Goal: Task Accomplishment & Management: Manage account settings

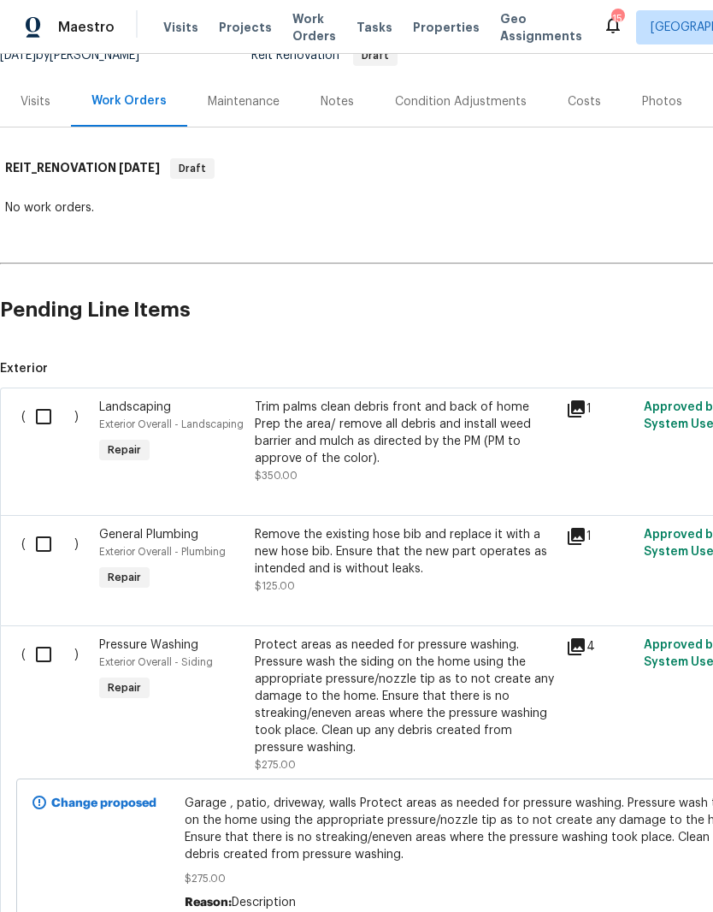
scroll to position [189, 0]
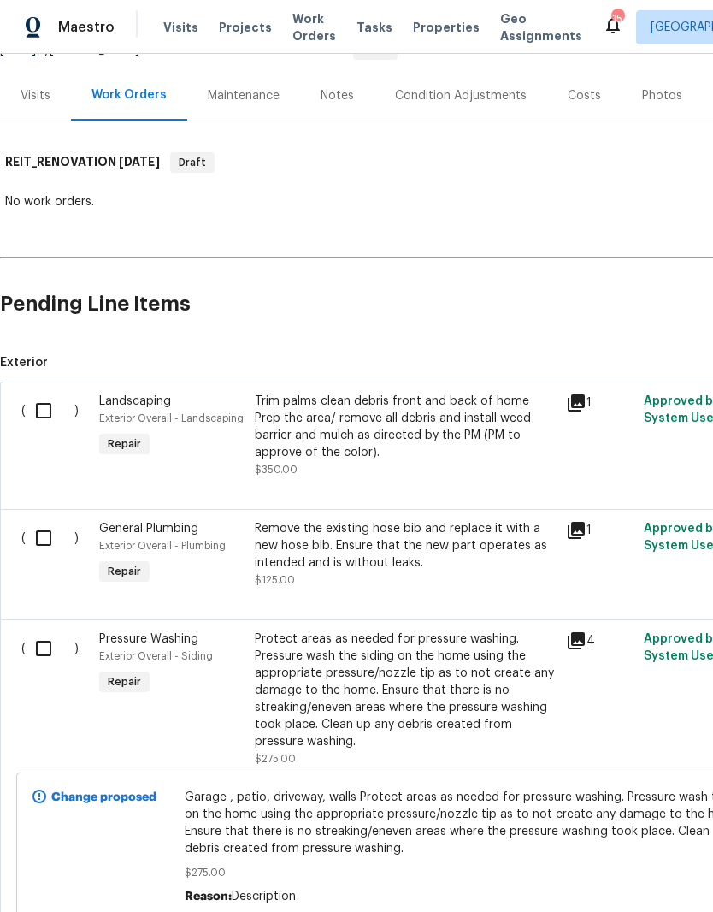
click at [46, 532] on input "checkbox" at bounding box center [50, 538] width 49 height 36
checkbox input "true"
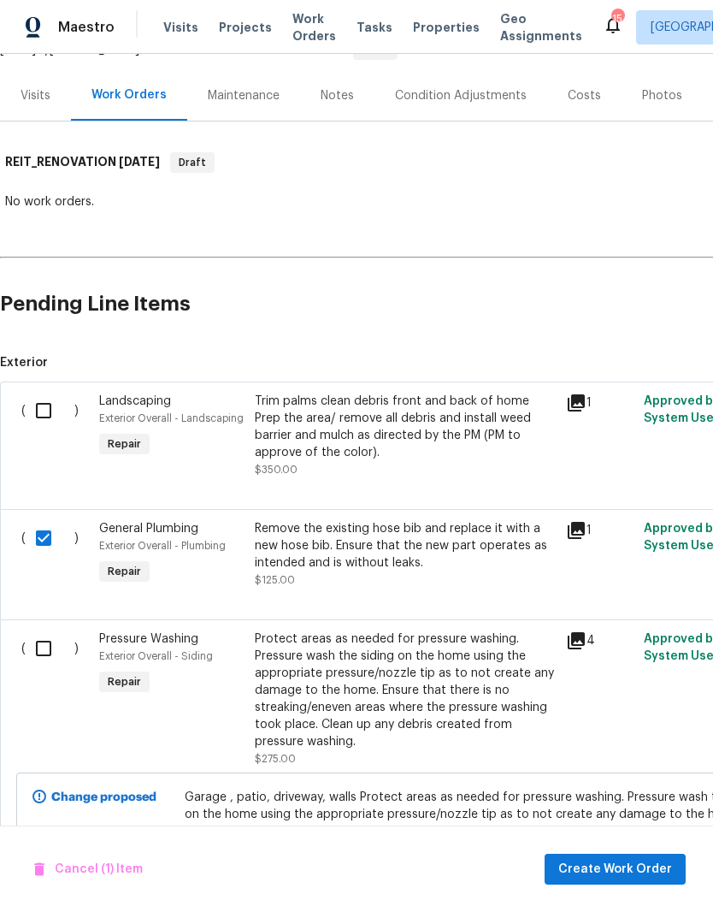
click at [46, 396] on input "checkbox" at bounding box center [50, 411] width 49 height 36
checkbox input "true"
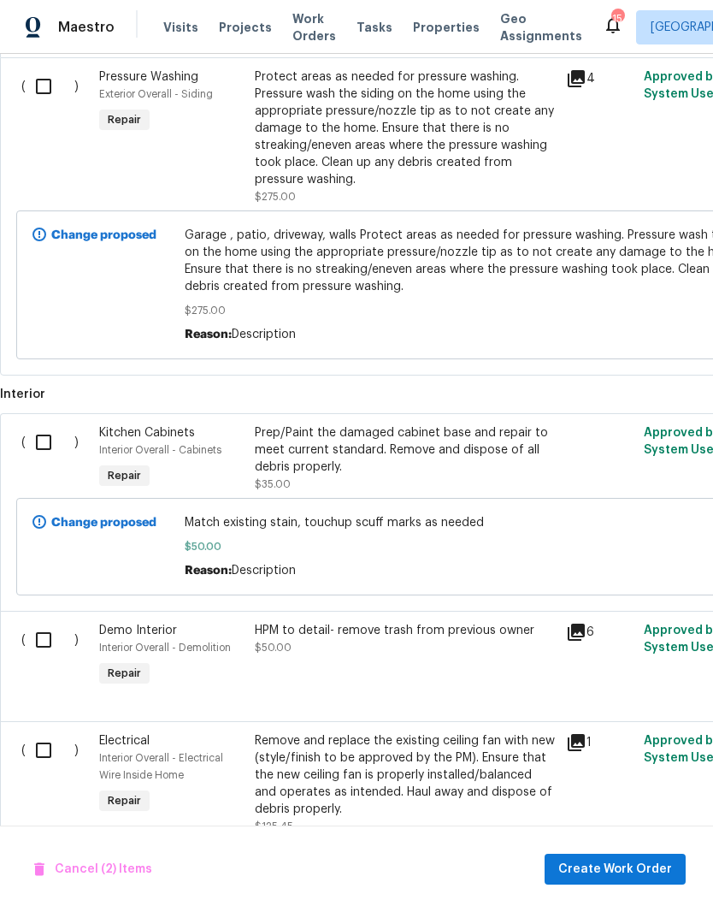
scroll to position [754, 0]
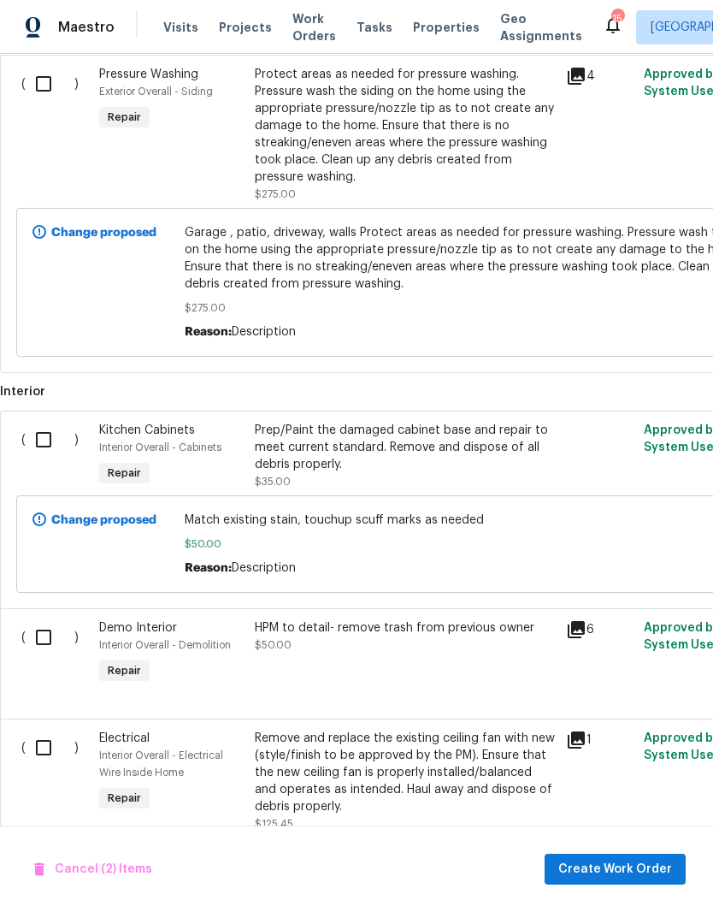
click at [46, 647] on input "checkbox" at bounding box center [50, 637] width 49 height 36
checkbox input "true"
click at [42, 440] on input "checkbox" at bounding box center [50, 440] width 49 height 36
checkbox input "true"
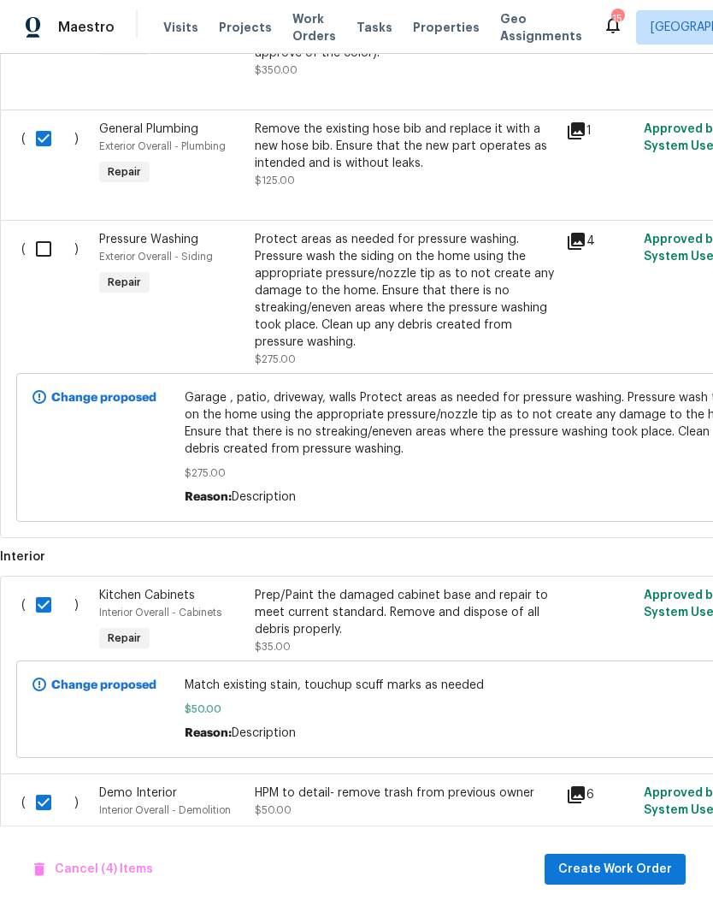
scroll to position [588, 0]
click at [42, 246] on input "checkbox" at bounding box center [50, 250] width 49 height 36
checkbox input "true"
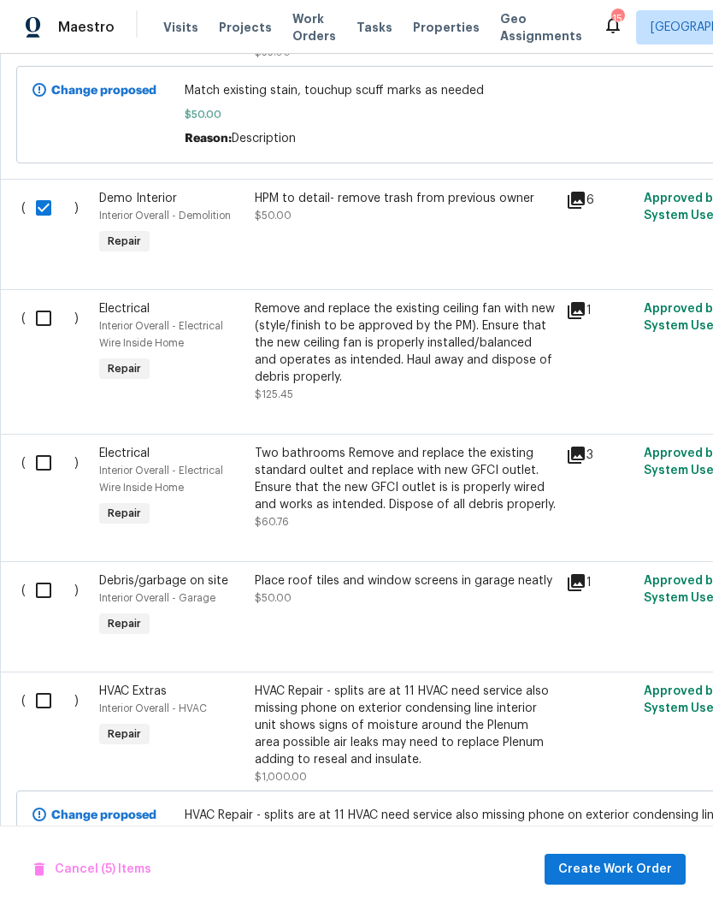
scroll to position [1181, 0]
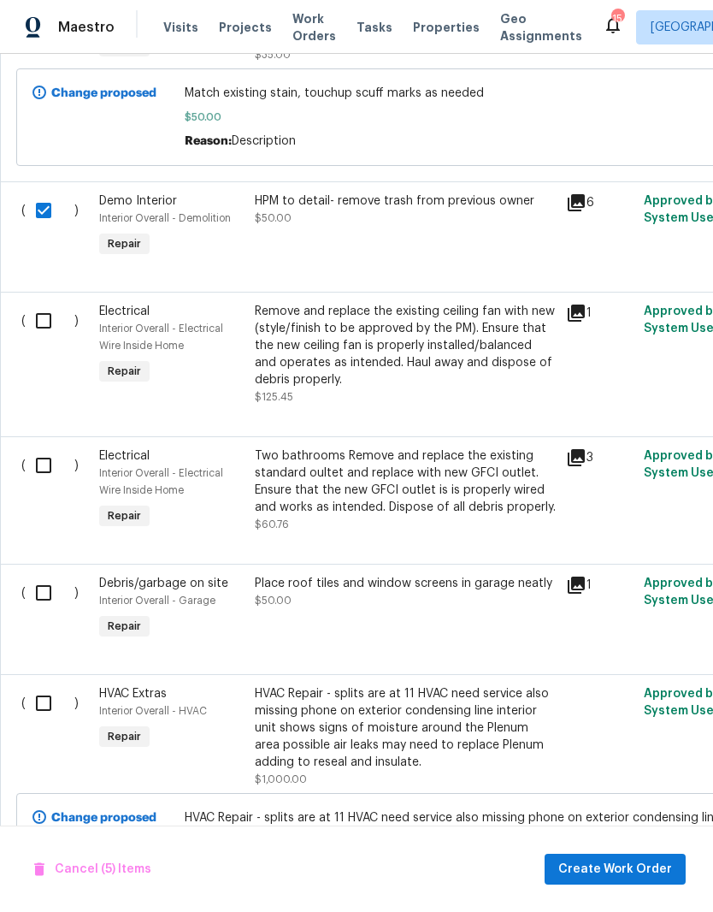
click at [47, 320] on input "checkbox" at bounding box center [50, 321] width 49 height 36
checkbox input "true"
click at [43, 476] on input "checkbox" at bounding box center [50, 465] width 49 height 36
checkbox input "true"
click at [42, 610] on input "checkbox" at bounding box center [50, 593] width 49 height 36
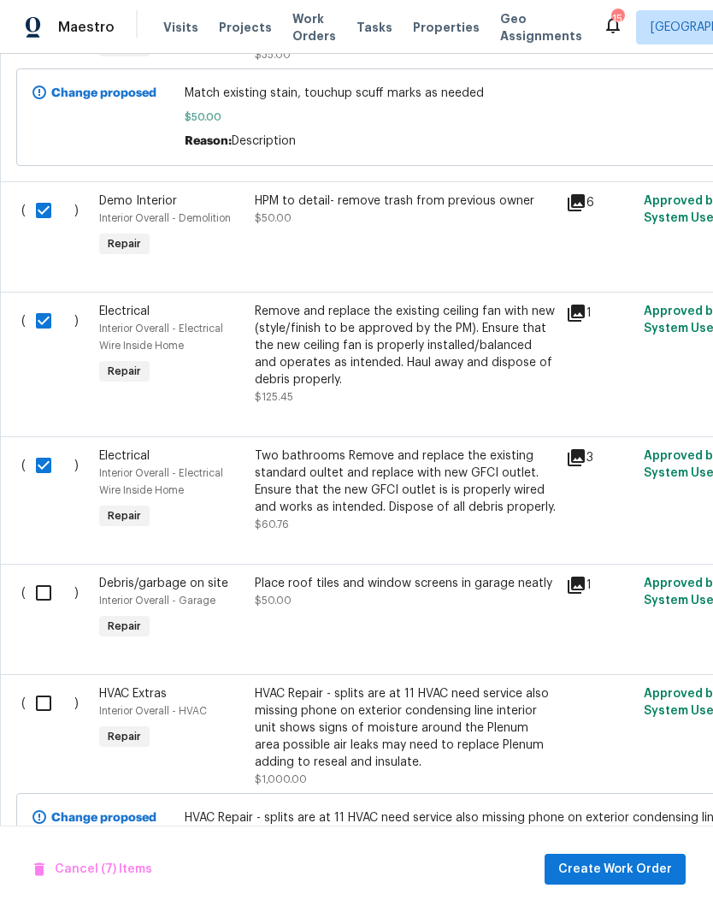
checkbox input "true"
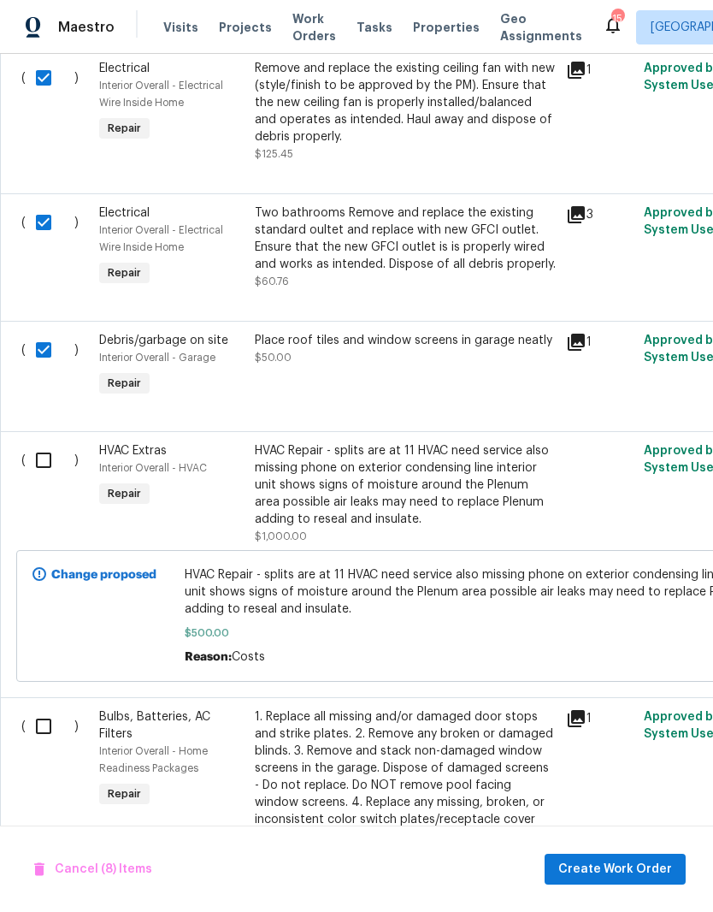
scroll to position [1425, 0]
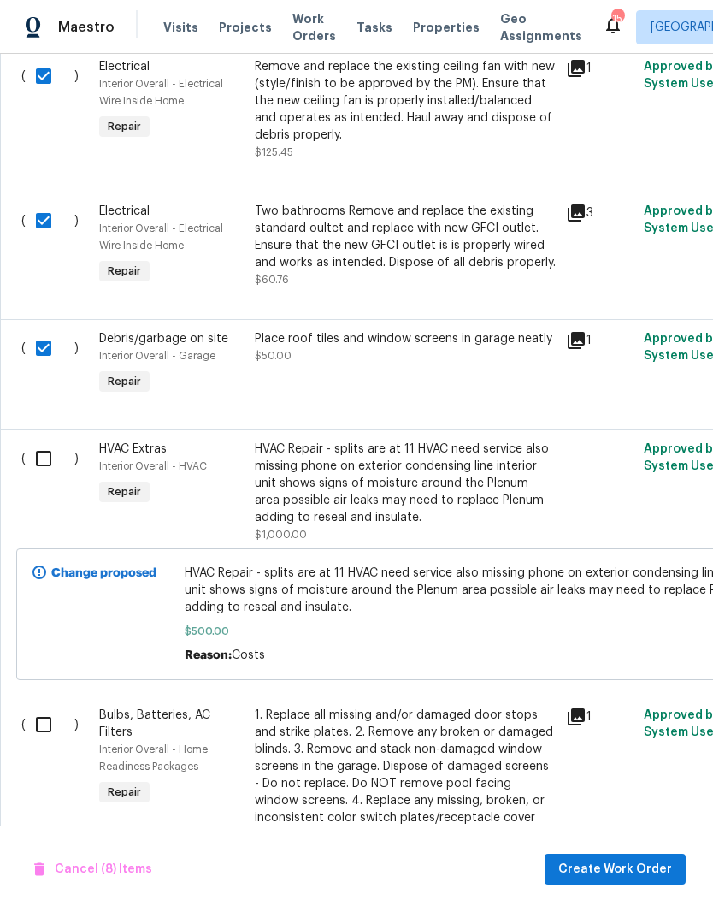
click at [50, 466] on input "checkbox" at bounding box center [50, 459] width 49 height 36
checkbox input "true"
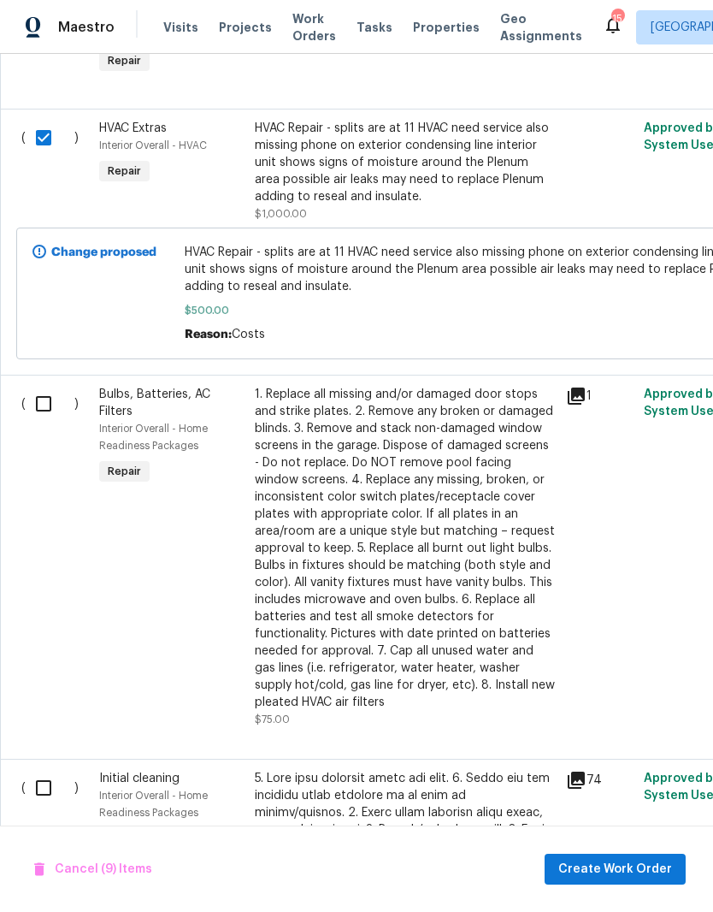
scroll to position [1749, 0]
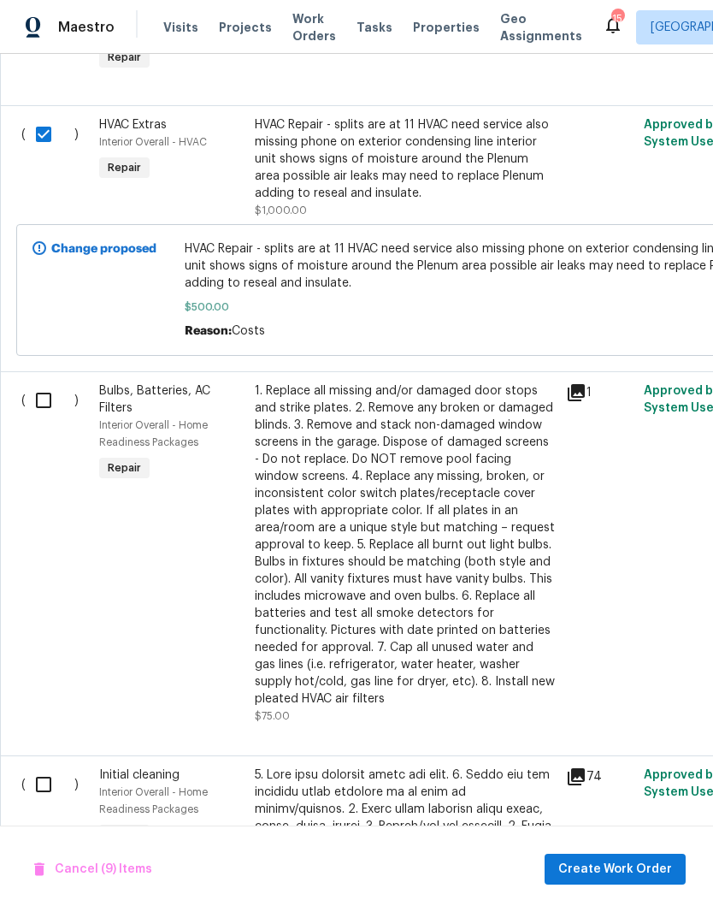
click at [50, 409] on input "checkbox" at bounding box center [50, 400] width 49 height 36
checkbox input "true"
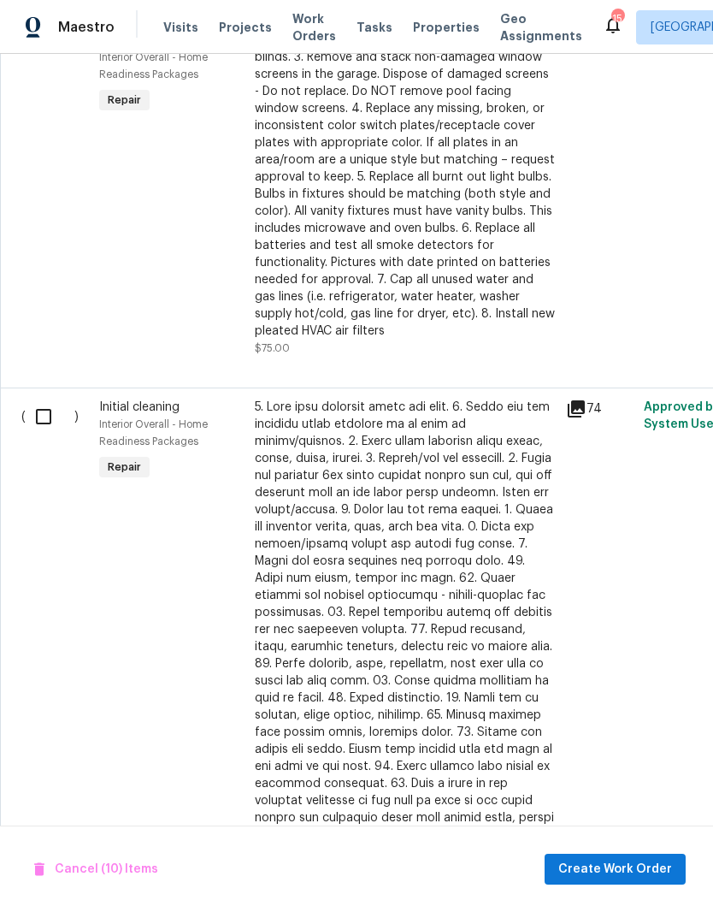
scroll to position [2120, 0]
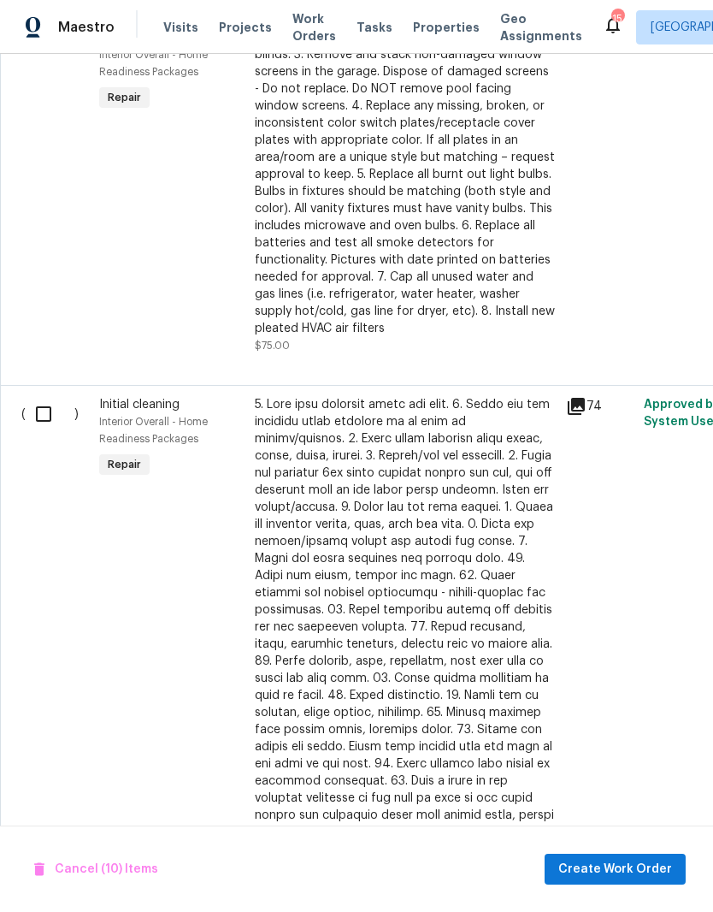
click at [48, 425] on input "checkbox" at bounding box center [50, 414] width 49 height 36
checkbox input "true"
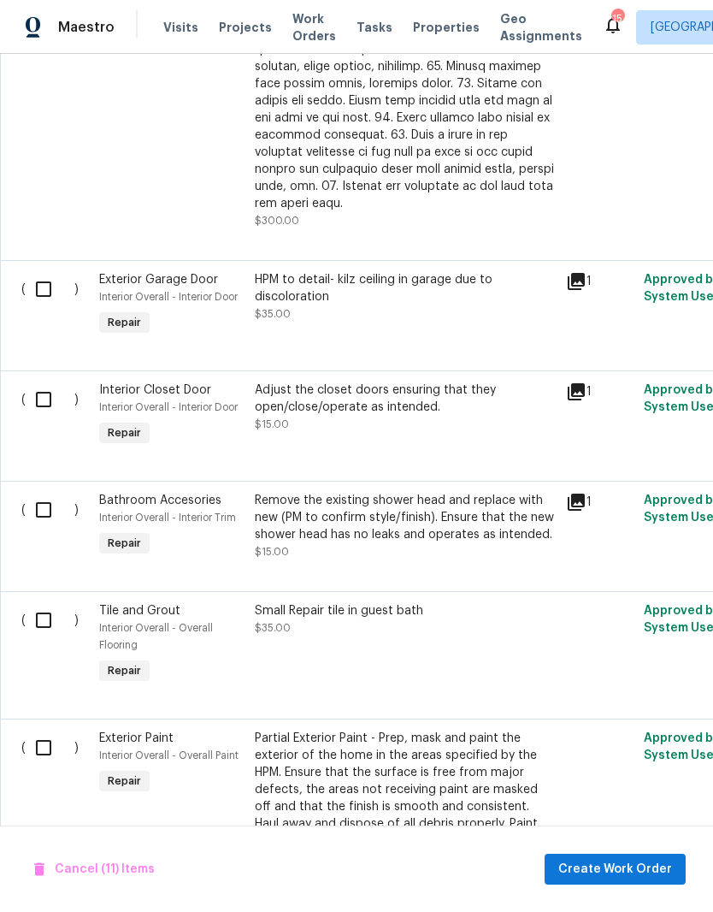
scroll to position [2766, 0]
click at [58, 287] on input "checkbox" at bounding box center [50, 289] width 49 height 36
checkbox input "true"
click at [50, 392] on input "checkbox" at bounding box center [50, 400] width 49 height 36
checkbox input "true"
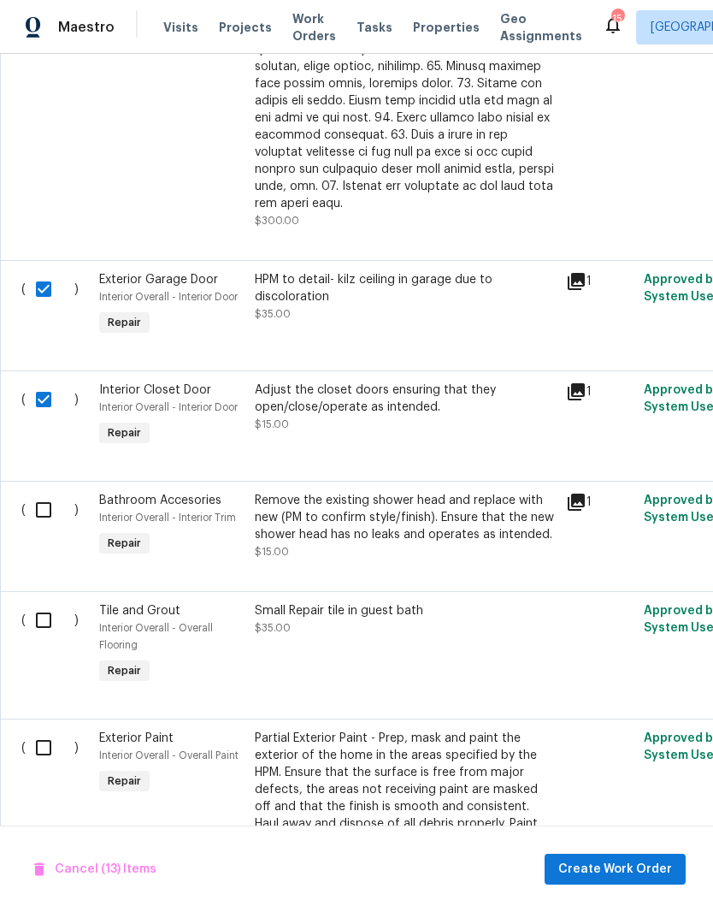
click at [44, 507] on input "checkbox" at bounding box center [50, 510] width 49 height 36
checkbox input "true"
click at [50, 618] on input "checkbox" at bounding box center [50, 620] width 49 height 36
checkbox input "true"
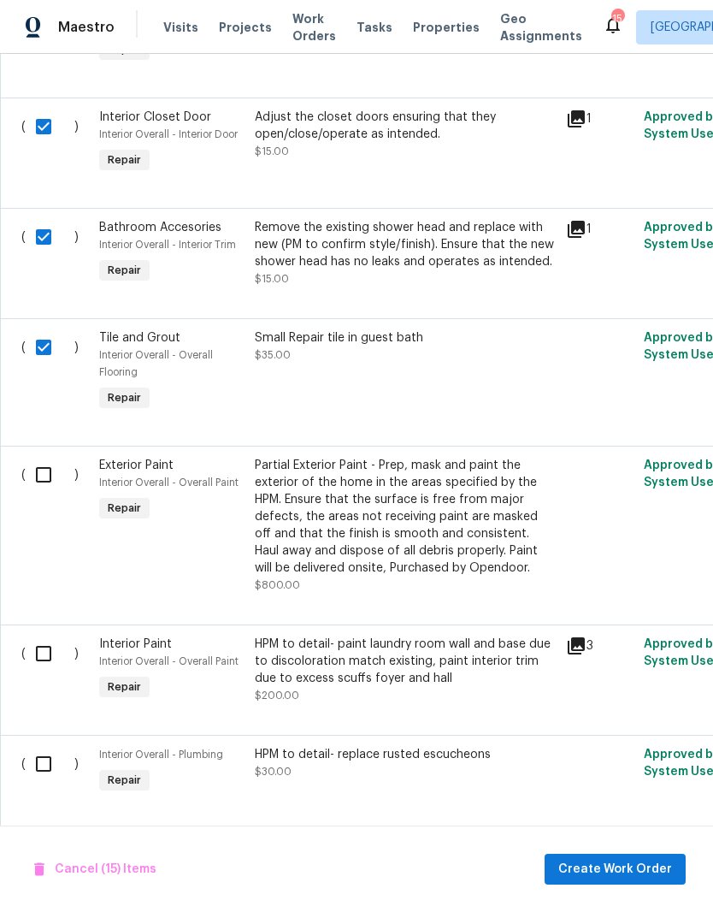
scroll to position [3041, 0]
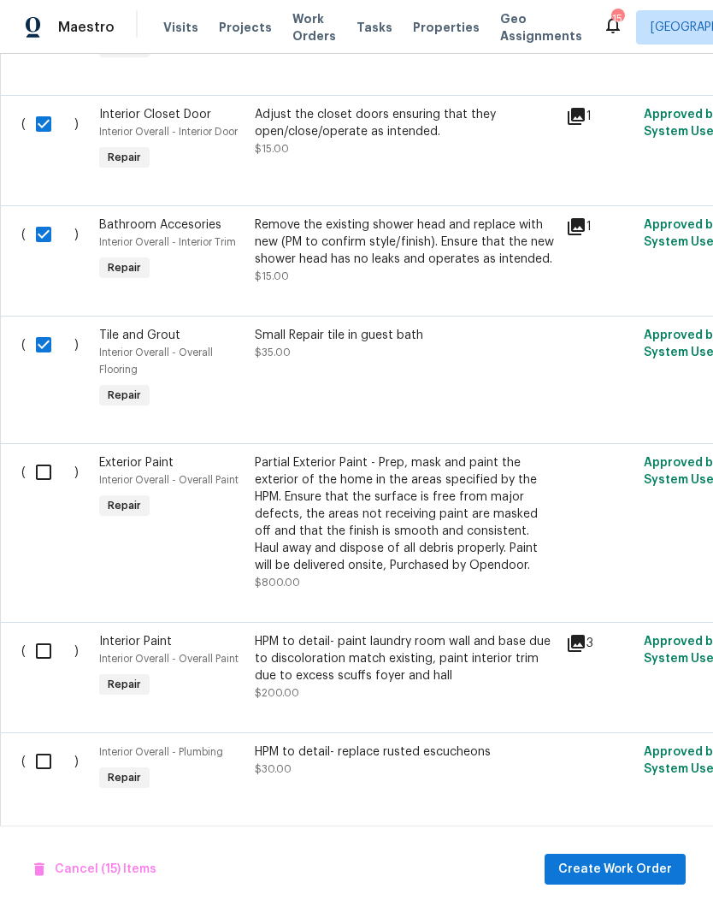
click at [47, 473] on input "checkbox" at bounding box center [50, 472] width 49 height 36
checkbox input "true"
click at [46, 654] on input "checkbox" at bounding box center [50, 651] width 49 height 36
checkbox input "true"
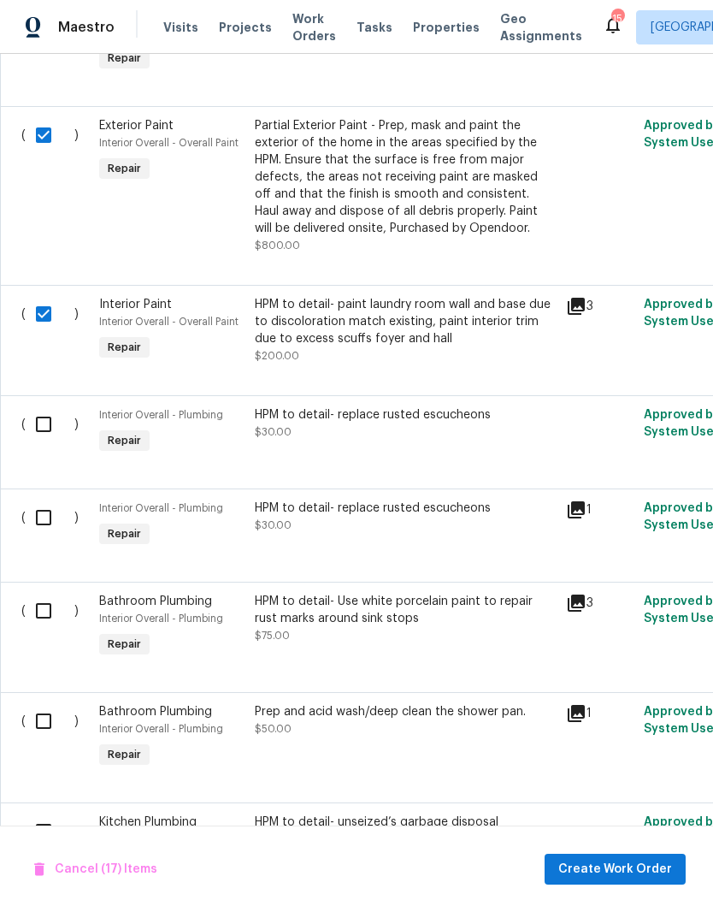
scroll to position [3378, 0]
click at [43, 432] on input "checkbox" at bounding box center [50, 424] width 49 height 36
checkbox input "true"
click at [49, 517] on input "checkbox" at bounding box center [50, 518] width 49 height 36
checkbox input "true"
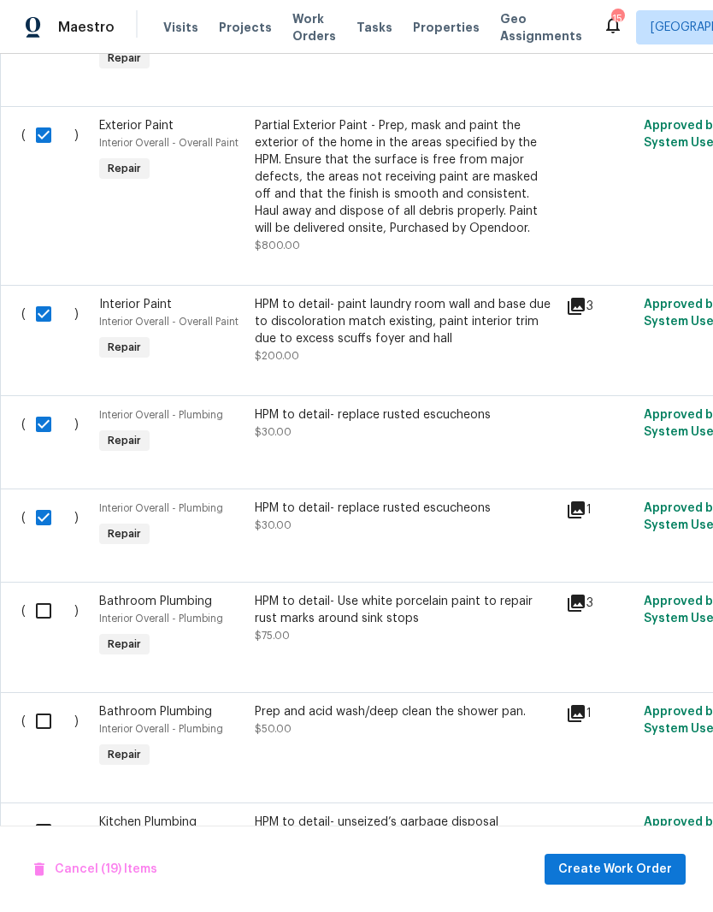
click at [42, 617] on input "checkbox" at bounding box center [50, 611] width 49 height 36
checkbox input "true"
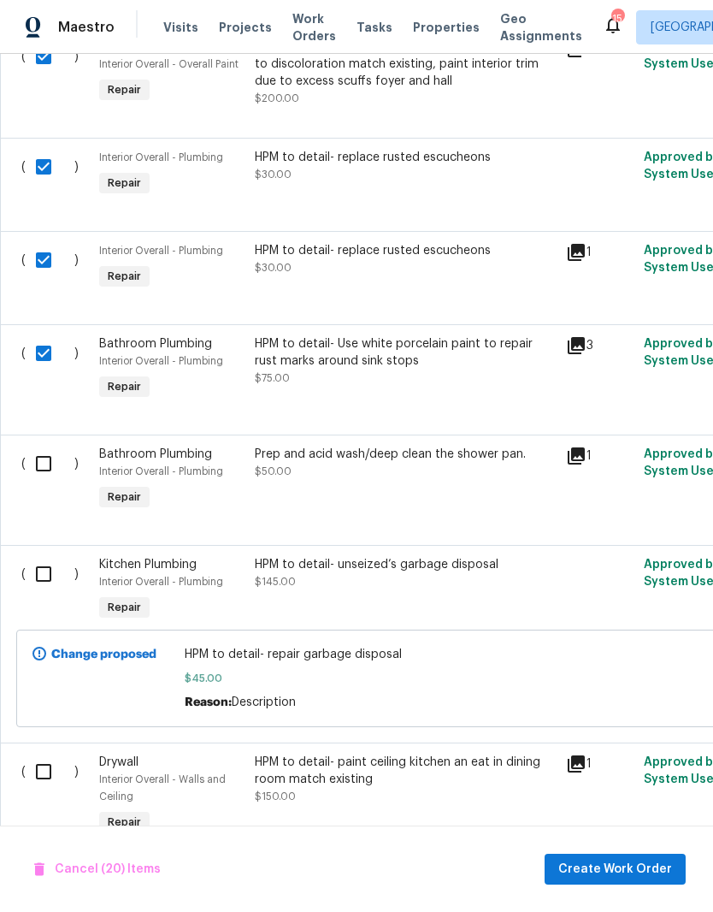
scroll to position [3635, 0]
click at [47, 462] on input "checkbox" at bounding box center [50, 465] width 49 height 36
checkbox input "true"
click at [46, 581] on input "checkbox" at bounding box center [50, 575] width 49 height 36
checkbox input "true"
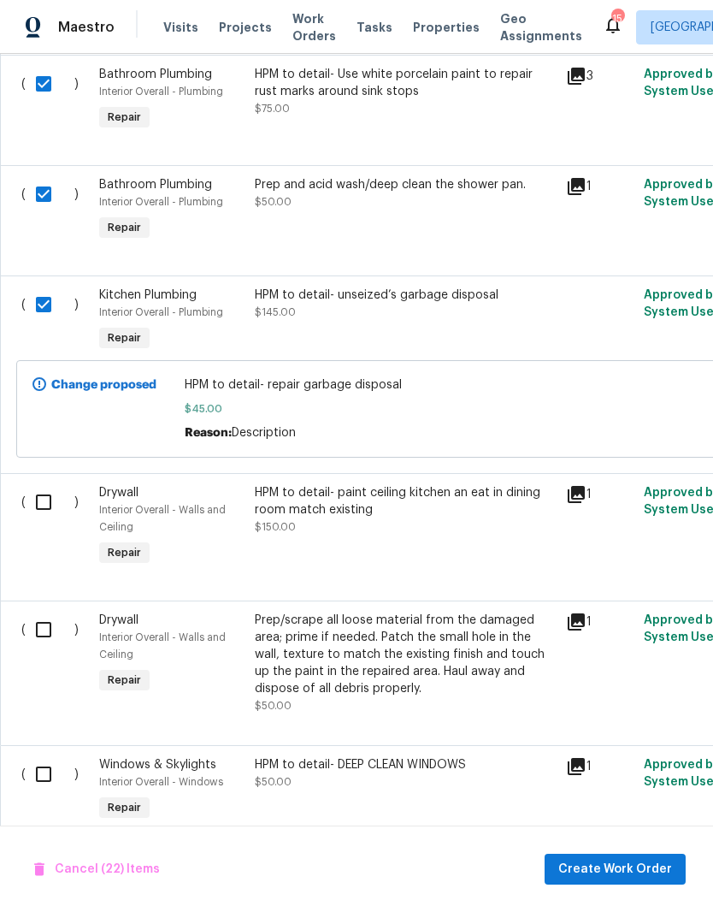
scroll to position [3905, 0]
click at [50, 514] on input "checkbox" at bounding box center [50, 502] width 49 height 36
checkbox input "true"
click at [45, 636] on input "checkbox" at bounding box center [50, 630] width 49 height 36
checkbox input "true"
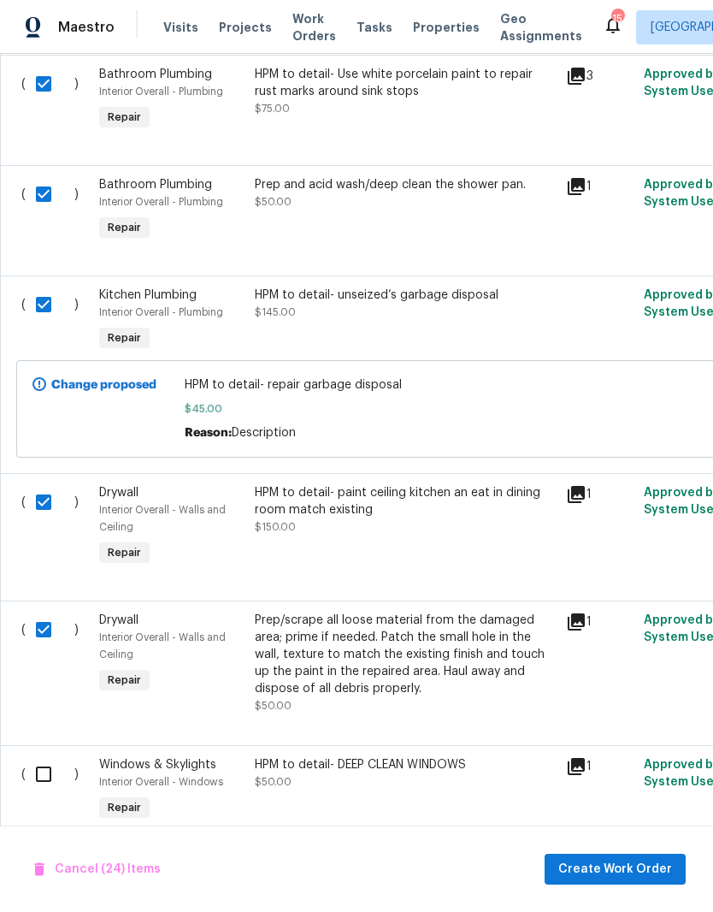
scroll to position [70, 0]
click at [40, 756] on input "checkbox" at bounding box center [50, 774] width 49 height 36
checkbox input "true"
click at [643, 869] on span "Create Work Order" at bounding box center [616, 869] width 114 height 21
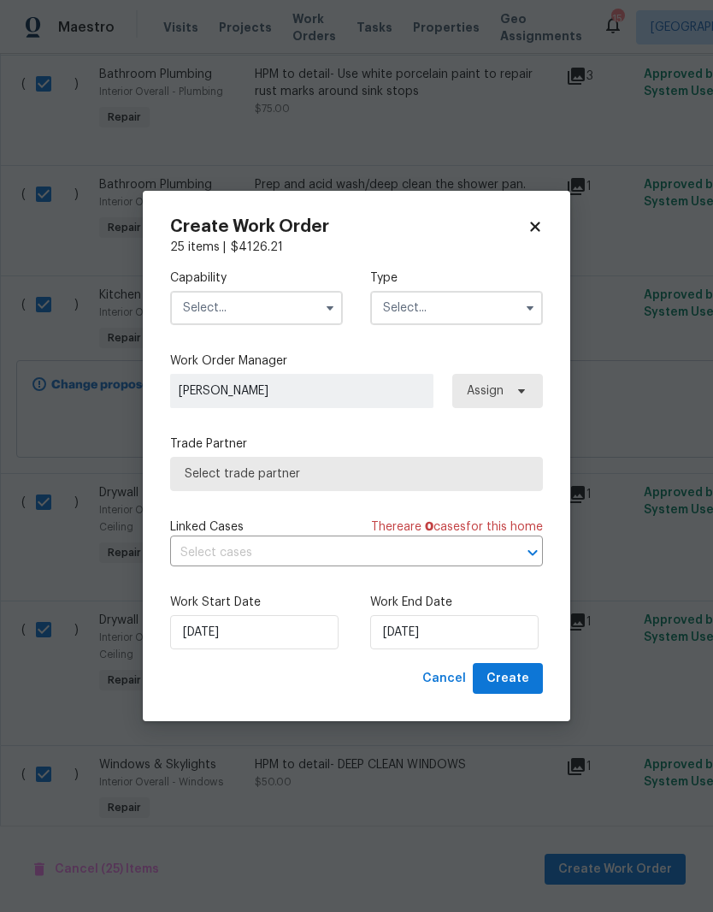
click at [533, 303] on icon "button" at bounding box center [531, 308] width 14 height 14
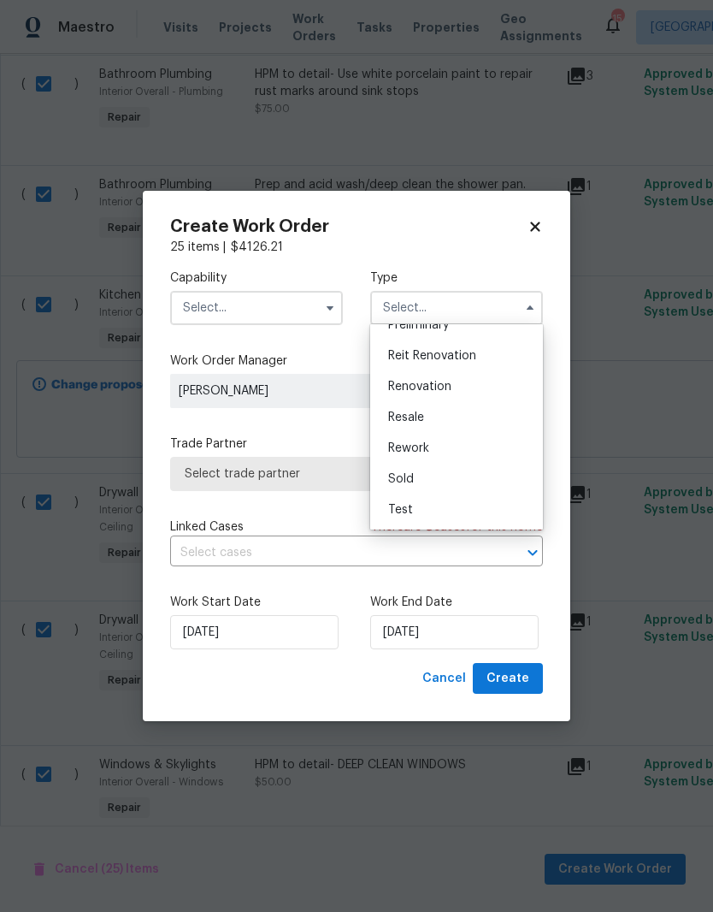
scroll to position [0, 0]
click at [447, 347] on div "Reit Renovation" at bounding box center [457, 355] width 164 height 31
type input "Reit Renovation"
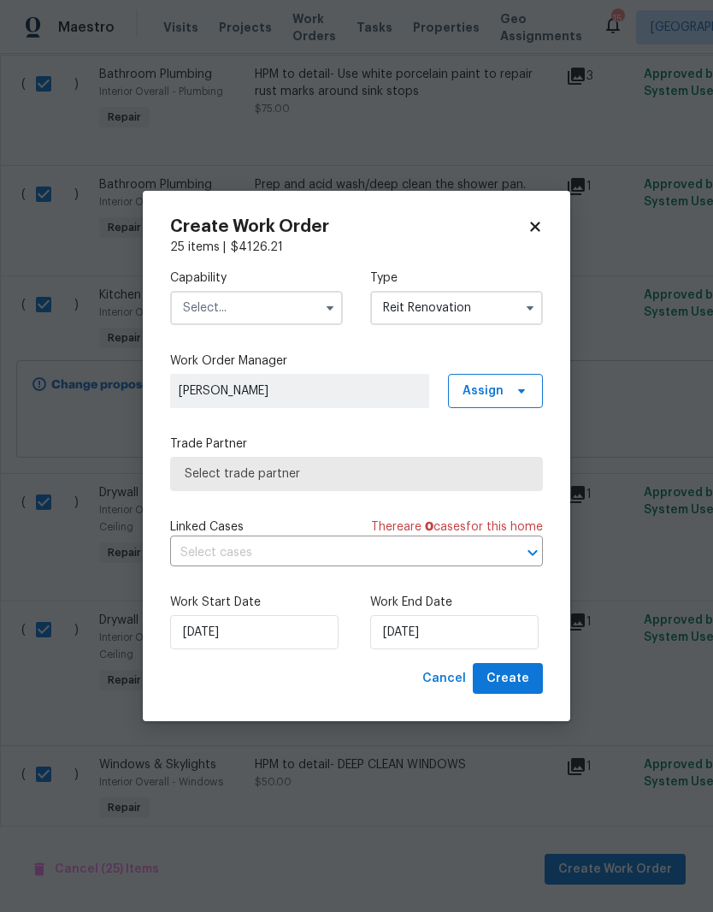
click at [264, 310] on input "text" at bounding box center [256, 308] width 173 height 34
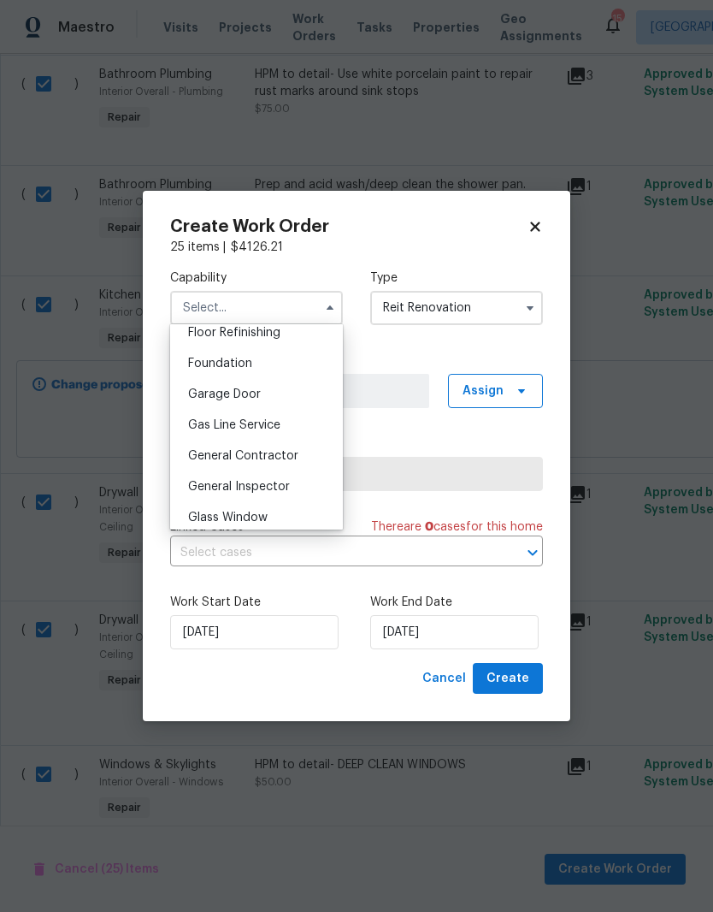
click at [267, 450] on span "General Contractor" at bounding box center [243, 456] width 110 height 12
type input "General Contractor"
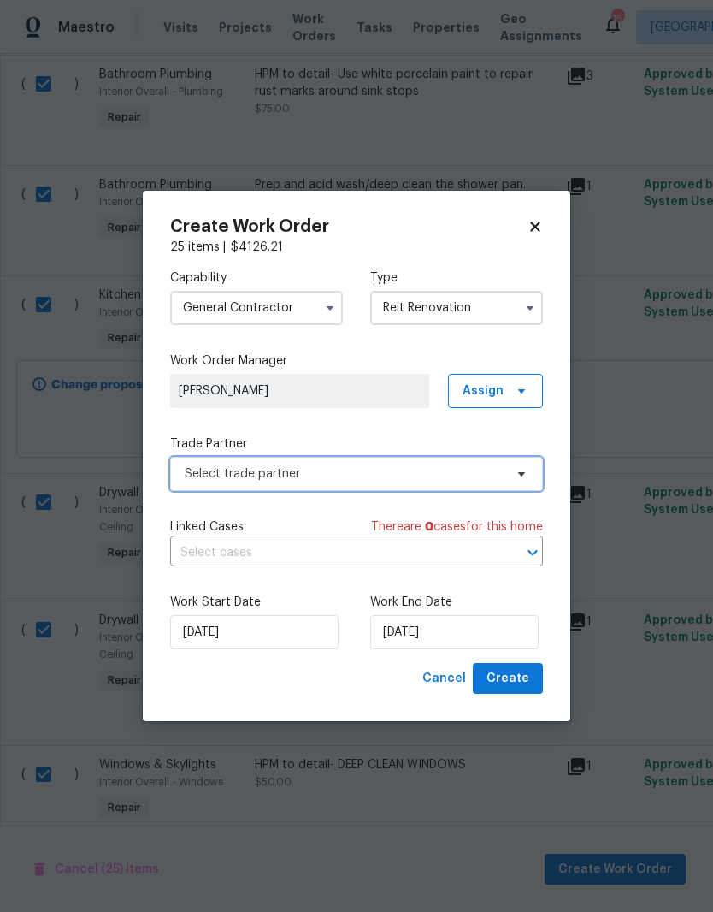
click at [365, 471] on span "Select trade partner" at bounding box center [344, 473] width 319 height 17
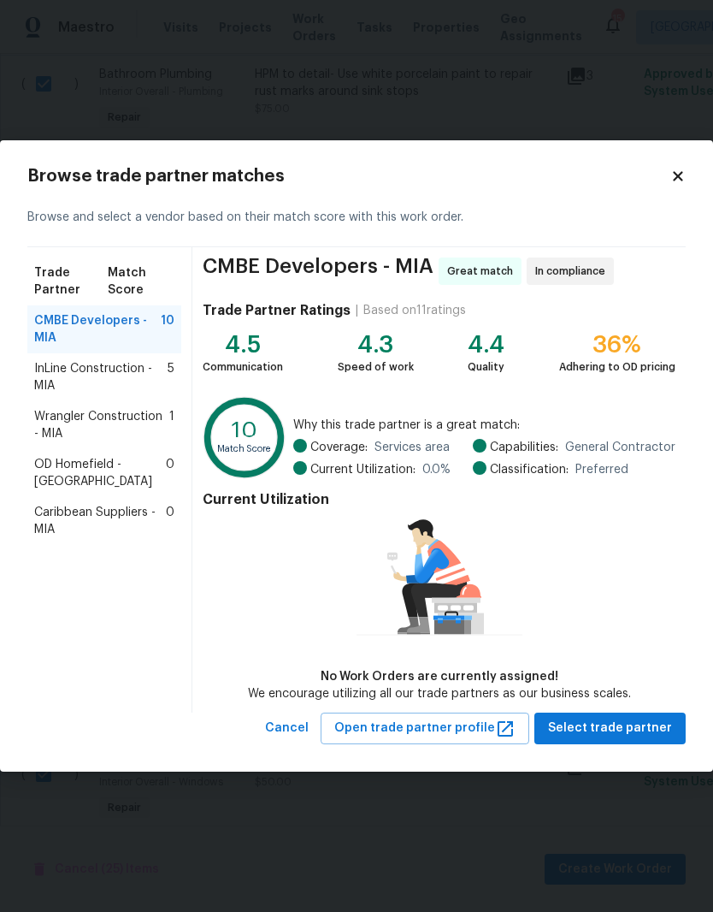
click at [122, 410] on span "Wrangler Construction - MIA" at bounding box center [101, 425] width 135 height 34
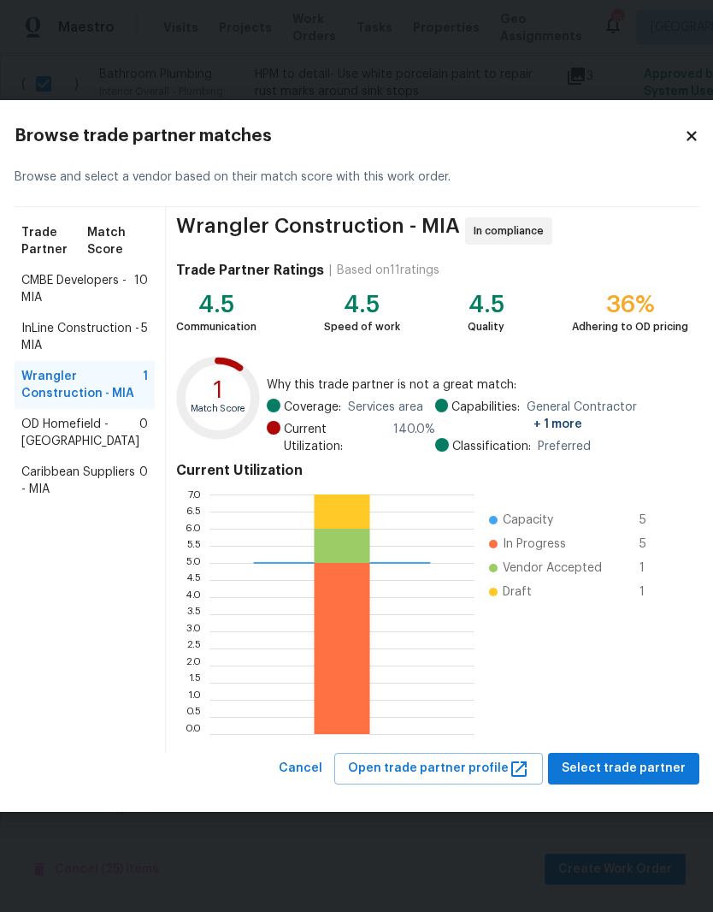
click at [666, 766] on span "Select trade partner" at bounding box center [624, 768] width 124 height 21
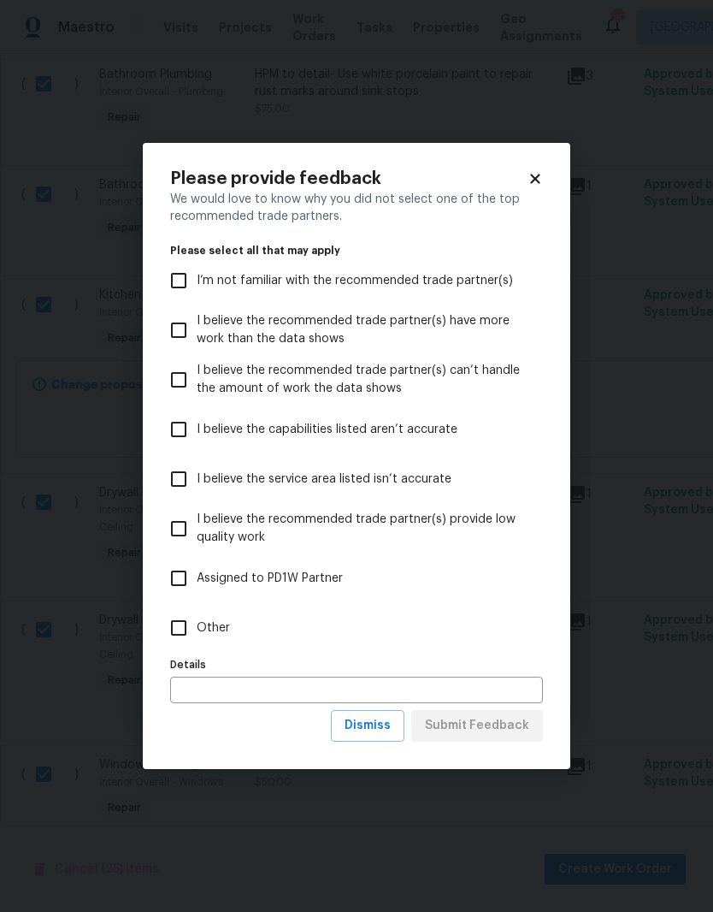
click at [185, 618] on input "Other" at bounding box center [179, 628] width 36 height 36
checkbox input "true"
click at [522, 718] on span "Submit Feedback" at bounding box center [477, 725] width 104 height 21
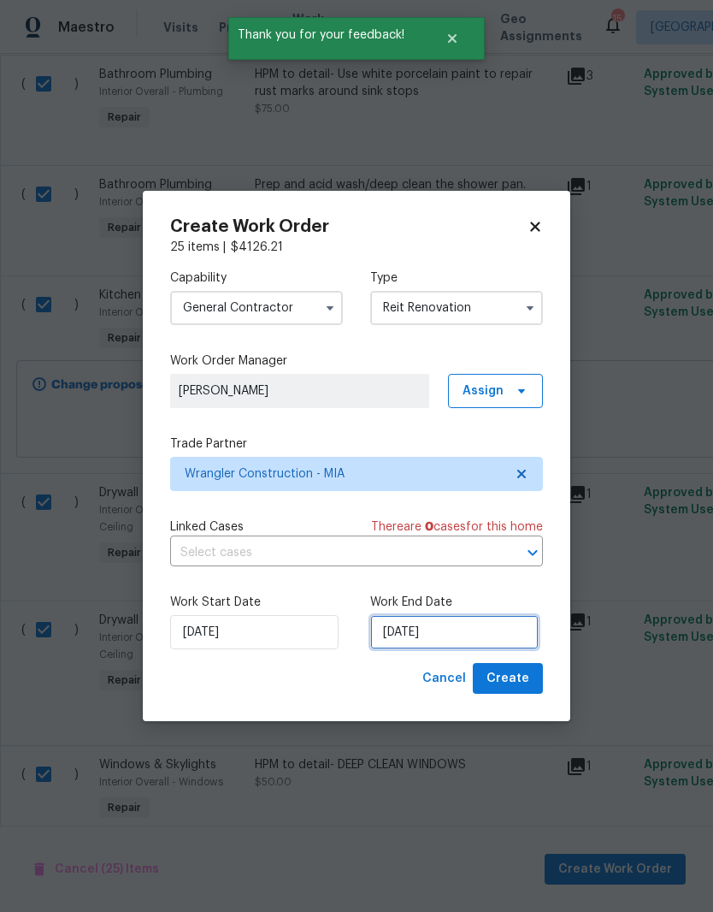
click at [432, 628] on input "[DATE]" at bounding box center [454, 632] width 169 height 34
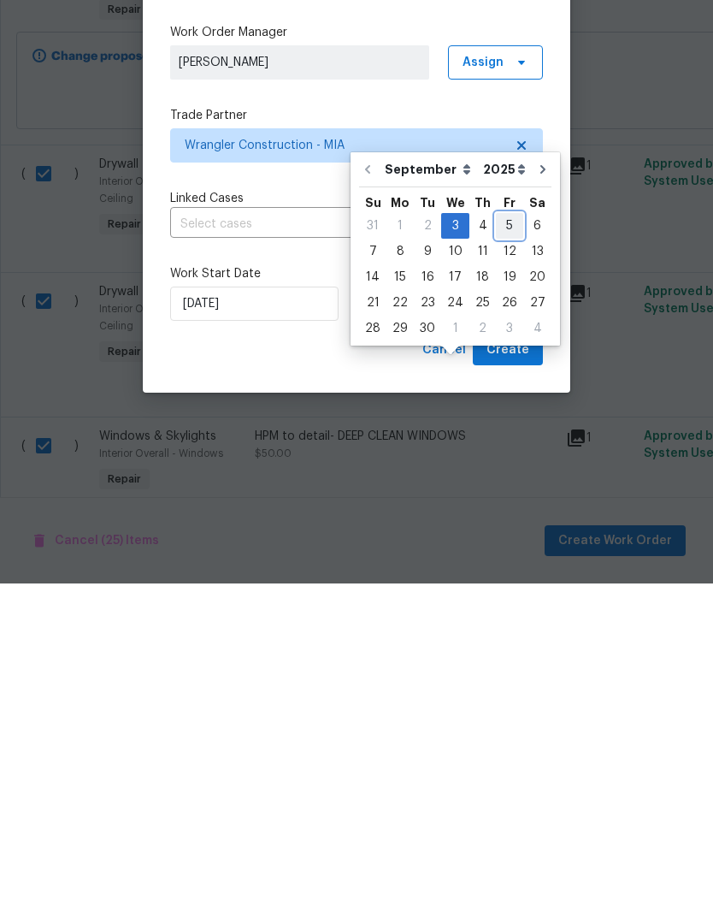
click at [502, 542] on div "5" at bounding box center [509, 554] width 27 height 24
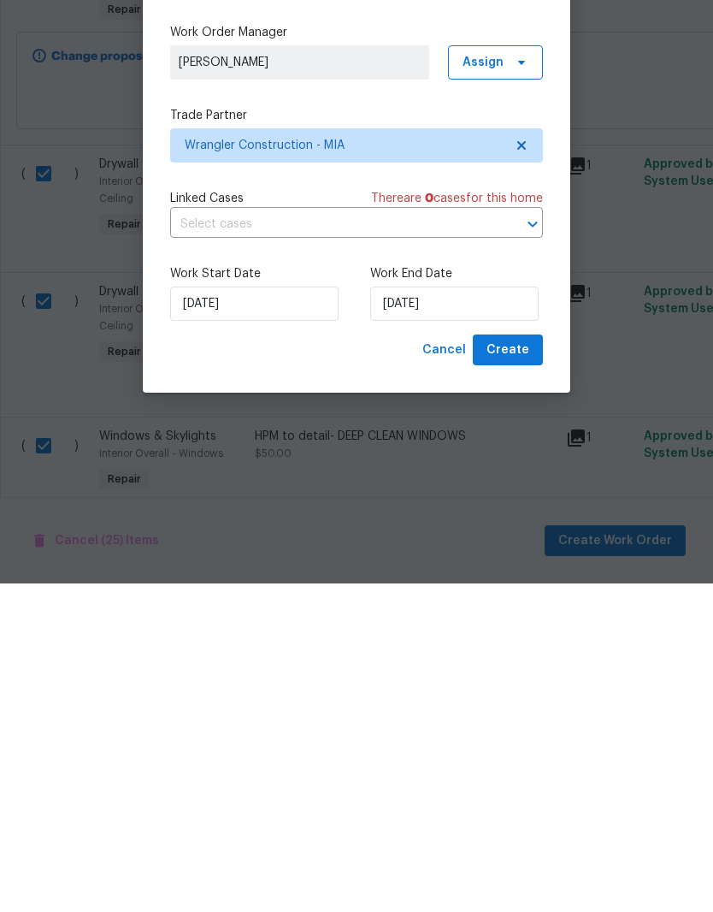
type input "[DATE]"
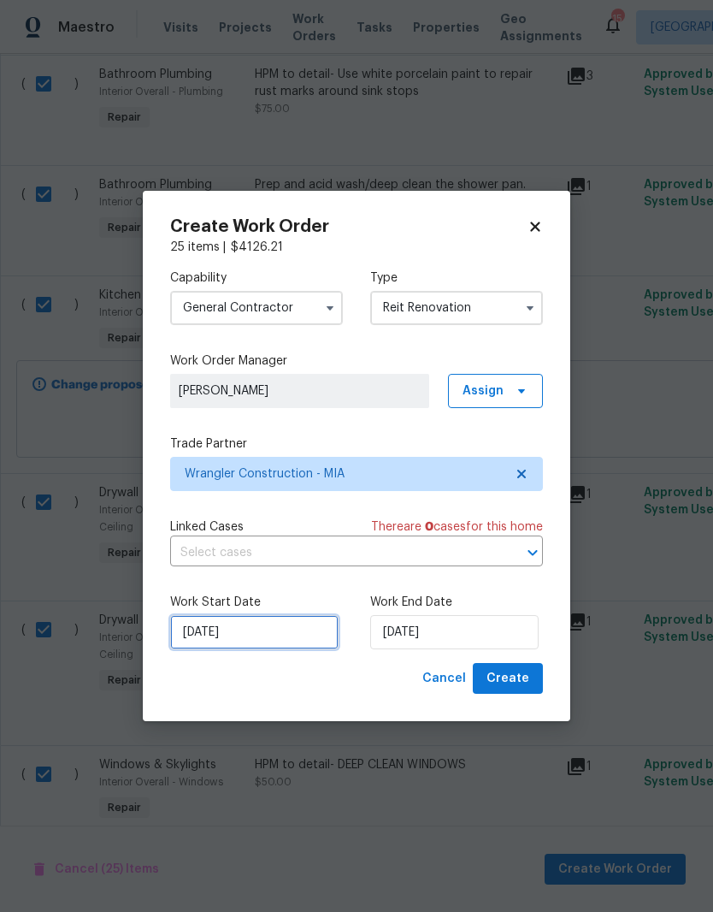
click at [256, 636] on input "[DATE]" at bounding box center [254, 632] width 169 height 34
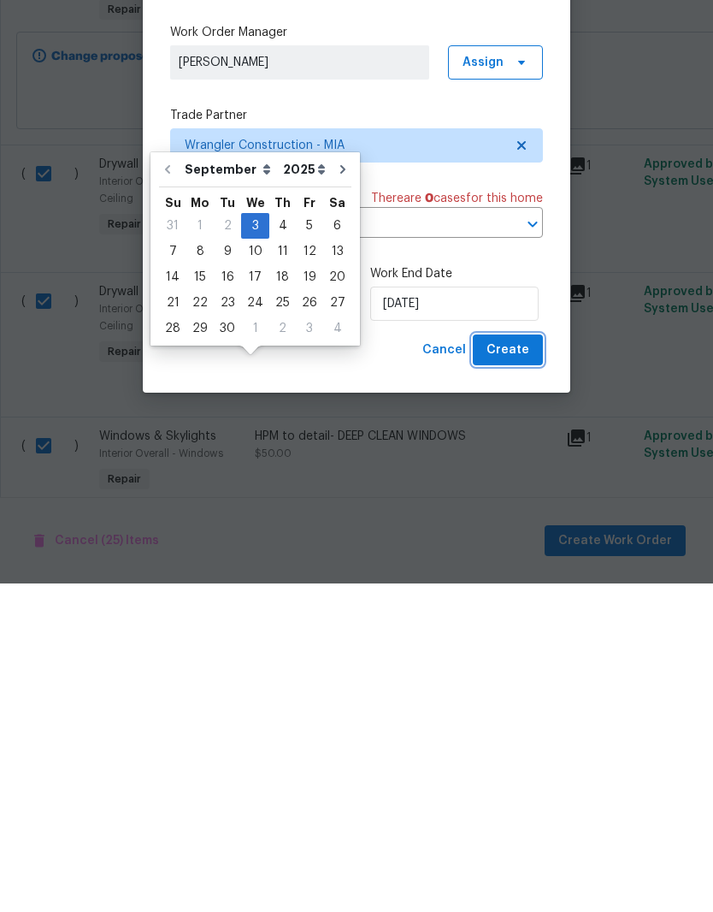
click at [520, 668] on span "Create" at bounding box center [508, 678] width 43 height 21
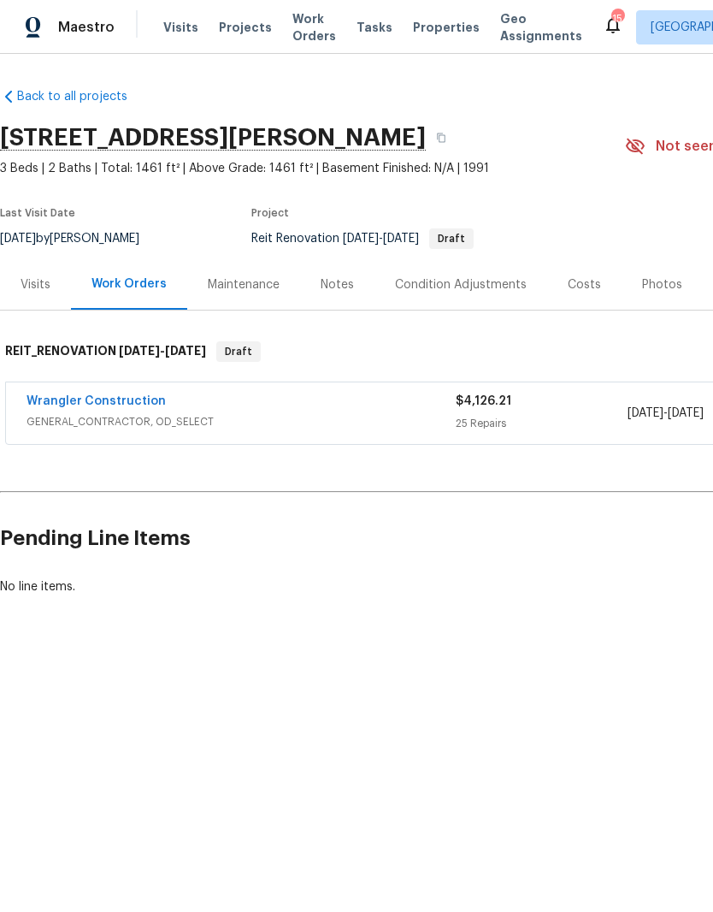
click at [225, 389] on div "Wrangler Construction GENERAL_CONTRACTOR, OD_SELECT $4,126.21 25 Repairs 9/3/20…" at bounding box center [483, 413] width 955 height 62
click at [222, 417] on span "GENERAL_CONTRACTOR, OD_SELECT" at bounding box center [241, 421] width 429 height 17
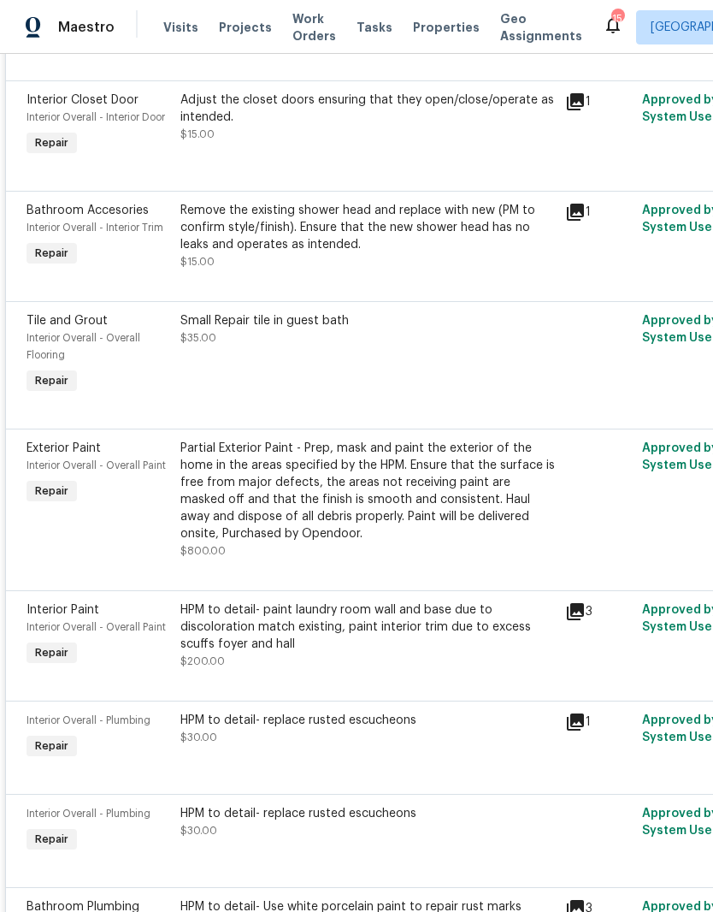
scroll to position [2696, 0]
click at [383, 482] on div "Partial Exterior Paint - Prep, mask and paint the exterior of the home in the a…" at bounding box center [368, 490] width 375 height 103
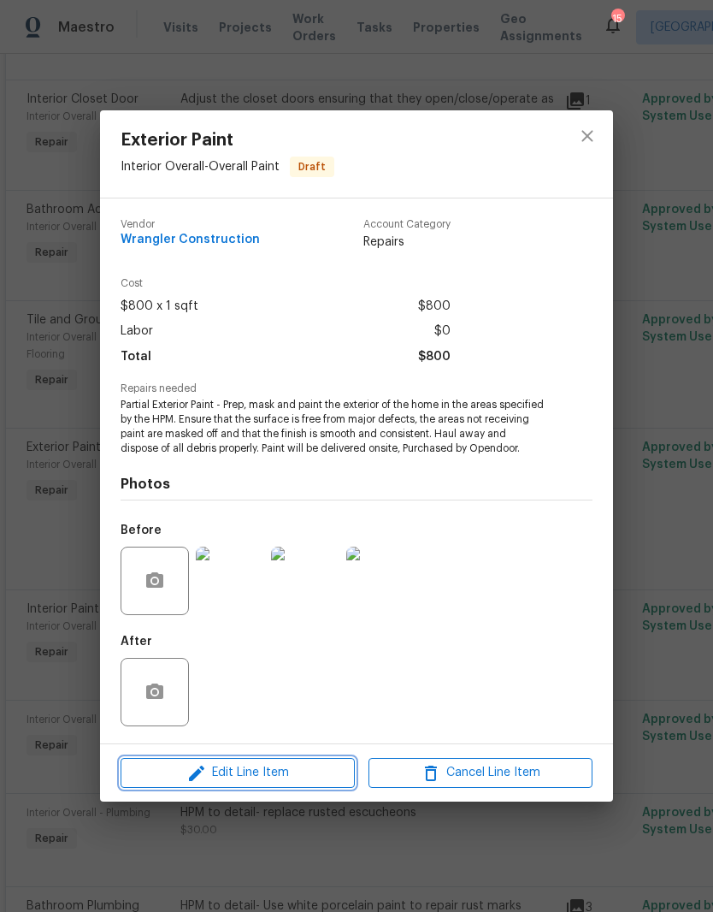
click at [284, 776] on span "Edit Line Item" at bounding box center [238, 772] width 224 height 21
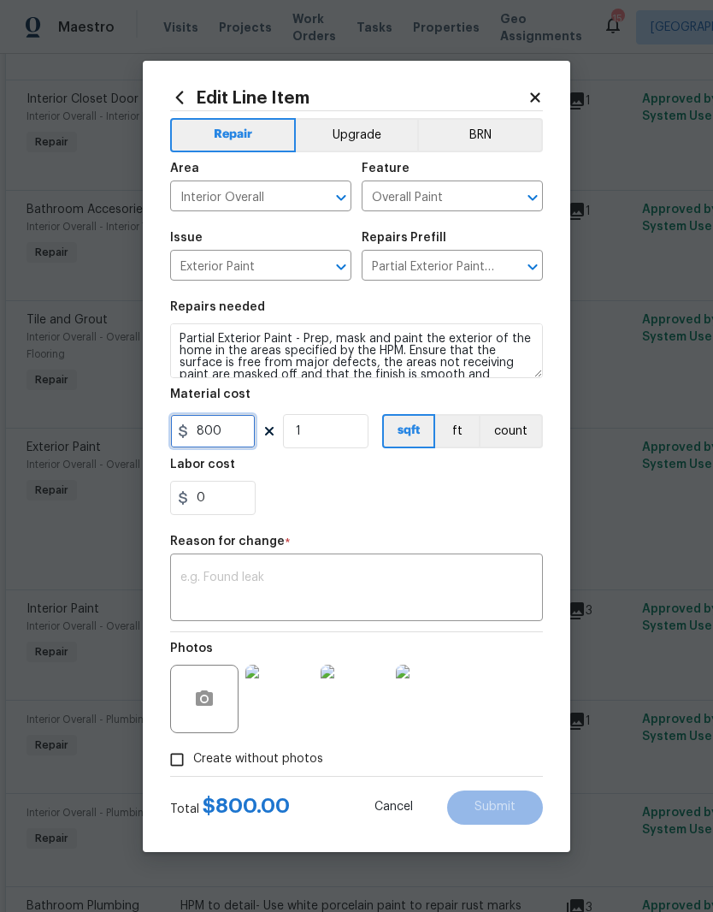
click at [207, 428] on input "800" at bounding box center [213, 431] width 86 height 34
click at [207, 427] on input "800" at bounding box center [213, 431] width 86 height 34
click at [246, 441] on input "800" at bounding box center [213, 431] width 86 height 34
type input "500"
click at [344, 563] on div "x ​" at bounding box center [356, 589] width 373 height 63
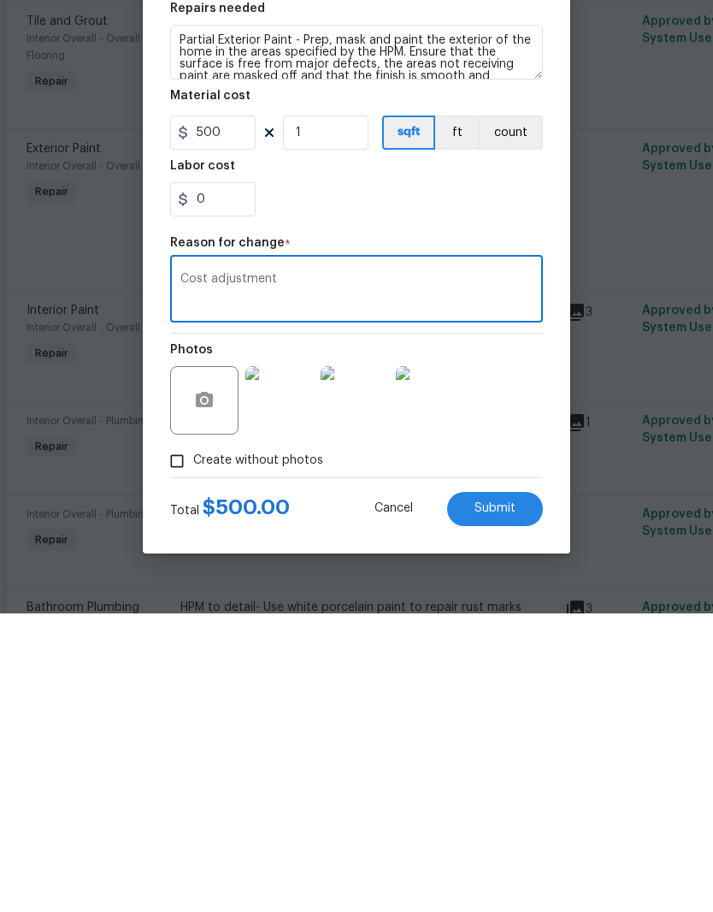
type textarea "Cost adjustment"
click at [502, 801] on span "Submit" at bounding box center [495, 807] width 41 height 13
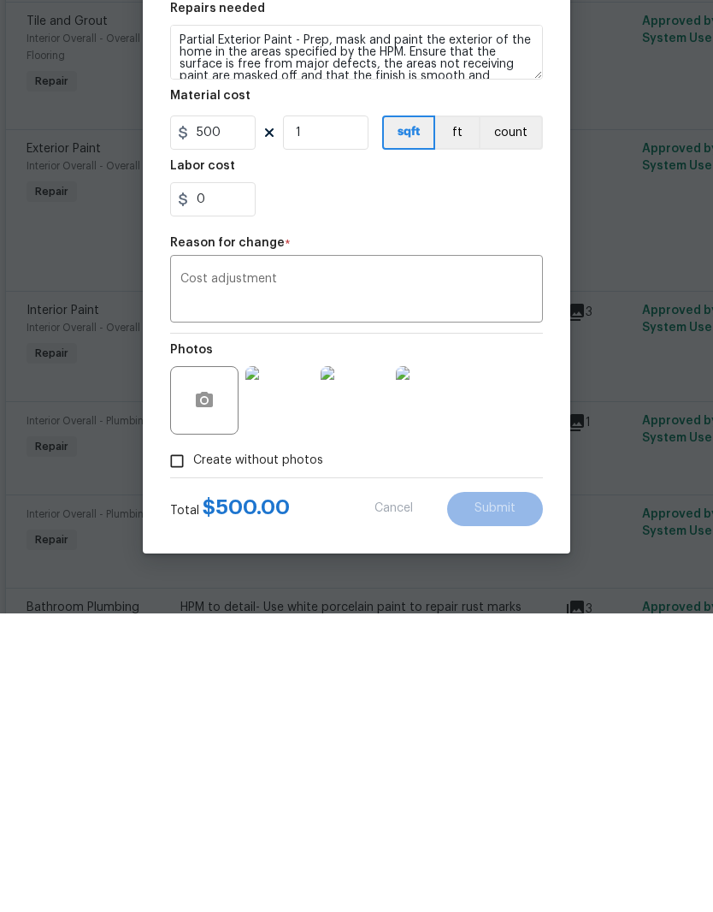
scroll to position [70, 0]
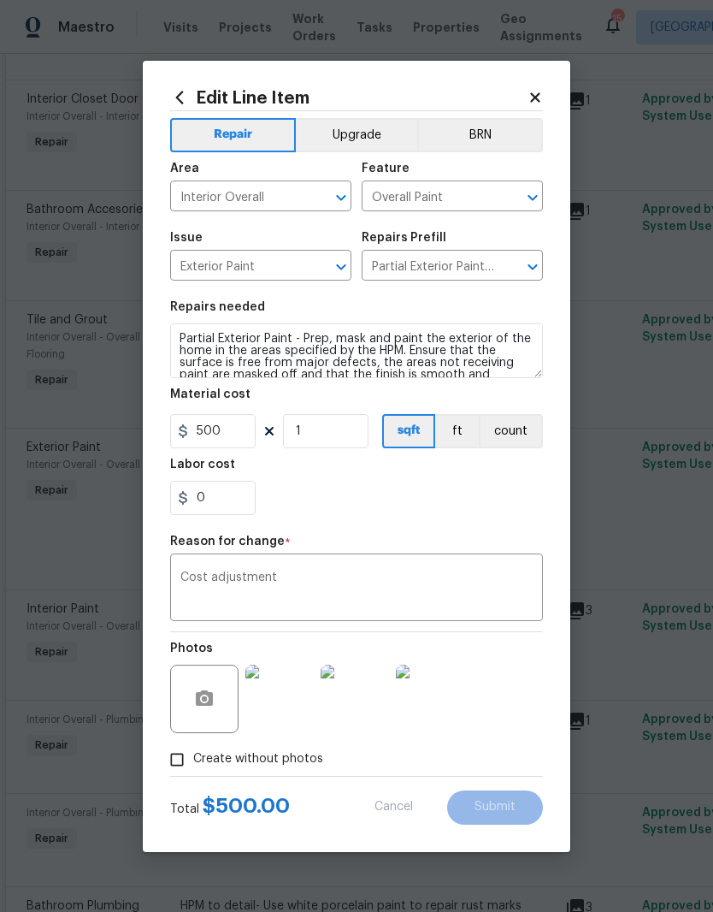
type input "800"
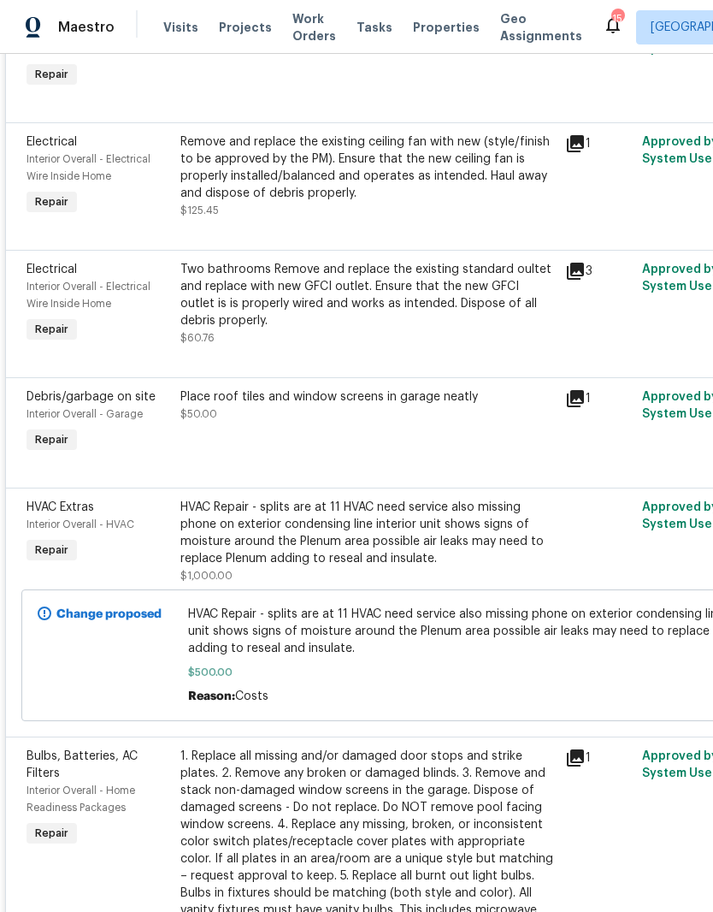
scroll to position [1194, 0]
click at [577, 390] on icon at bounding box center [575, 398] width 17 height 17
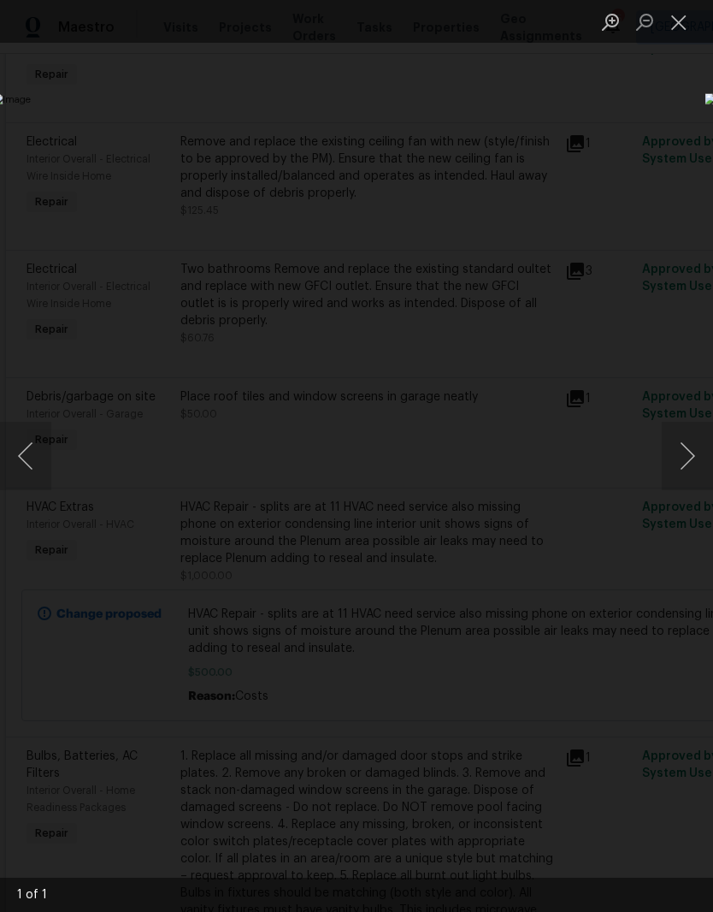
click at [672, 130] on div "Lightbox" at bounding box center [356, 456] width 713 height 912
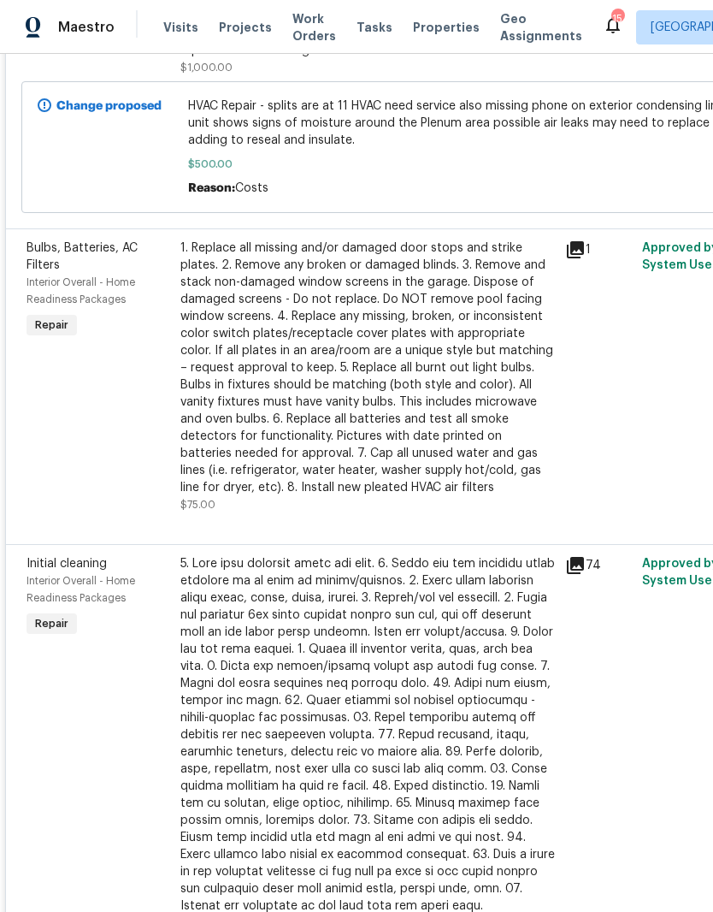
scroll to position [1702, 0]
click at [394, 299] on div "1. Replace all missing and/or damaged door stops and strike plates. 2. Remove a…" at bounding box center [368, 368] width 375 height 257
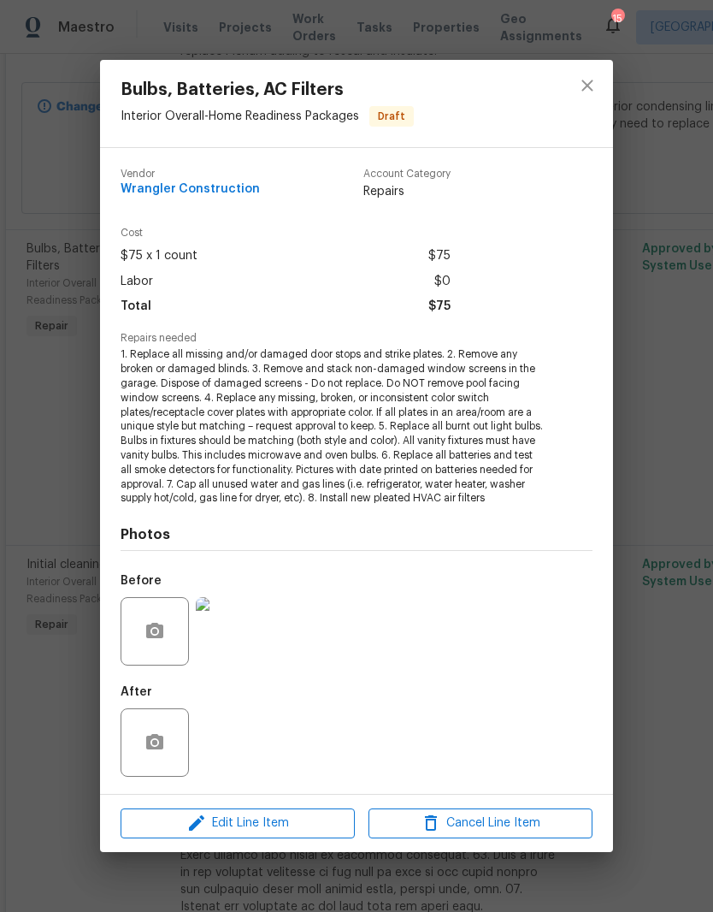
click at [316, 825] on span "Edit Line Item" at bounding box center [238, 823] width 224 height 21
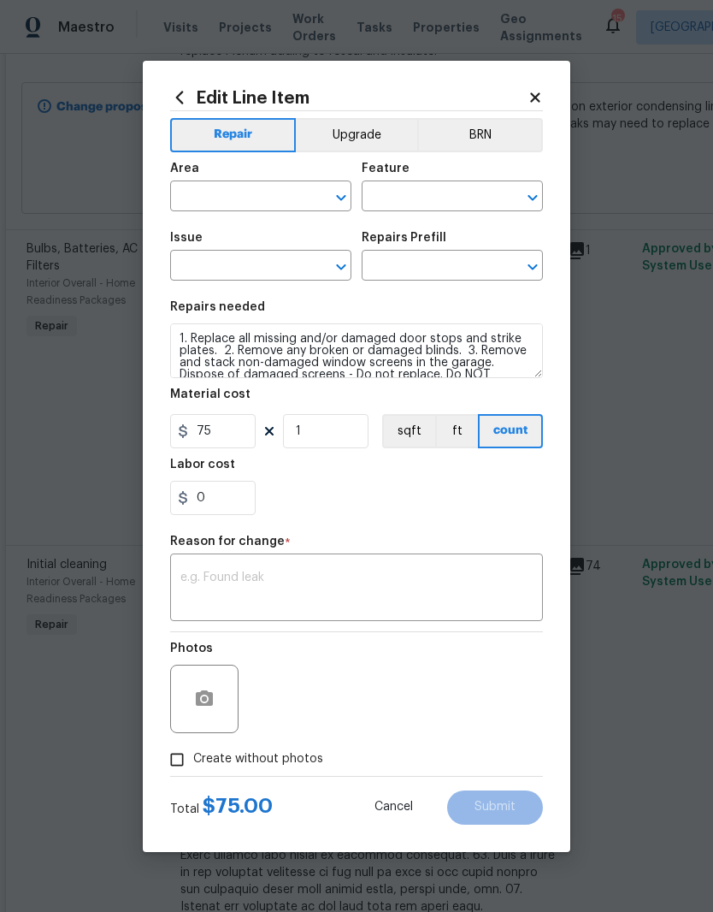
type input "Interior Overall"
type input "Home Readiness Packages"
type input "Bulbs, Batteries, AC Filters"
type input "Egregious Home Package $75.00"
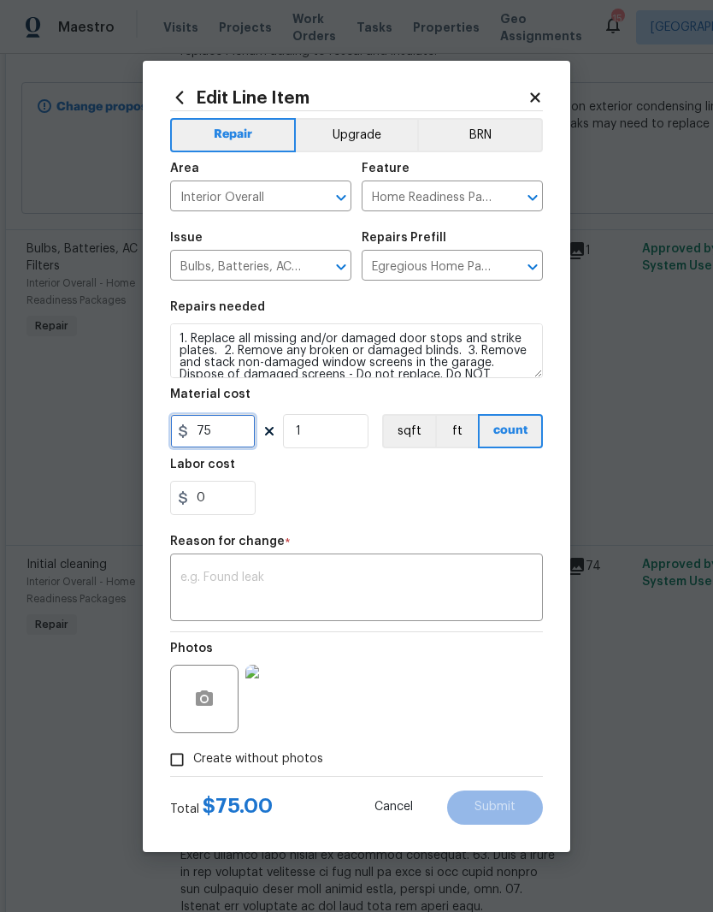
click at [228, 427] on input "75" at bounding box center [213, 431] width 86 height 34
type input "50"
click at [407, 514] on div "0" at bounding box center [356, 498] width 373 height 34
click at [378, 562] on div "x ​" at bounding box center [356, 589] width 373 height 63
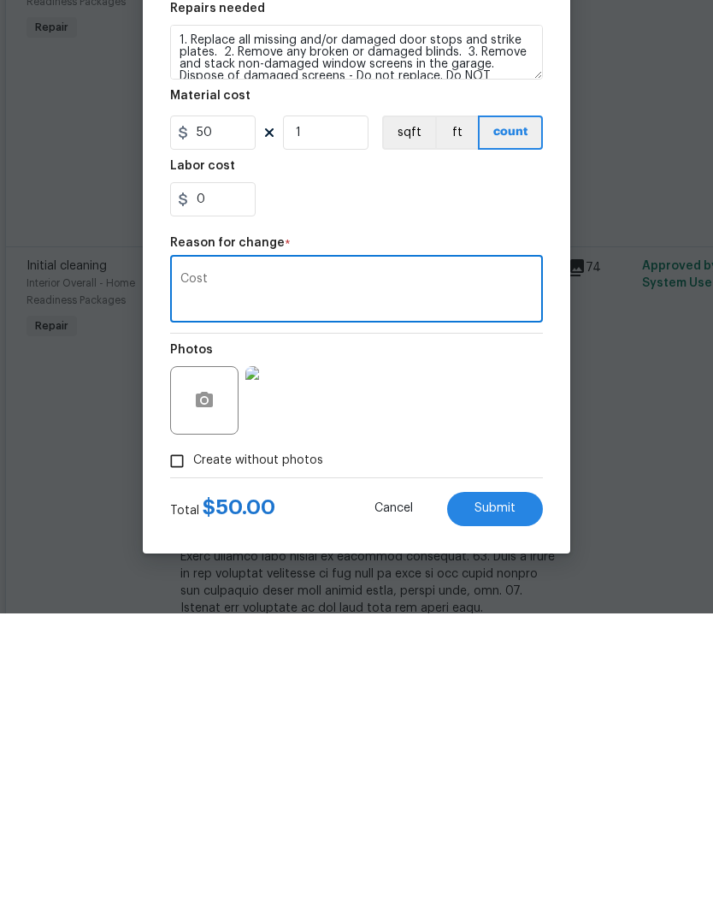
type textarea "Cost"
click at [503, 790] on button "Submit" at bounding box center [495, 807] width 96 height 34
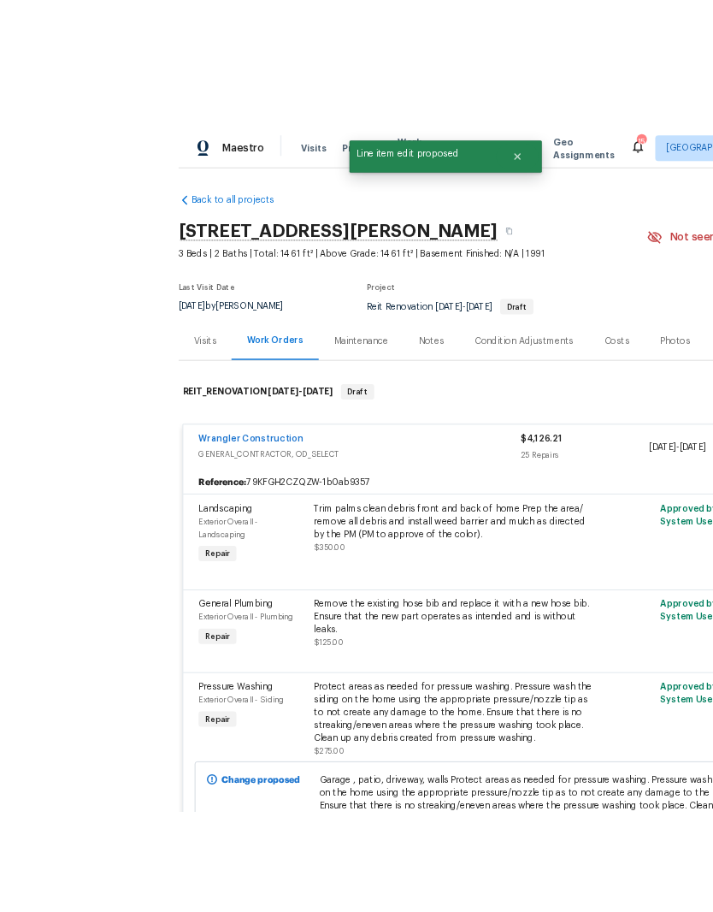
scroll to position [68, 0]
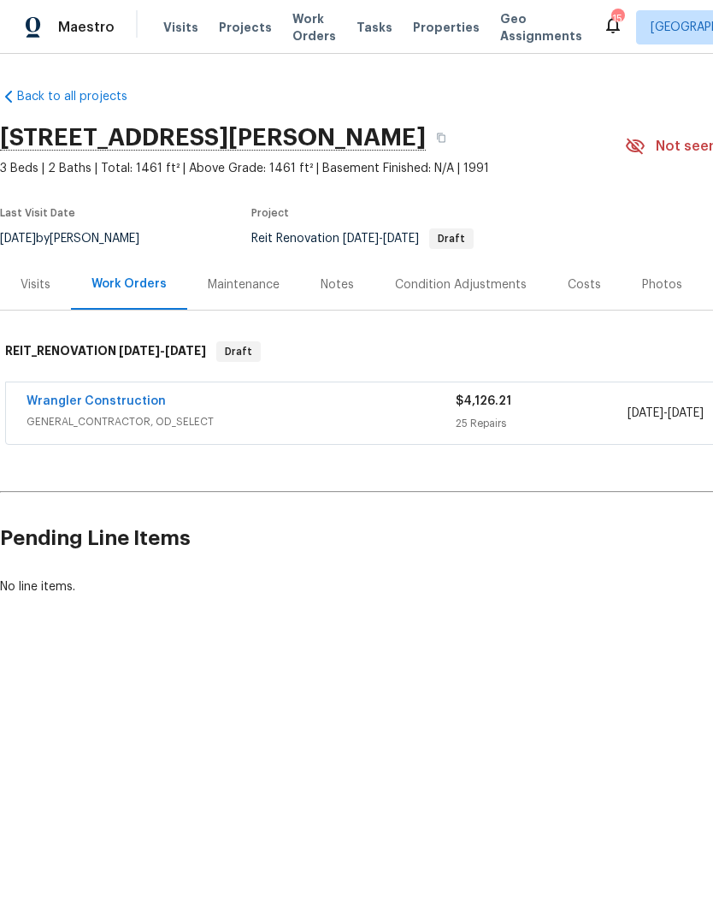
click at [97, 400] on link "Wrangler Construction" at bounding box center [96, 401] width 139 height 12
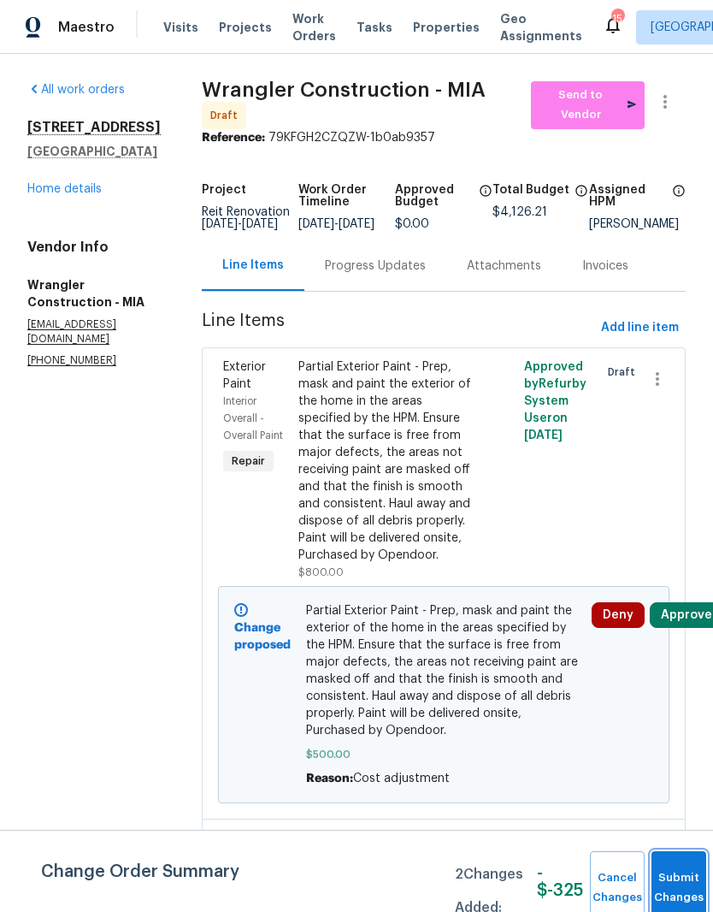
click at [672, 879] on button "Submit Changes" at bounding box center [679, 888] width 55 height 74
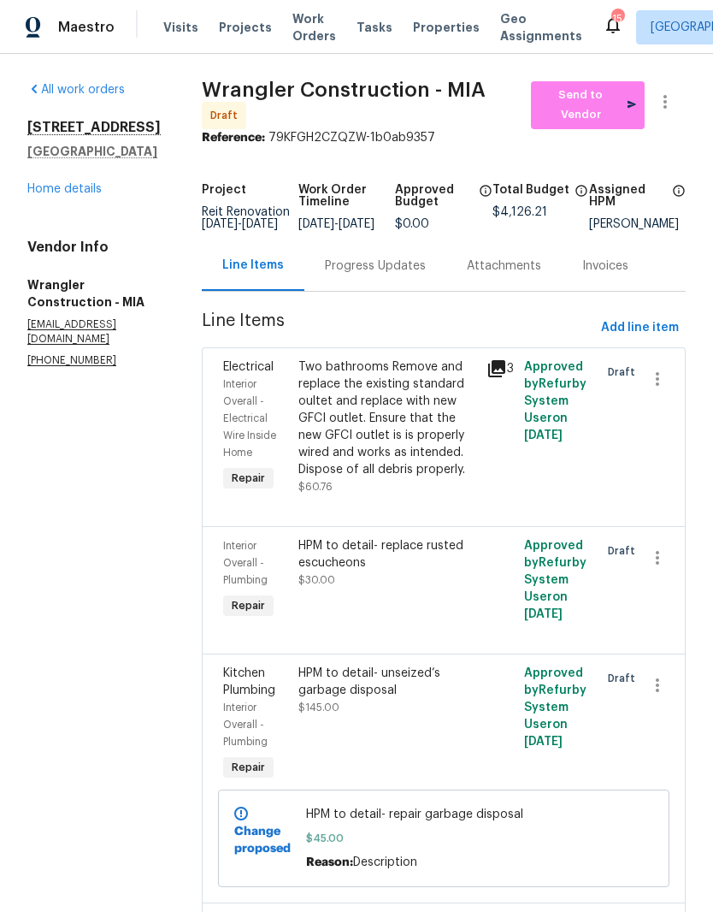
click at [60, 195] on link "Home details" at bounding box center [64, 189] width 74 height 12
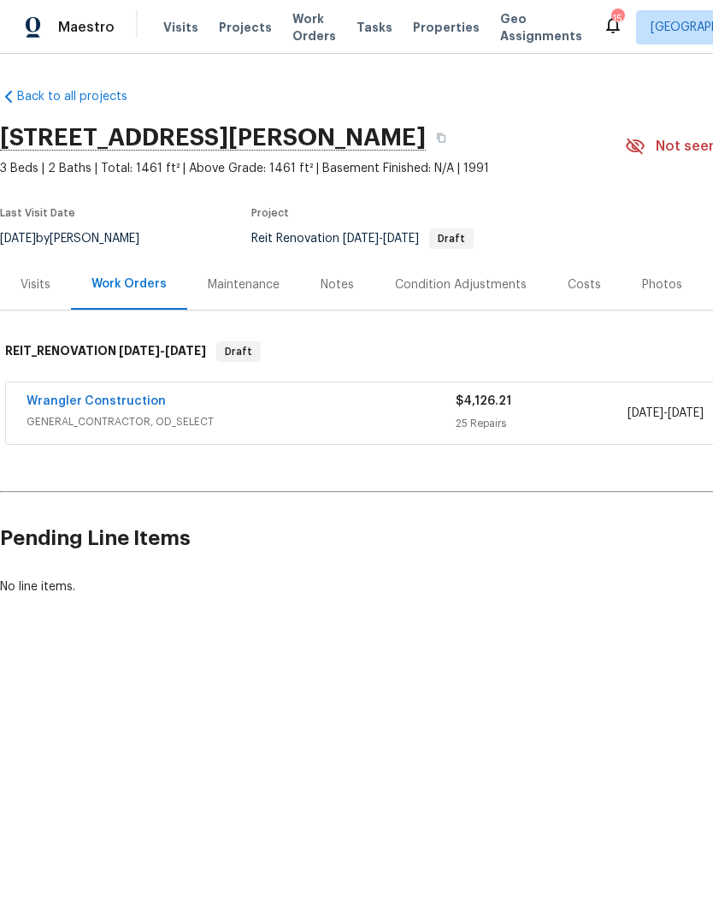
click at [61, 400] on link "Wrangler Construction" at bounding box center [96, 401] width 139 height 12
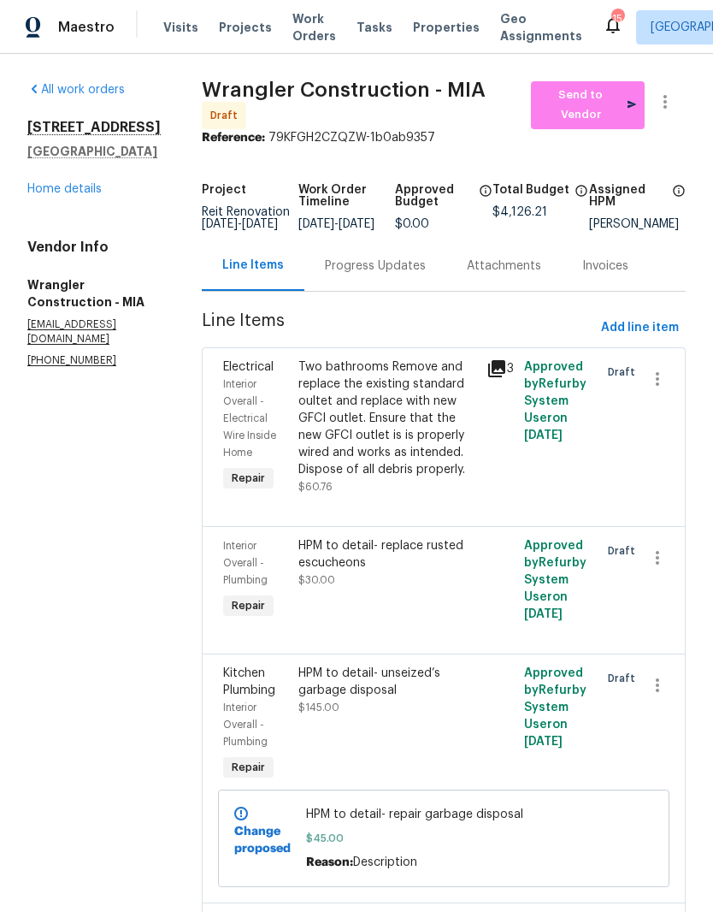
scroll to position [-38, 0]
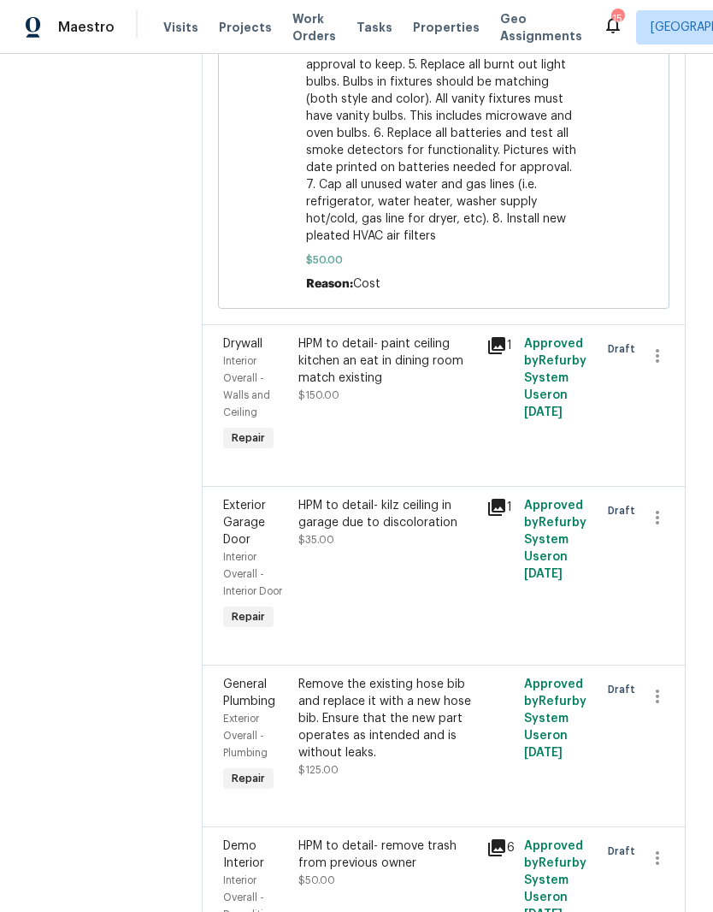
scroll to position [5511, 0]
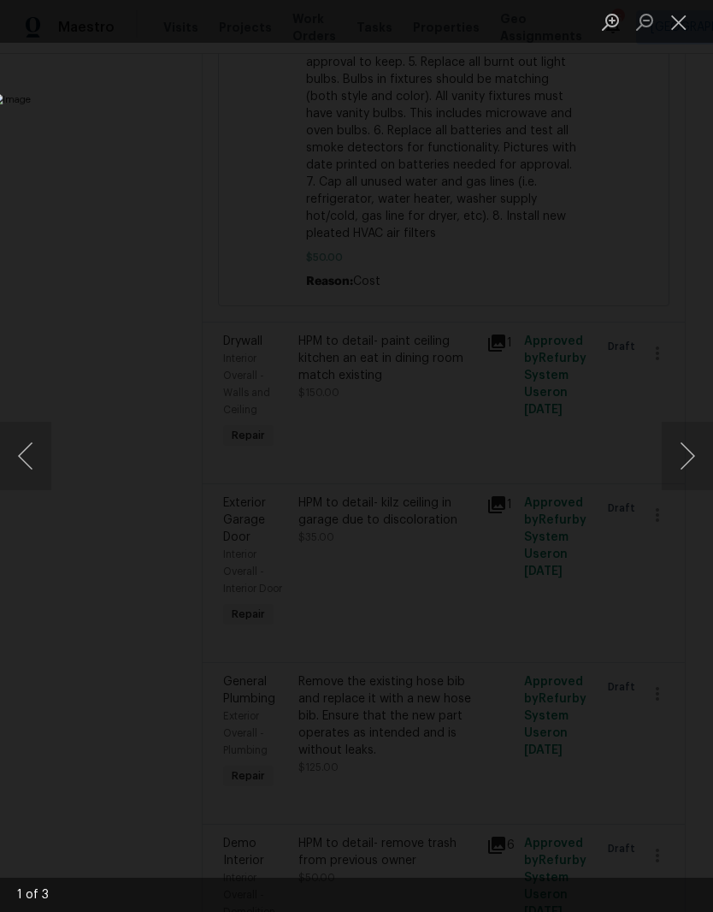
click at [673, 205] on div "Lightbox" at bounding box center [356, 456] width 713 height 912
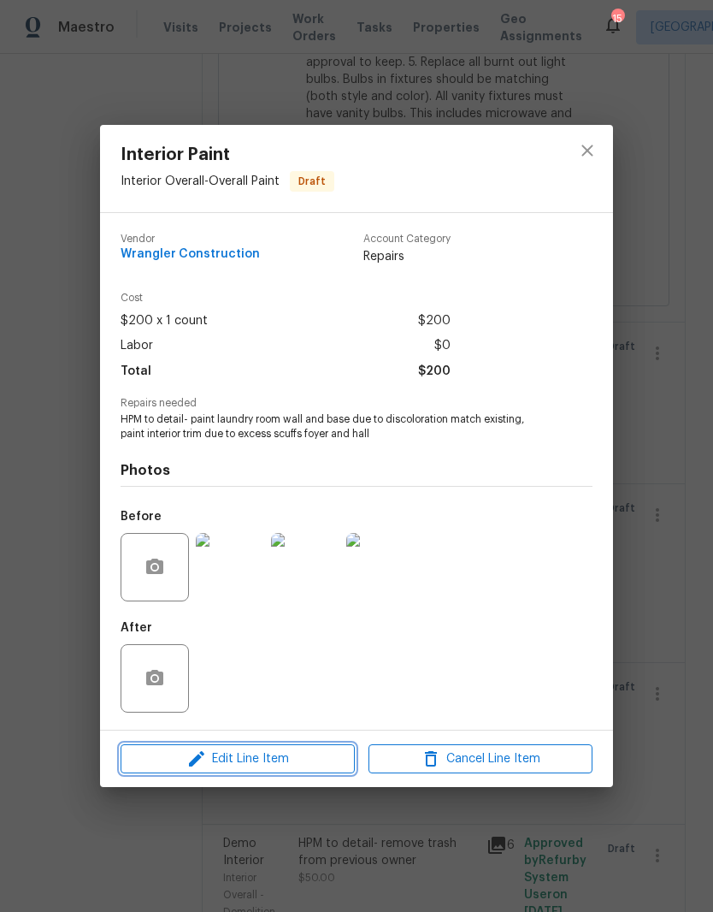
click at [284, 763] on span "Edit Line Item" at bounding box center [238, 759] width 224 height 21
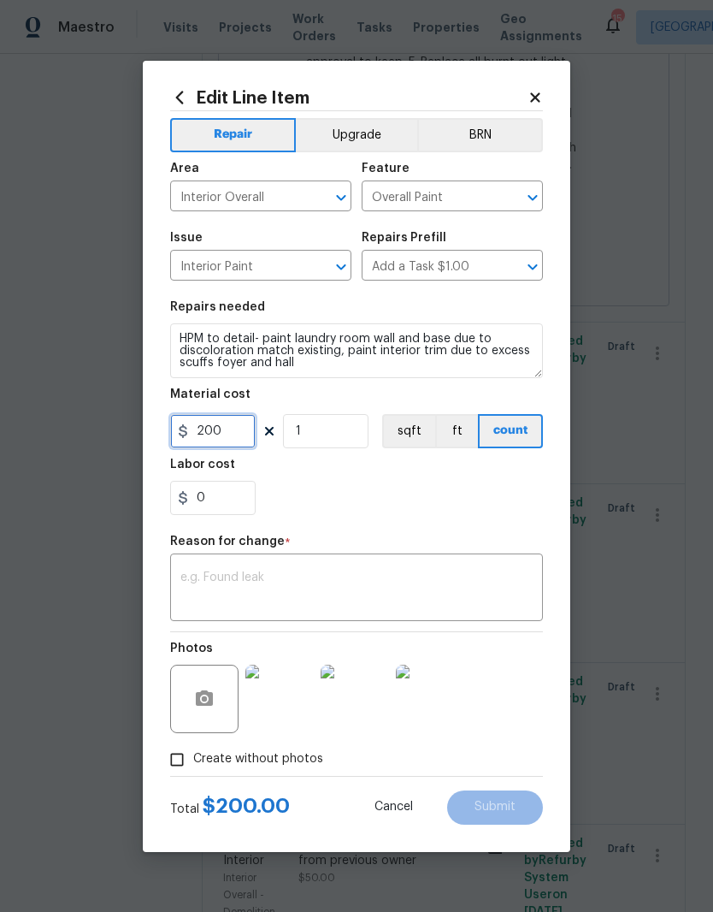
click at [231, 423] on input "200" at bounding box center [213, 431] width 86 height 34
click at [245, 431] on input "200" at bounding box center [213, 431] width 86 height 34
type input "100"
click at [451, 572] on textarea at bounding box center [357, 589] width 352 height 36
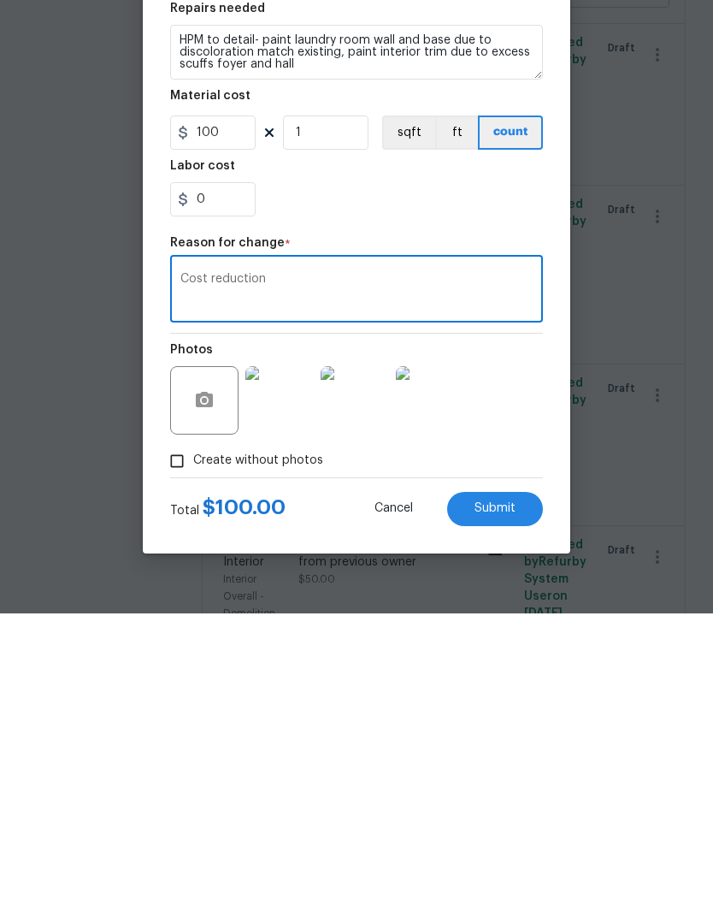
type textarea "Cost reduction"
click at [508, 801] on span "Submit" at bounding box center [495, 807] width 41 height 13
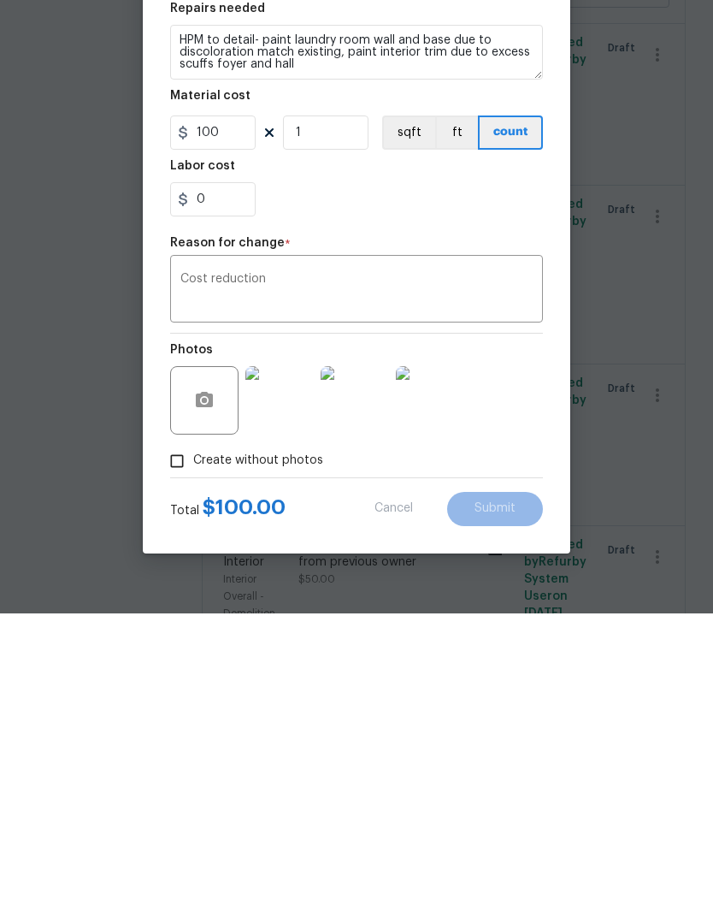
scroll to position [70, 0]
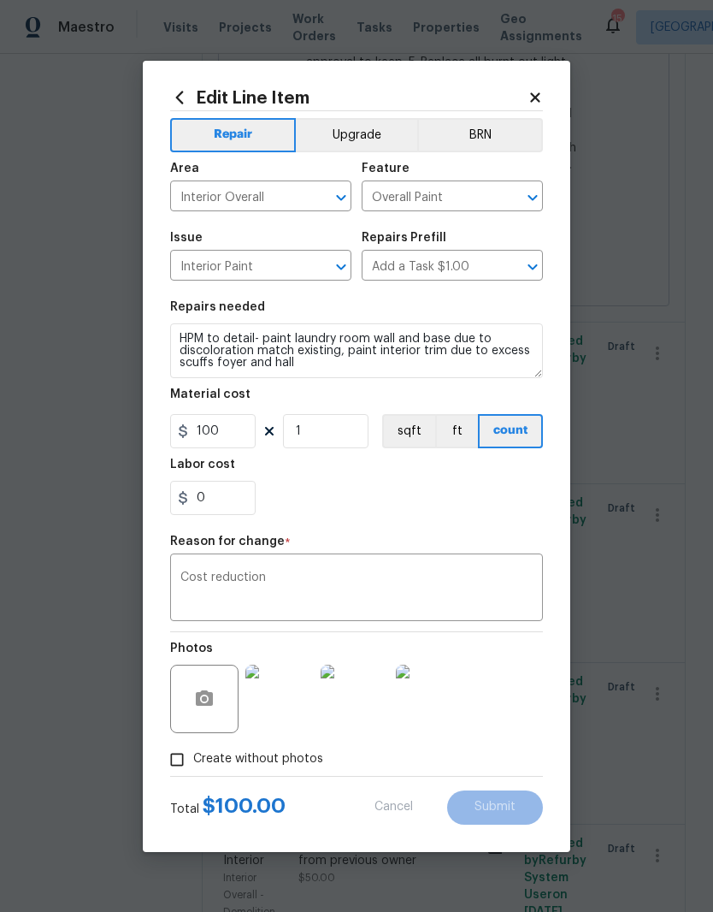
type input "200"
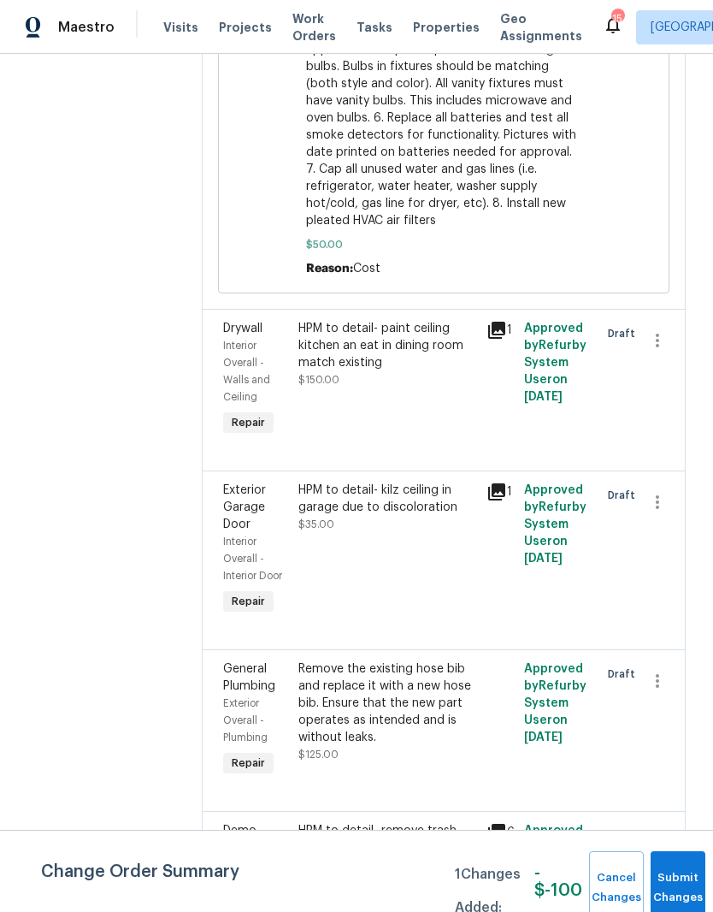
scroll to position [5525, 0]
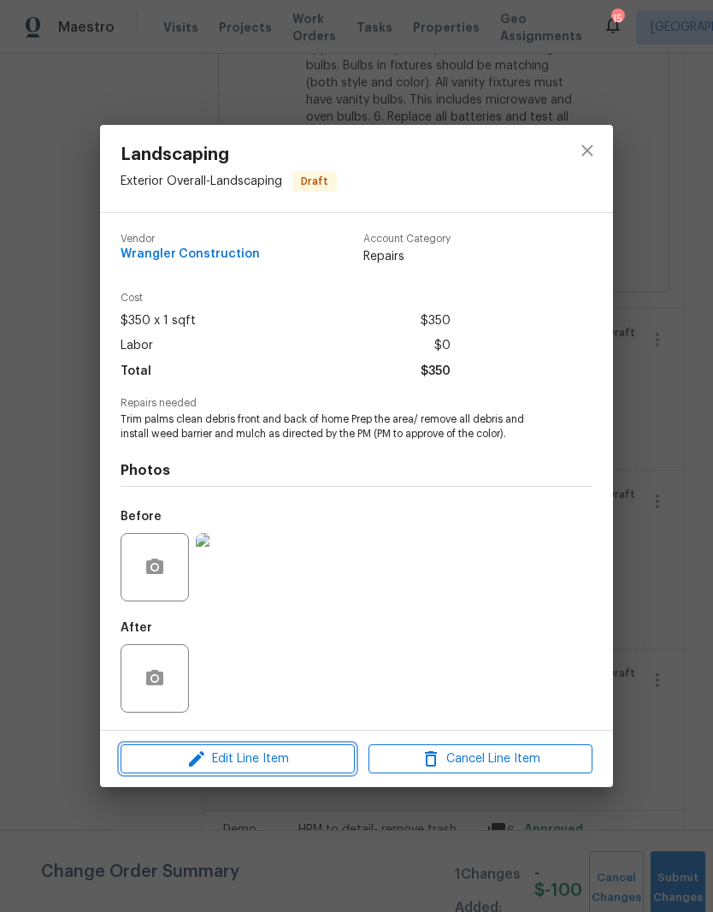
click at [292, 761] on span "Edit Line Item" at bounding box center [238, 759] width 224 height 21
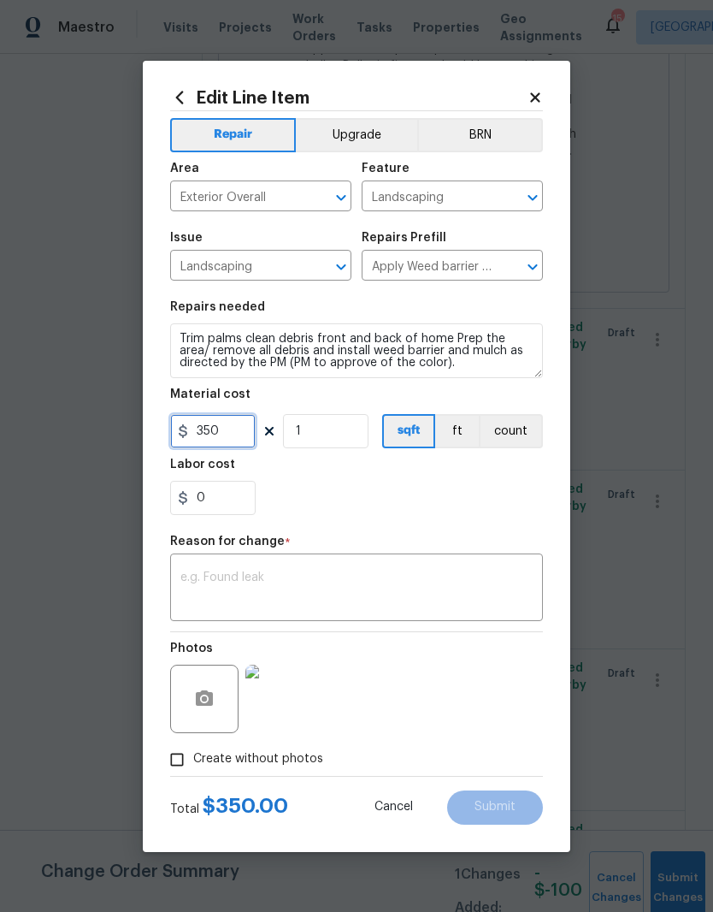
click at [243, 434] on input "350" at bounding box center [213, 431] width 86 height 34
type input "300"
click at [440, 574] on textarea at bounding box center [357, 589] width 352 height 36
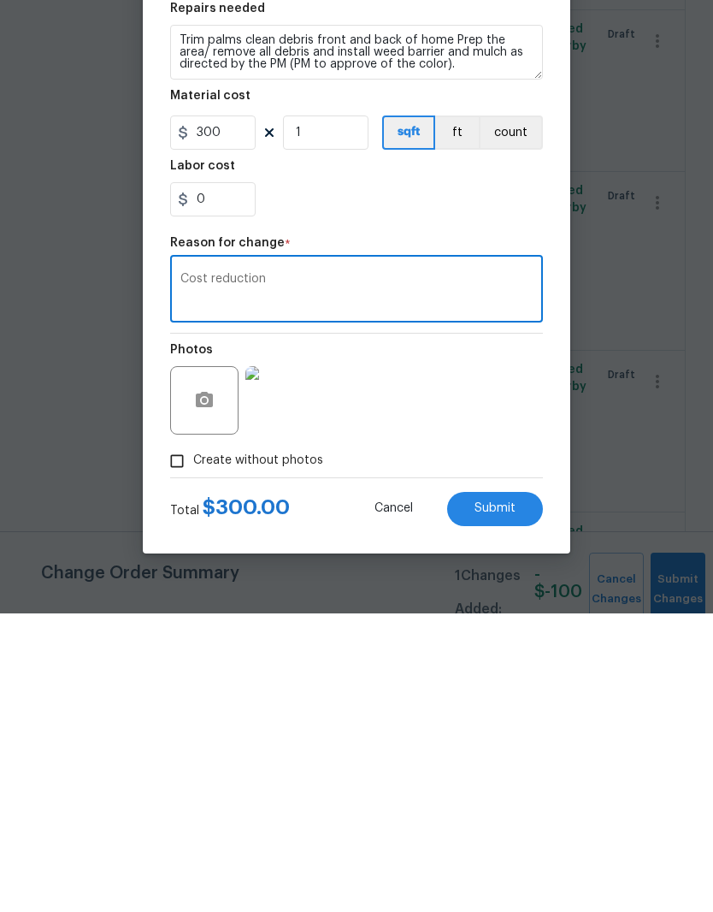
type textarea "Cost reduction"
click at [510, 801] on span "Submit" at bounding box center [495, 807] width 41 height 13
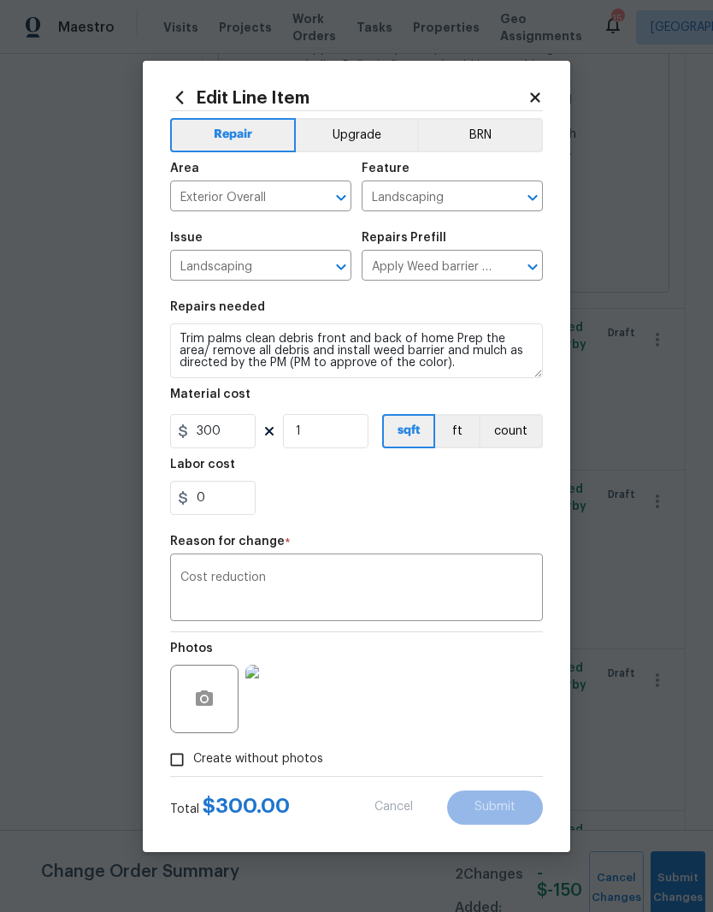
type input "350"
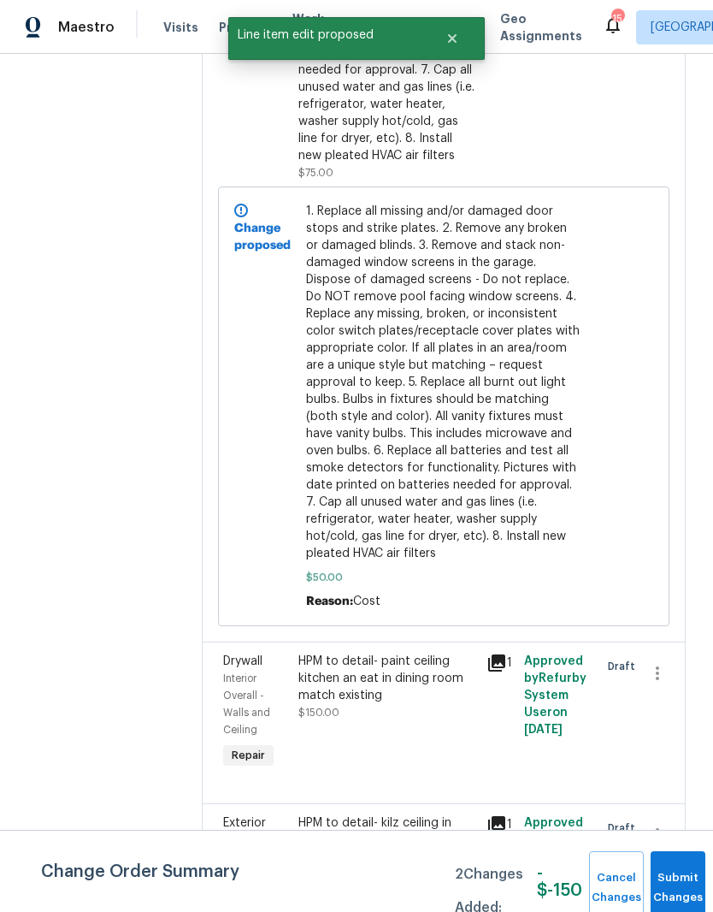
scroll to position [5189, 0]
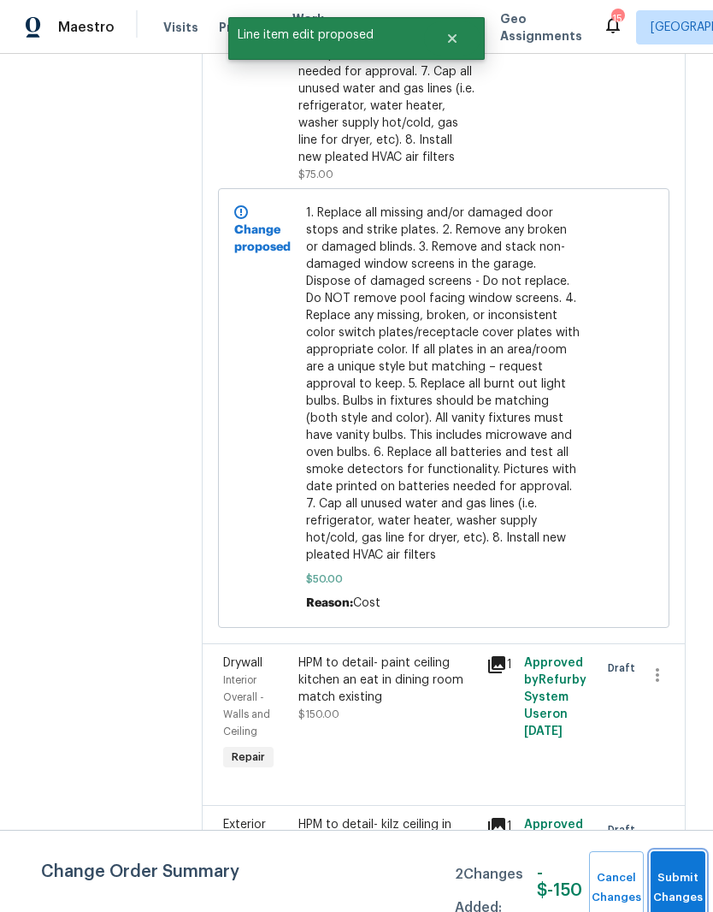
click at [674, 876] on button "Submit Changes" at bounding box center [678, 888] width 55 height 74
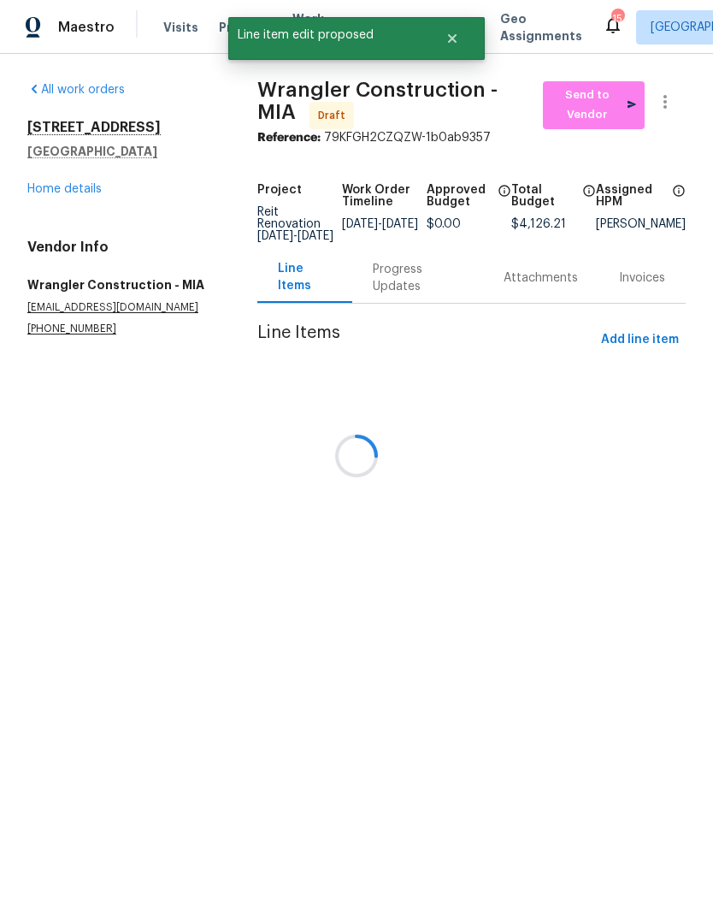
scroll to position [0, 0]
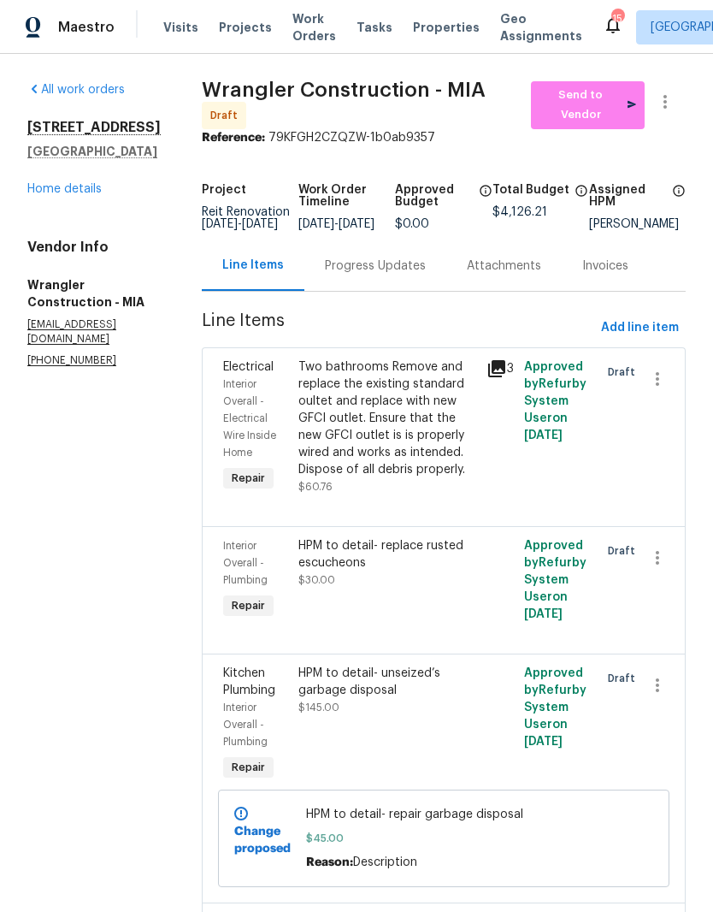
click at [70, 195] on link "Home details" at bounding box center [64, 189] width 74 height 12
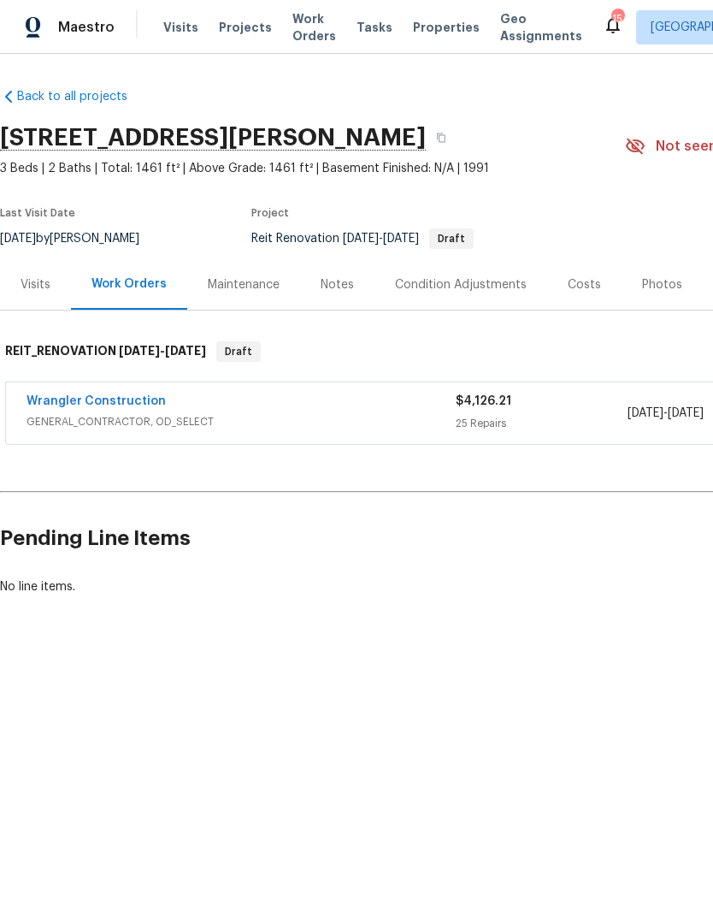
click at [107, 396] on link "Wrangler Construction" at bounding box center [96, 401] width 139 height 12
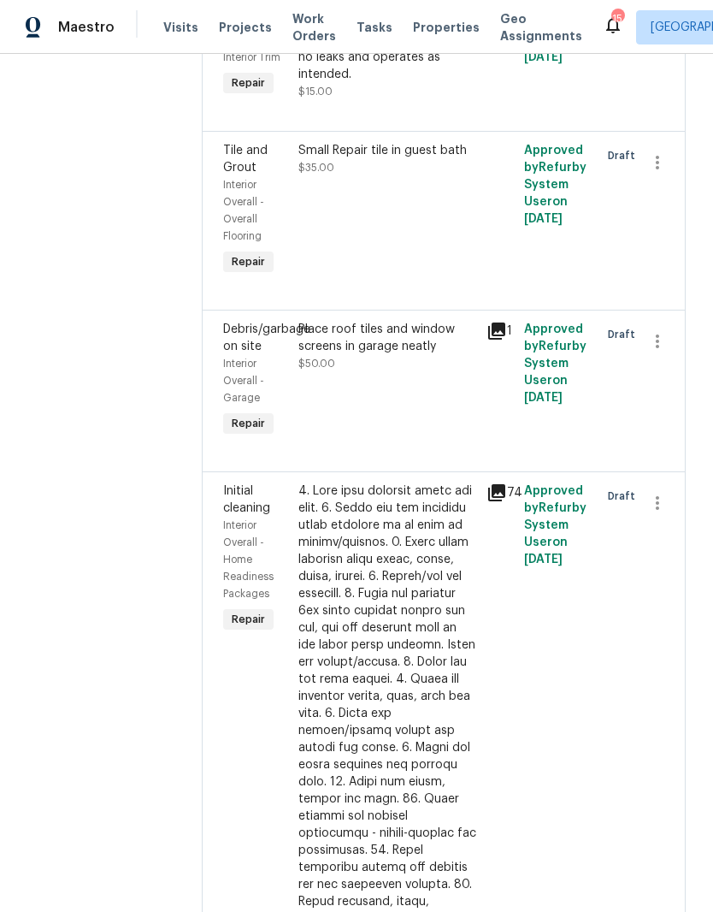
scroll to position [3235, 0]
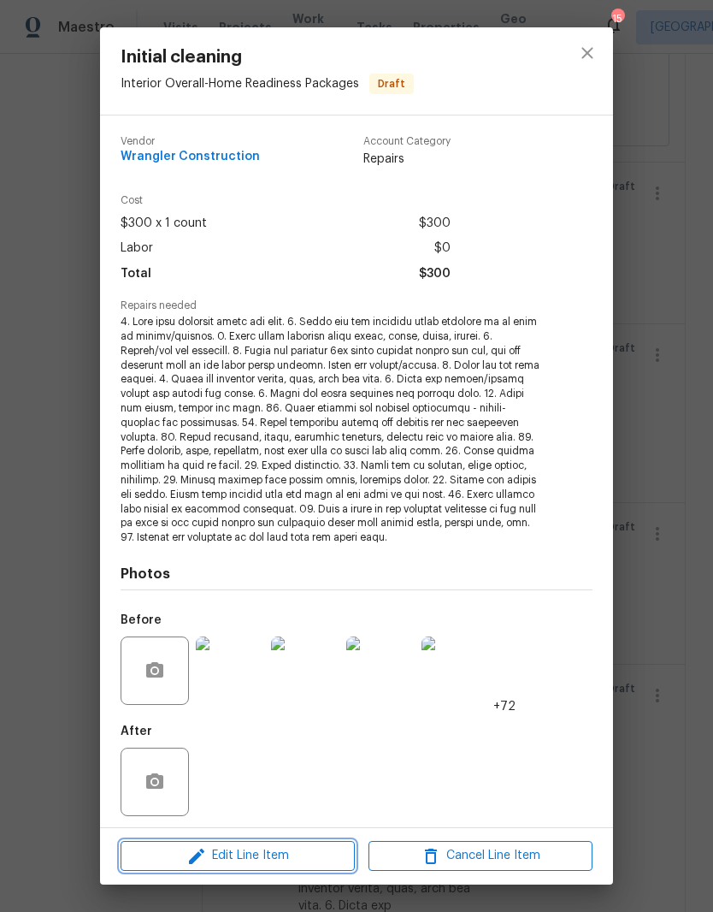
click at [340, 863] on span "Edit Line Item" at bounding box center [238, 855] width 224 height 21
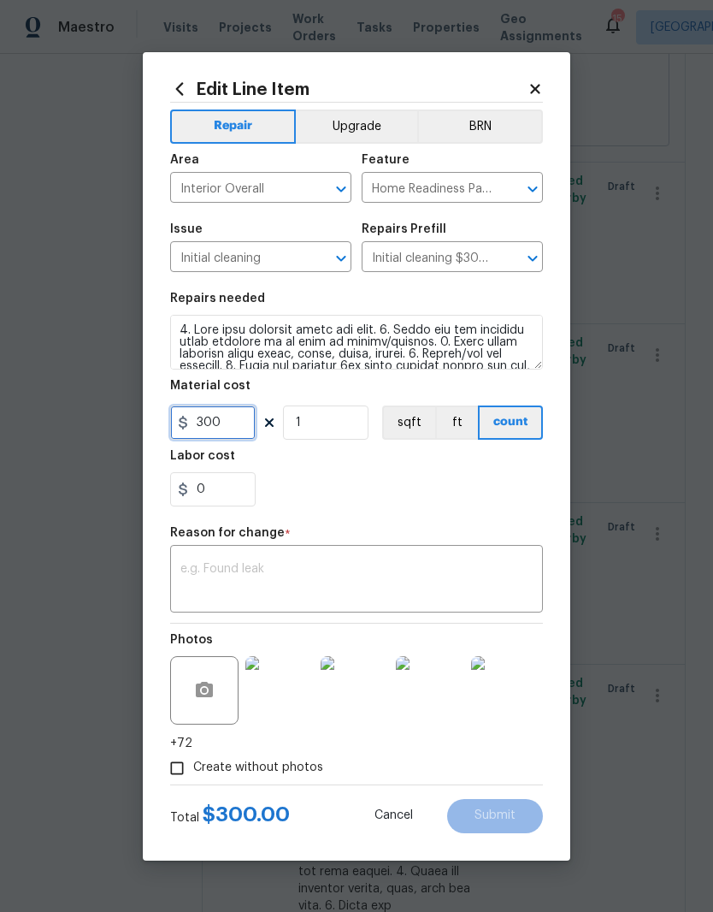
click at [250, 415] on input "300" at bounding box center [213, 422] width 86 height 34
click at [246, 422] on input "300" at bounding box center [213, 422] width 86 height 34
type input "1"
click at [465, 482] on div "0" at bounding box center [356, 489] width 373 height 34
click at [497, 573] on textarea at bounding box center [357, 581] width 352 height 36
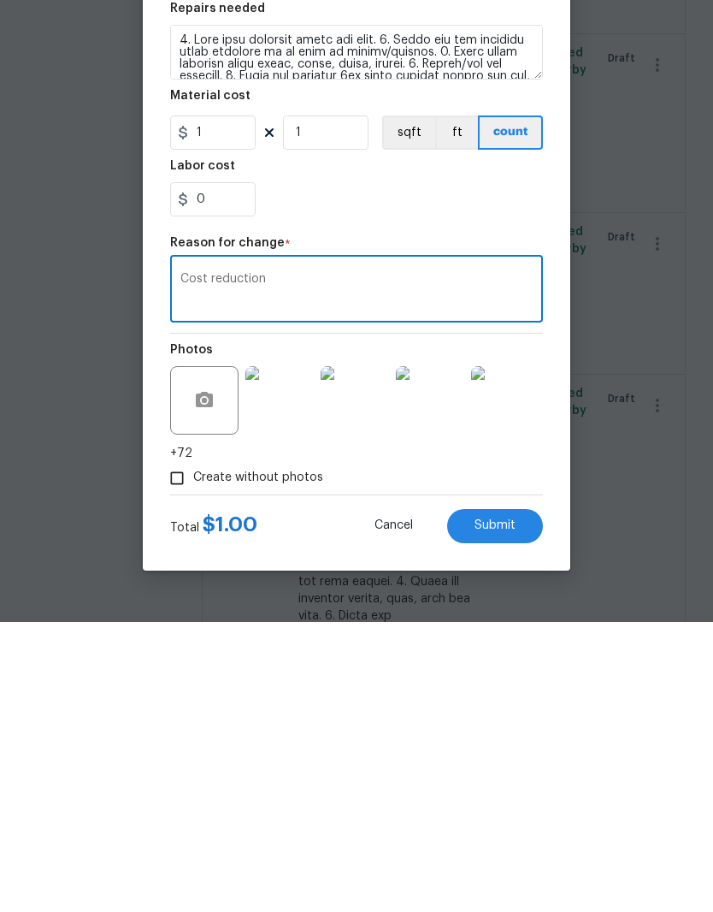
type textarea "Cost reduction"
click at [508, 809] on span "Submit" at bounding box center [495, 815] width 41 height 13
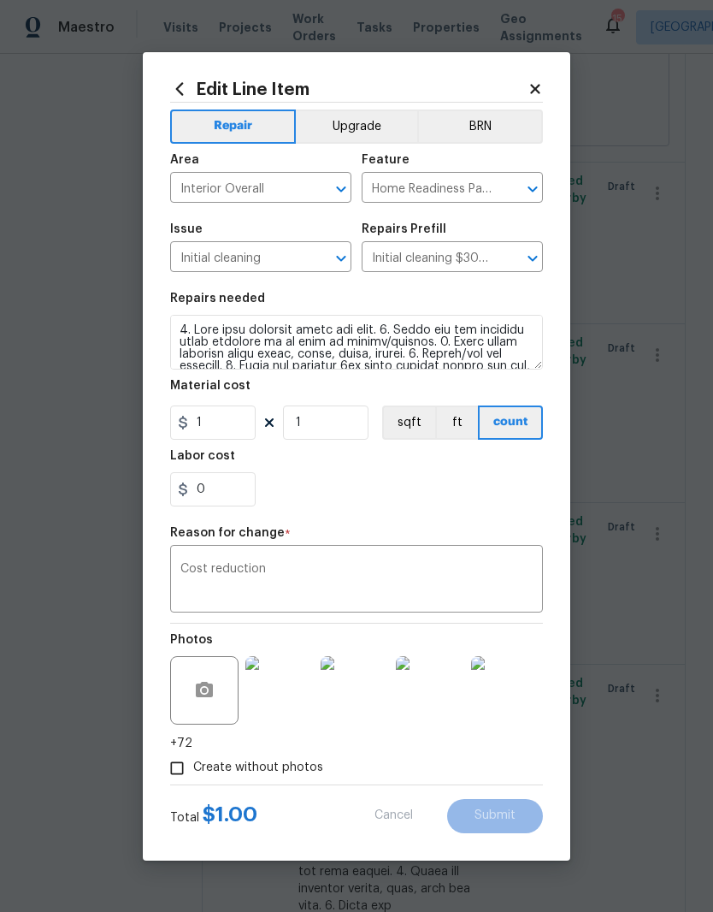
type input "300"
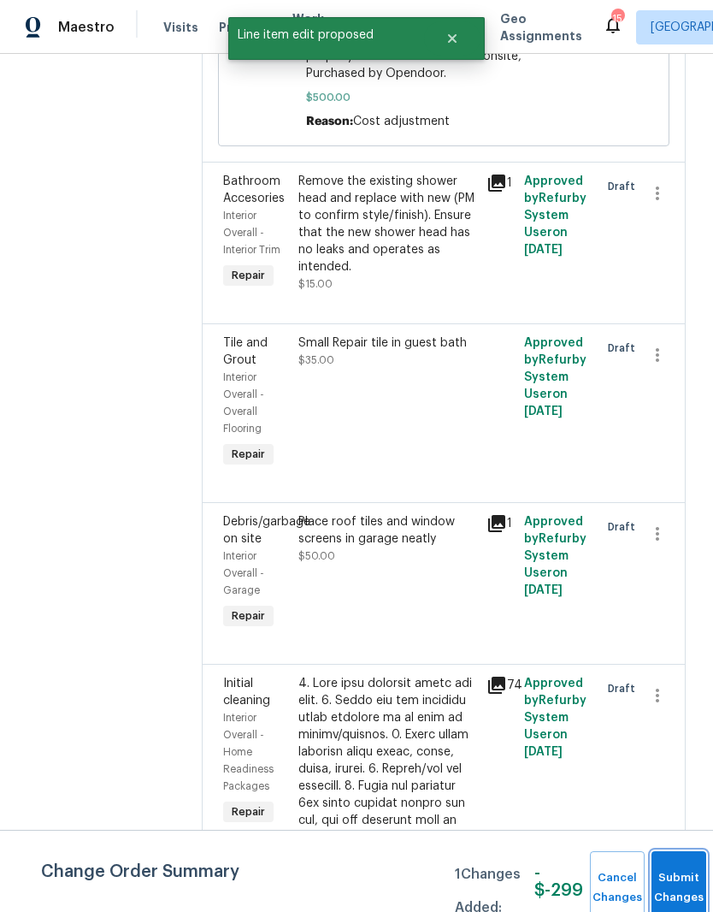
click at [676, 876] on button "Submit Changes" at bounding box center [679, 888] width 55 height 74
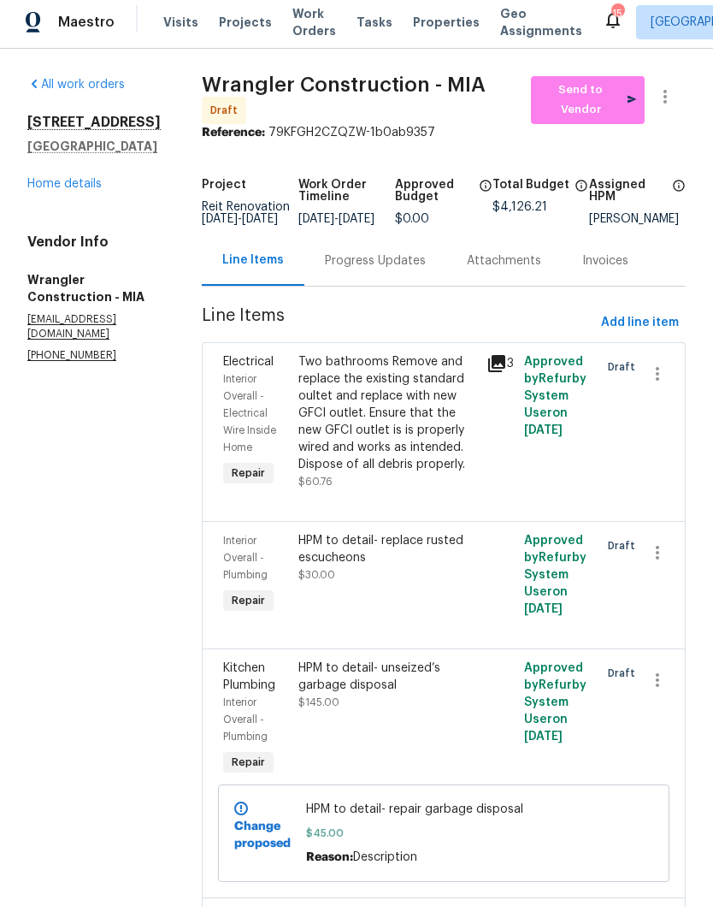
scroll to position [0, 0]
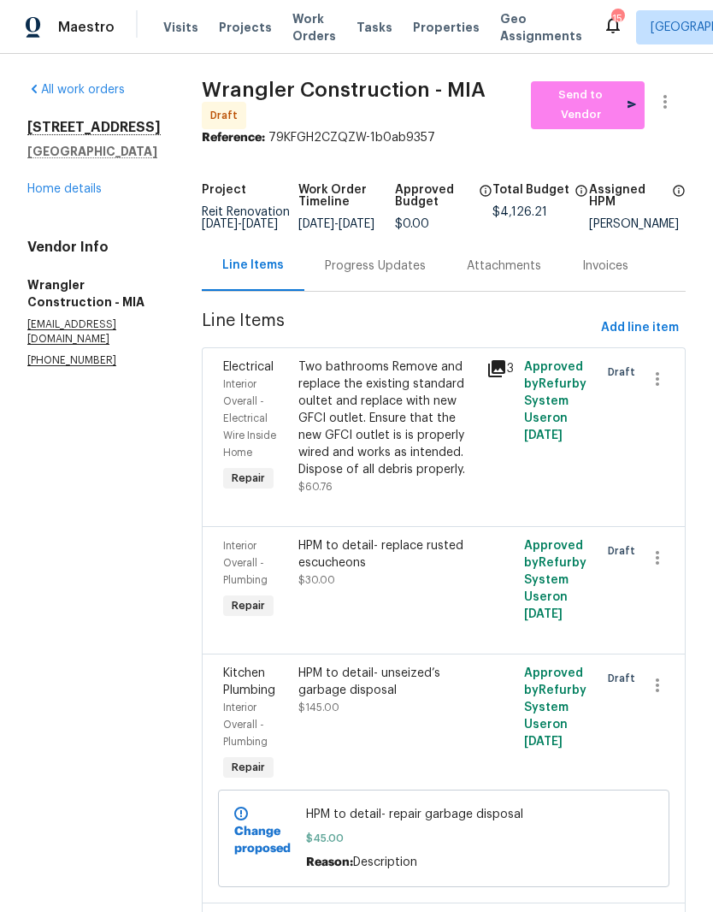
click at [62, 256] on div "All work orders [STREET_ADDRESS][PERSON_NAME] Home details Vendor Info Wrangler…" at bounding box center [93, 224] width 133 height 287
click at [56, 195] on link "Home details" at bounding box center [64, 189] width 74 height 12
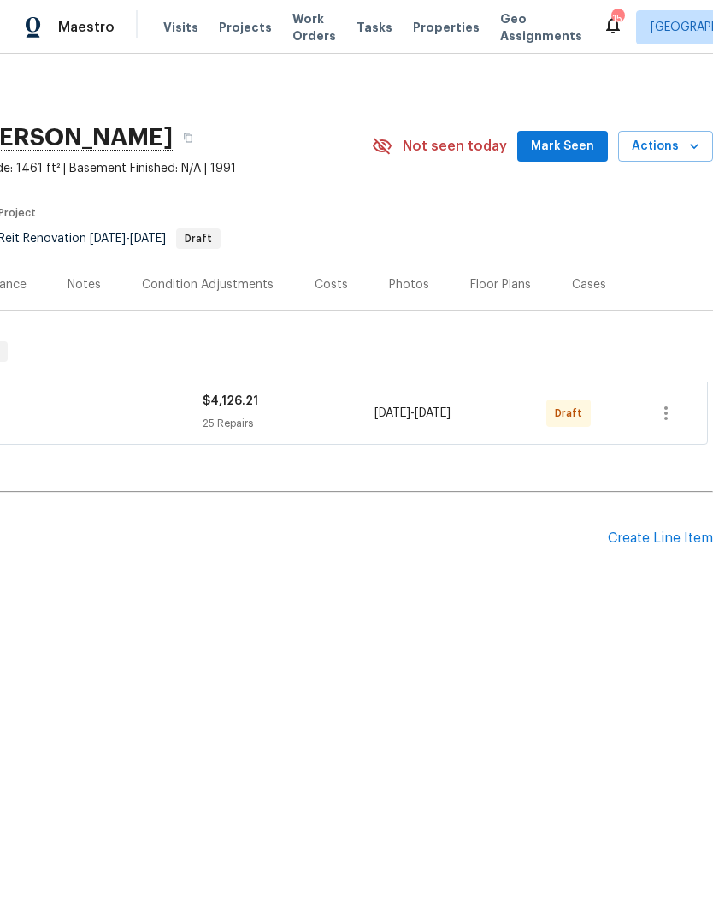
scroll to position [0, 253]
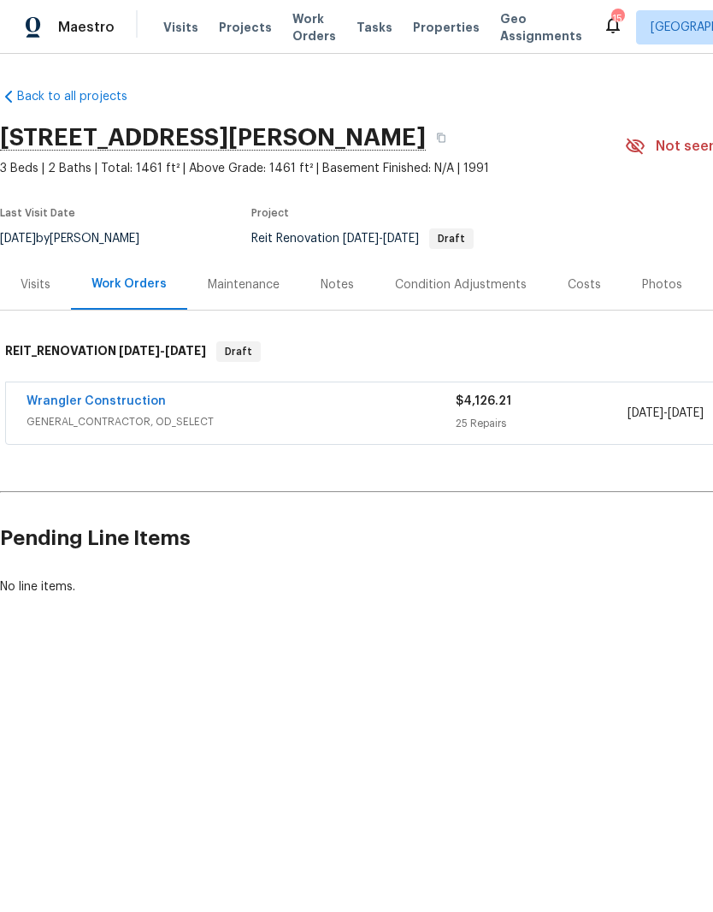
click at [80, 405] on link "Wrangler Construction" at bounding box center [96, 401] width 139 height 12
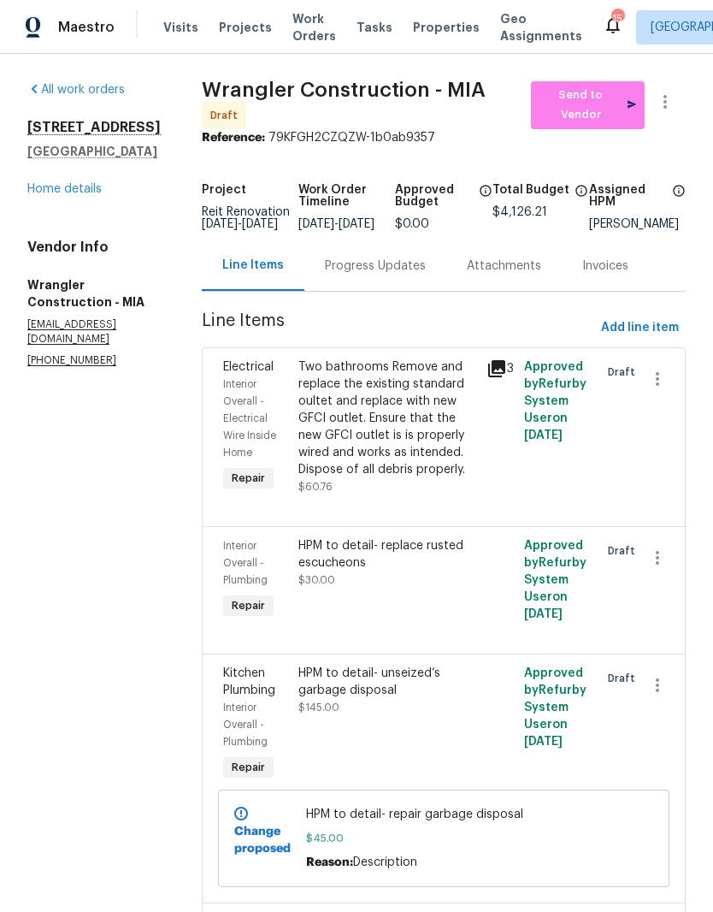
click at [325, 275] on div "Progress Updates" at bounding box center [375, 265] width 101 height 17
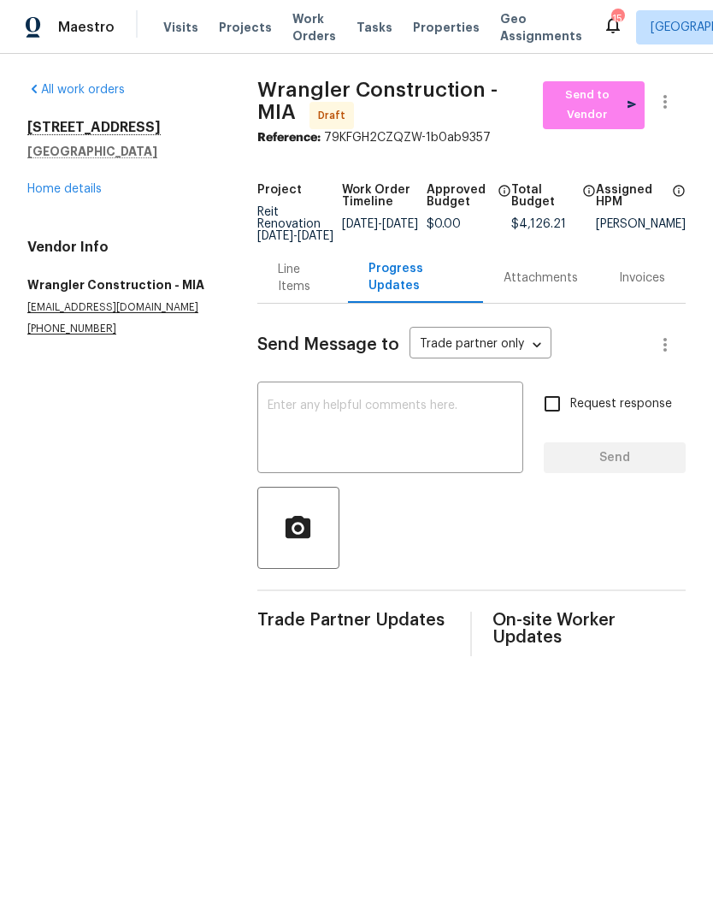
click at [77, 185] on link "Home details" at bounding box center [64, 189] width 74 height 12
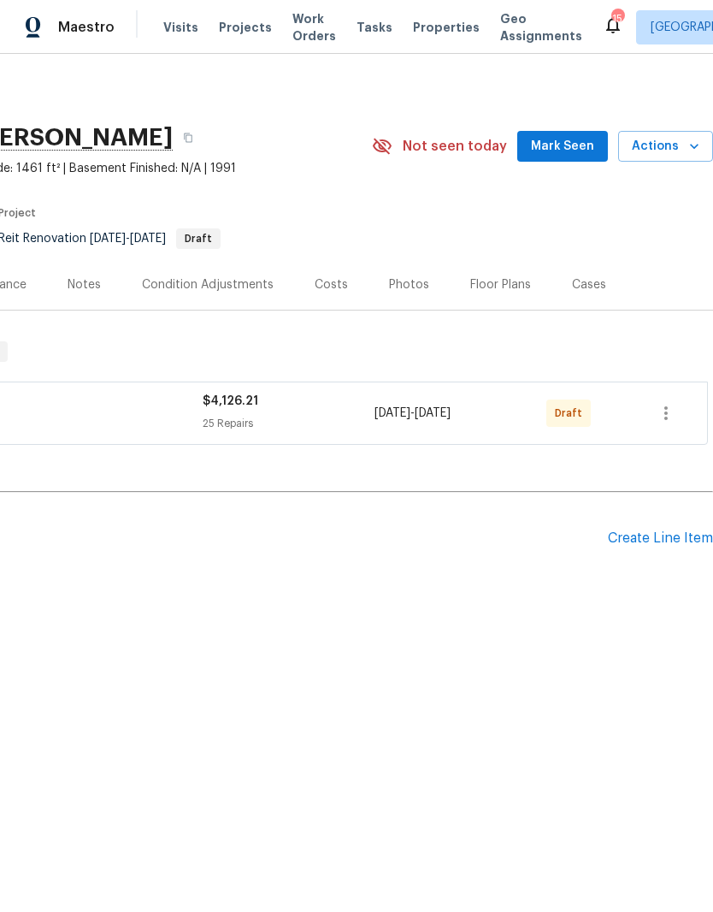
scroll to position [0, 253]
click at [681, 419] on button "button" at bounding box center [666, 413] width 41 height 41
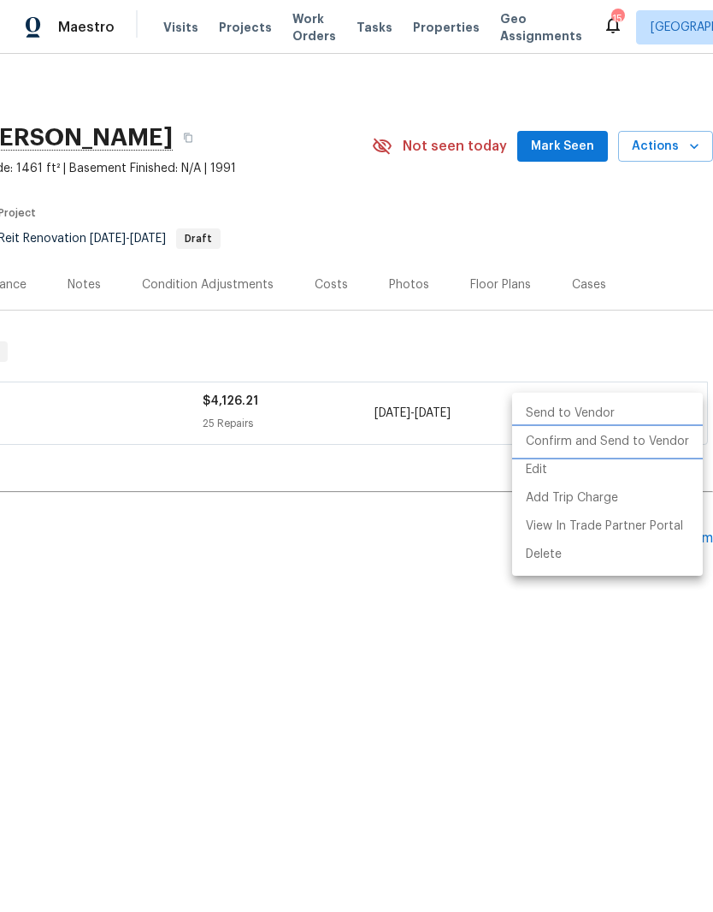
click at [650, 441] on li "Confirm and Send to Vendor" at bounding box center [607, 442] width 191 height 28
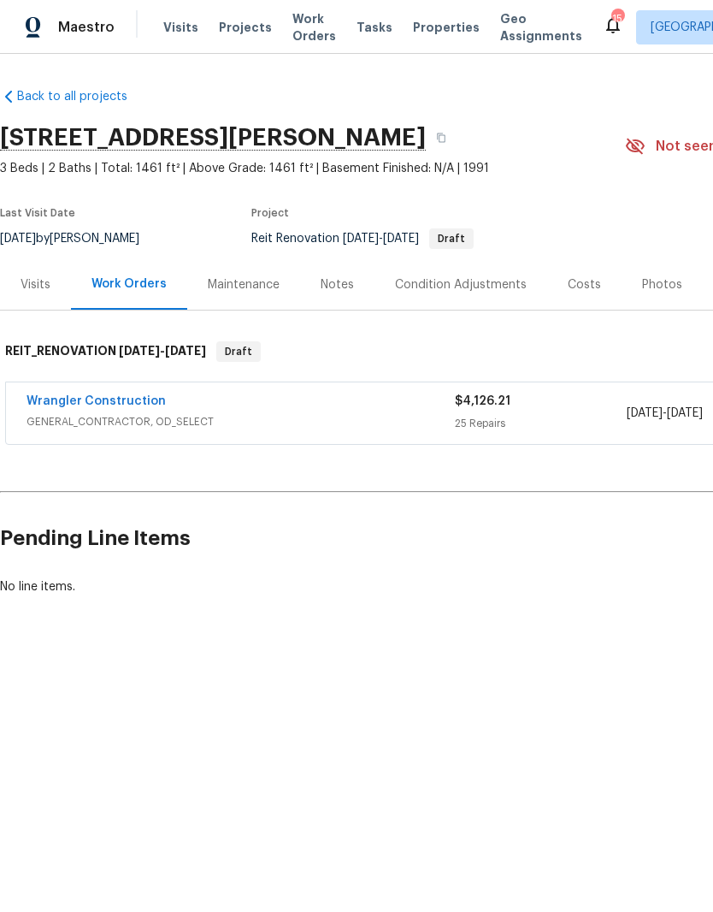
click at [441, 28] on span "Properties" at bounding box center [446, 27] width 67 height 17
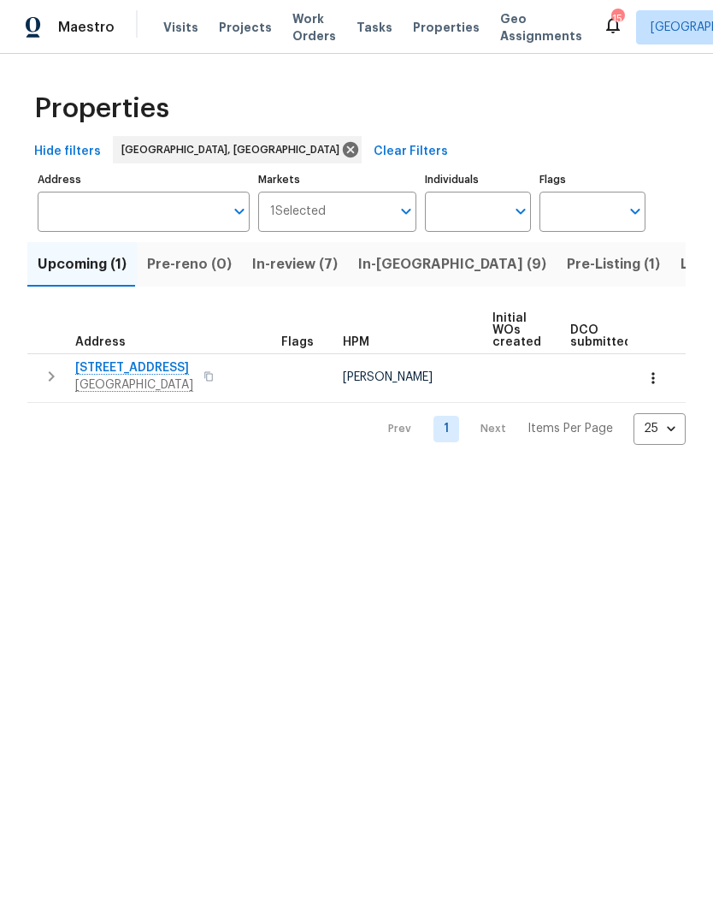
click at [288, 268] on span "In-review (7)" at bounding box center [295, 264] width 86 height 24
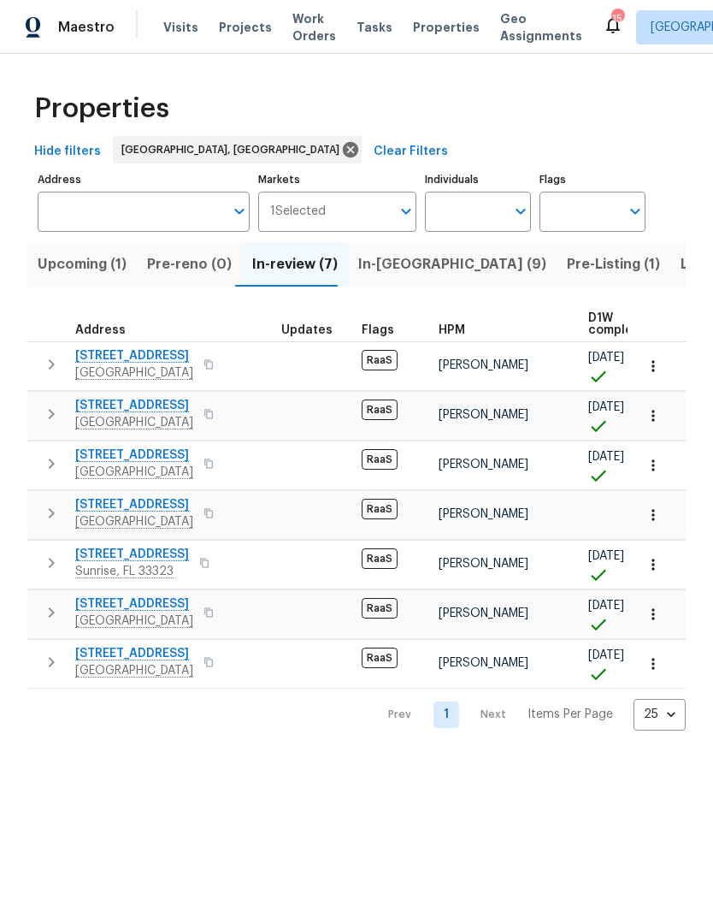
click at [387, 269] on span "In-reno (9)" at bounding box center [452, 264] width 188 height 24
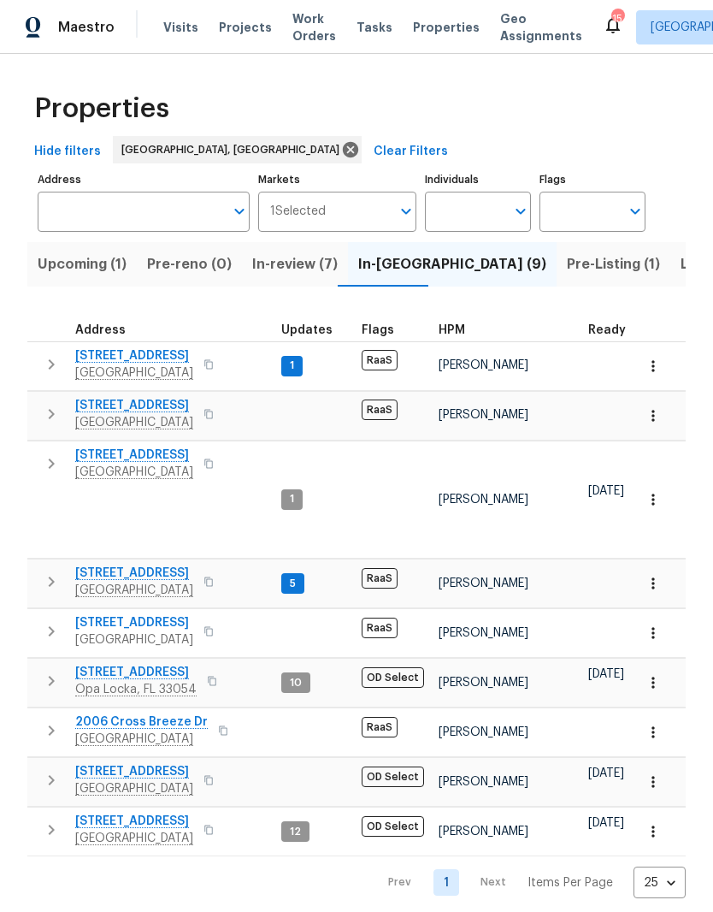
click at [121, 713] on span "2006 Cross Breeze Dr" at bounding box center [141, 721] width 133 height 17
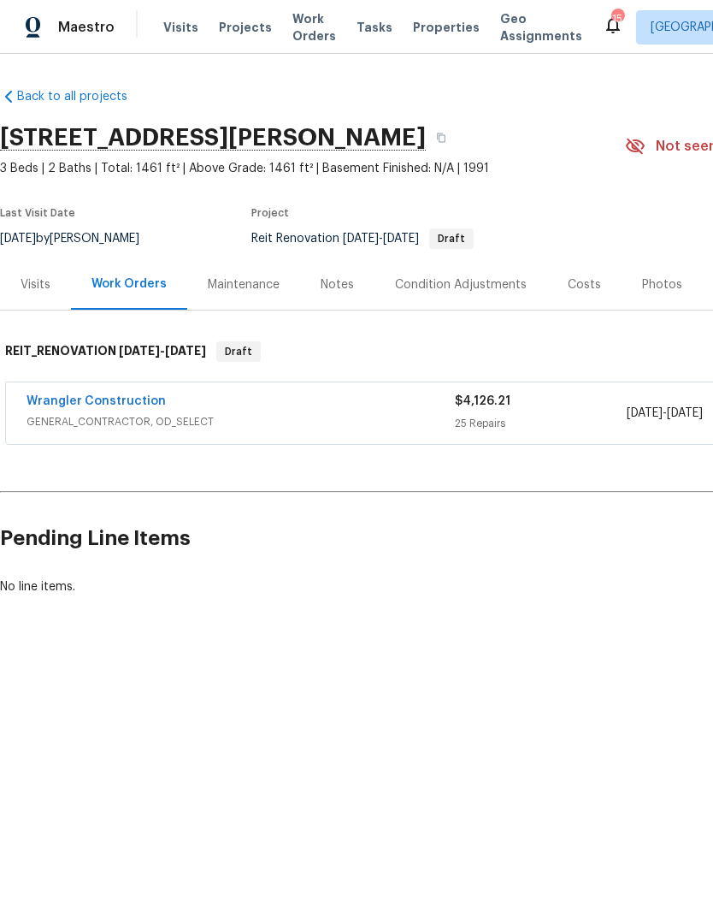
click at [90, 400] on link "Wrangler Construction" at bounding box center [96, 401] width 139 height 12
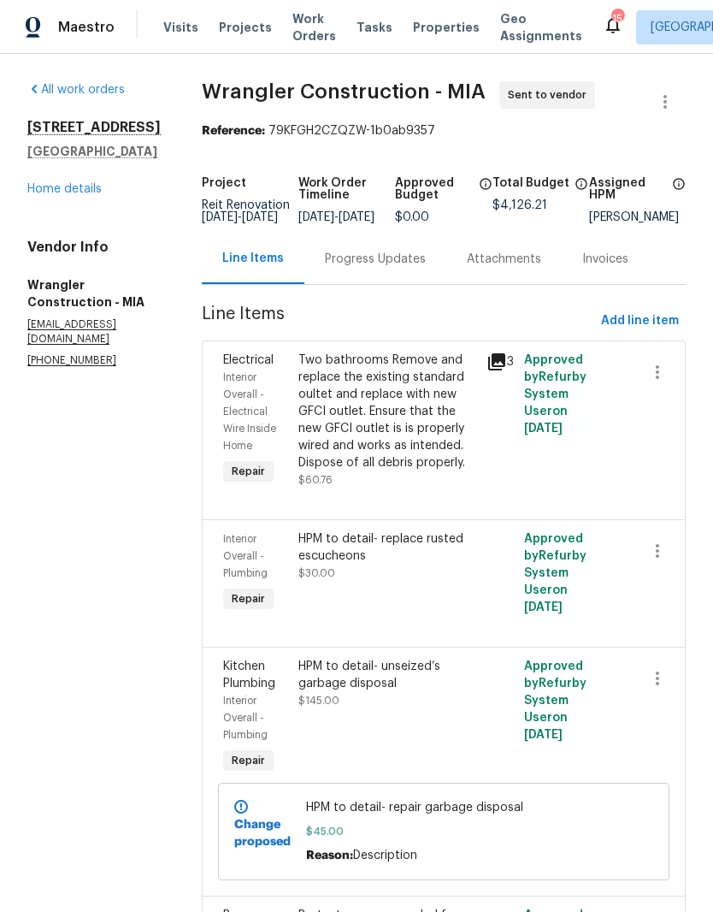
scroll to position [-1, 0]
click at [60, 195] on link "Home details" at bounding box center [64, 189] width 74 height 12
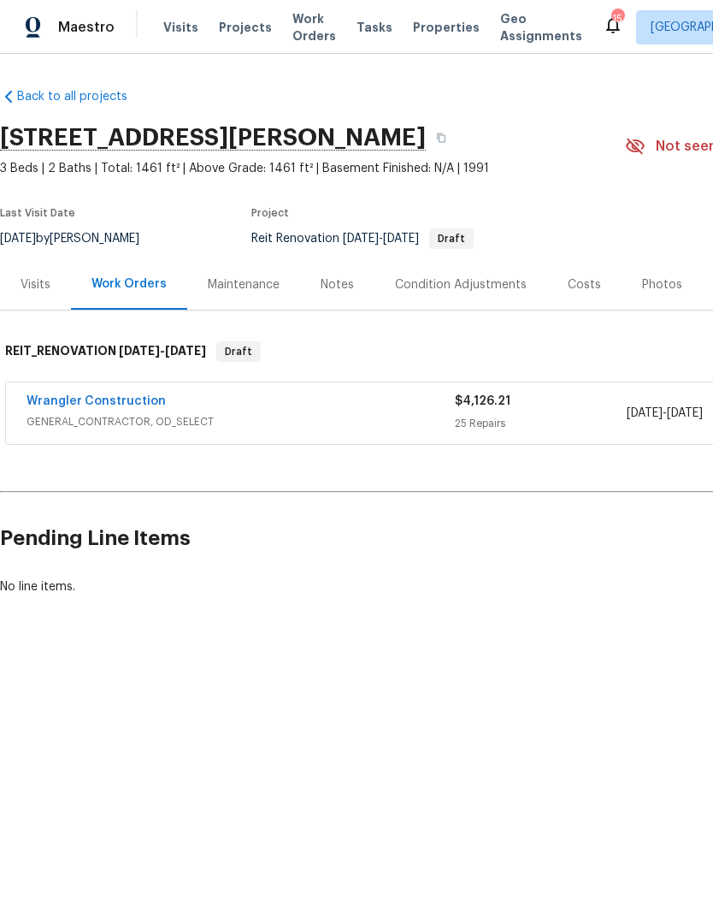
click at [67, 401] on link "Wrangler Construction" at bounding box center [96, 401] width 139 height 12
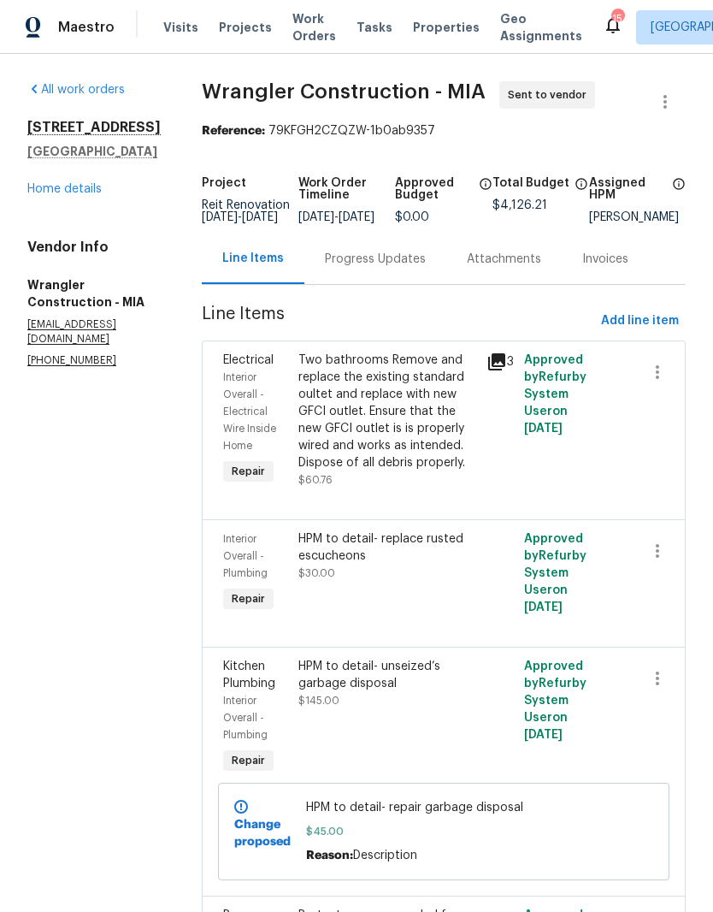
click at [60, 195] on link "Home details" at bounding box center [64, 189] width 74 height 12
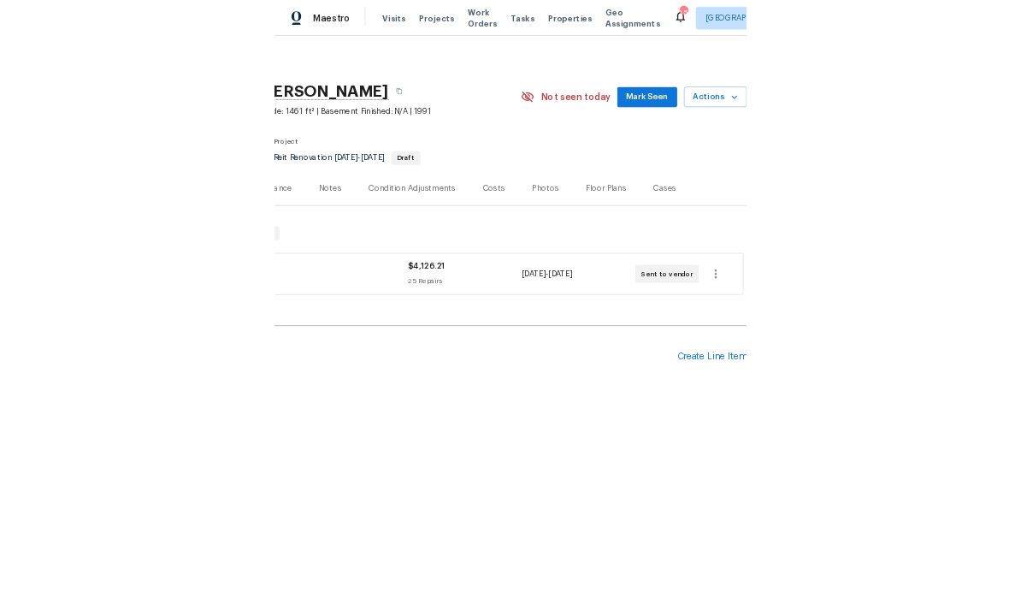
scroll to position [0, 253]
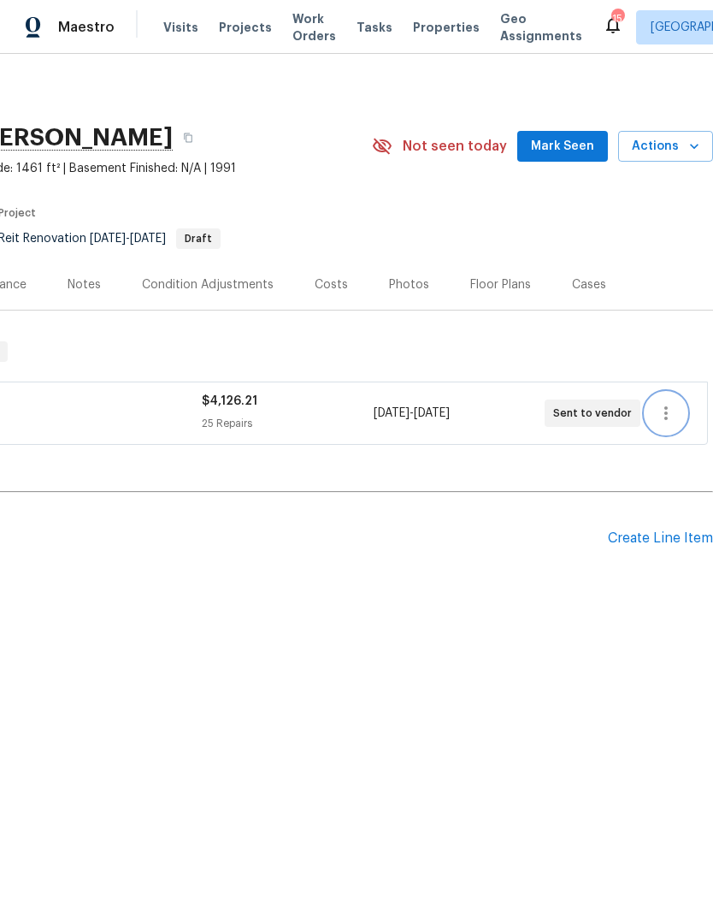
click at [668, 411] on icon "button" at bounding box center [666, 413] width 21 height 21
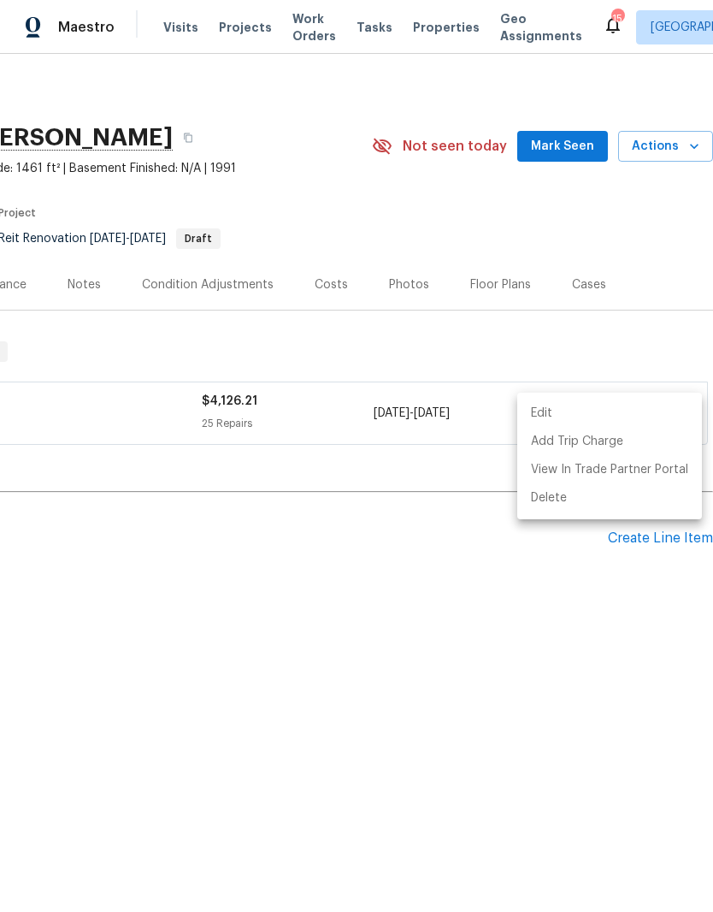
click at [593, 520] on div at bounding box center [356, 456] width 713 height 912
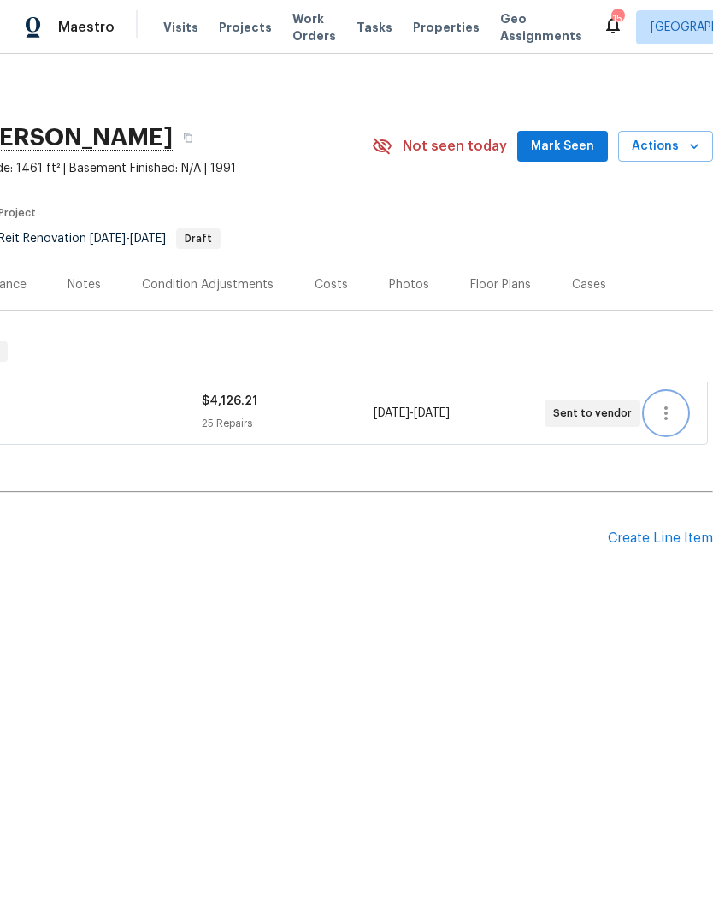
click at [671, 405] on icon "button" at bounding box center [666, 413] width 21 height 21
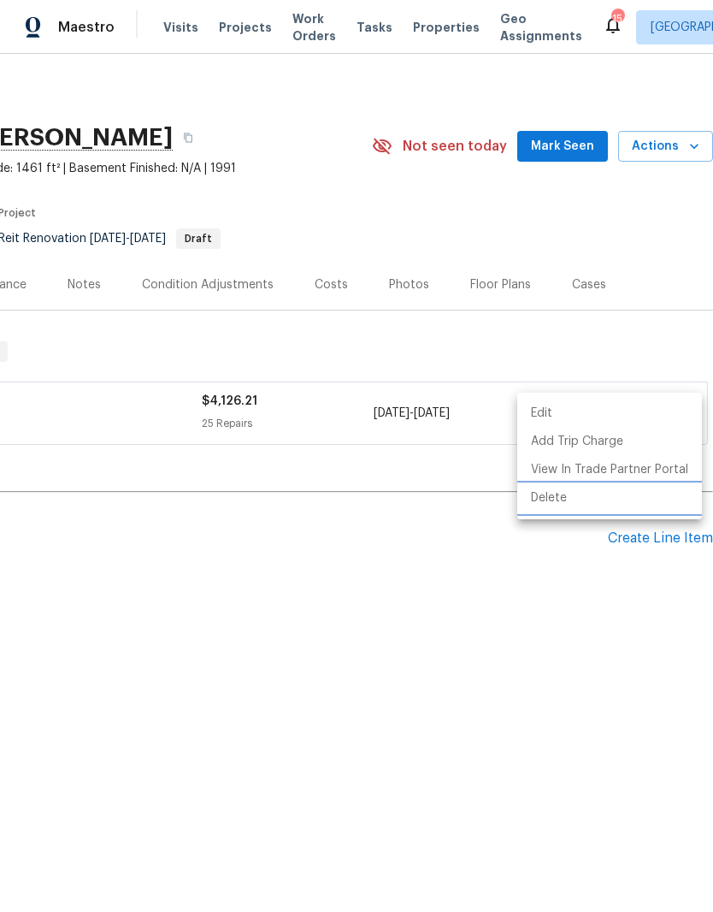
click at [557, 504] on li "Delete" at bounding box center [610, 498] width 185 height 28
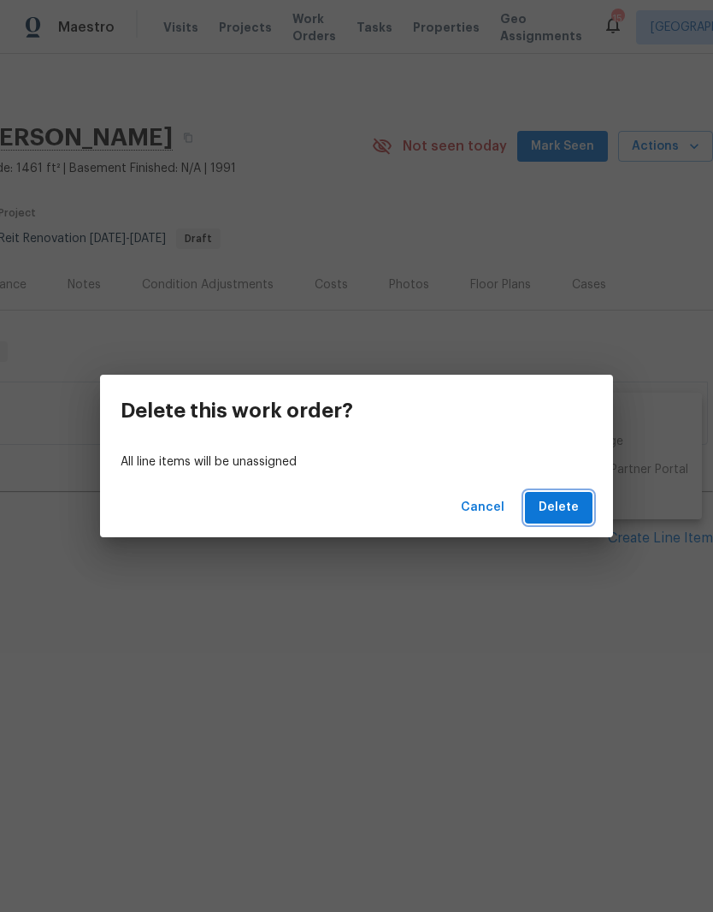
click at [561, 500] on span "Delete" at bounding box center [559, 507] width 40 height 21
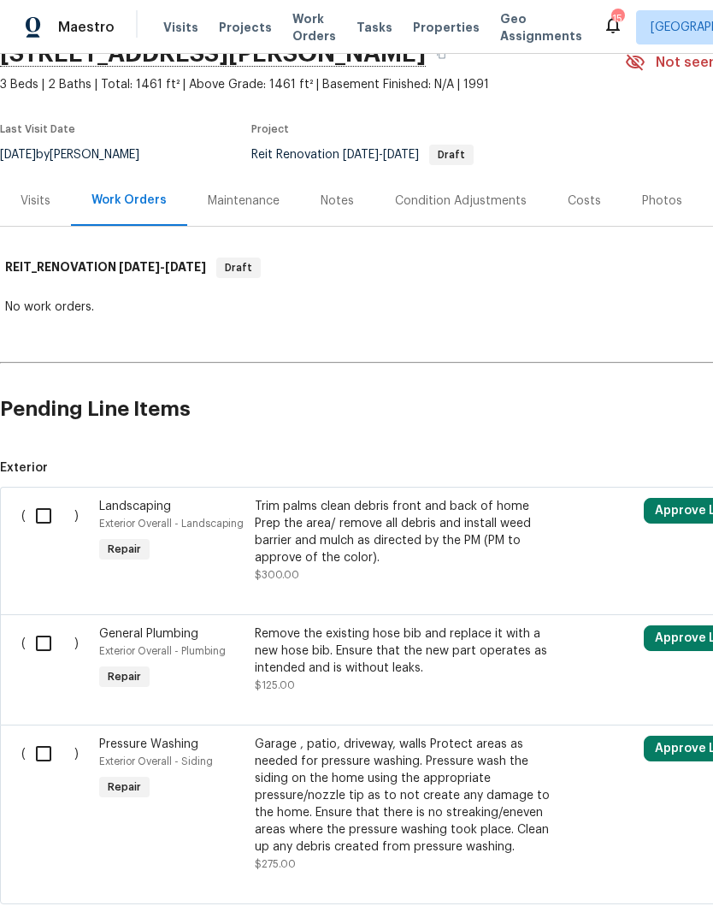
scroll to position [82, 0]
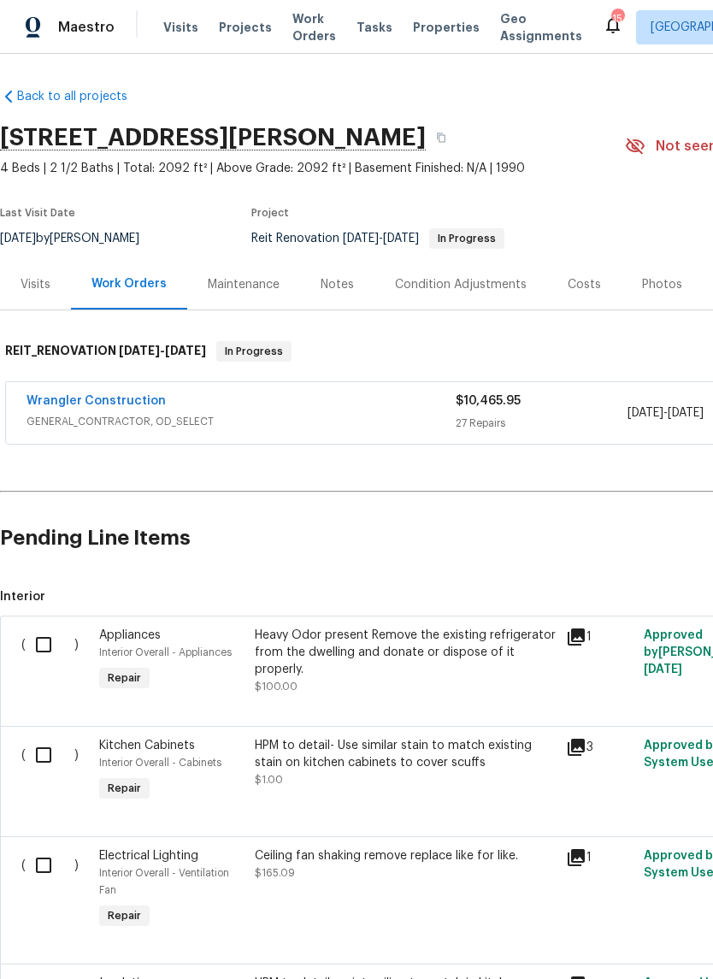
click at [121, 402] on link "Wrangler Construction" at bounding box center [96, 401] width 139 height 12
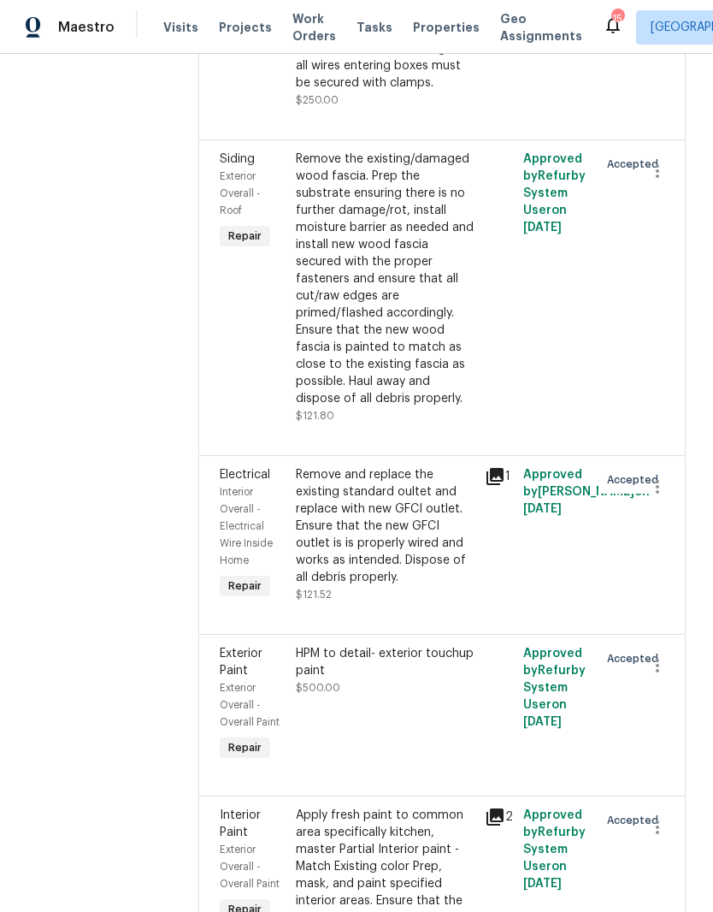
scroll to position [2572, 0]
click at [485, 465] on icon at bounding box center [495, 475] width 21 height 21
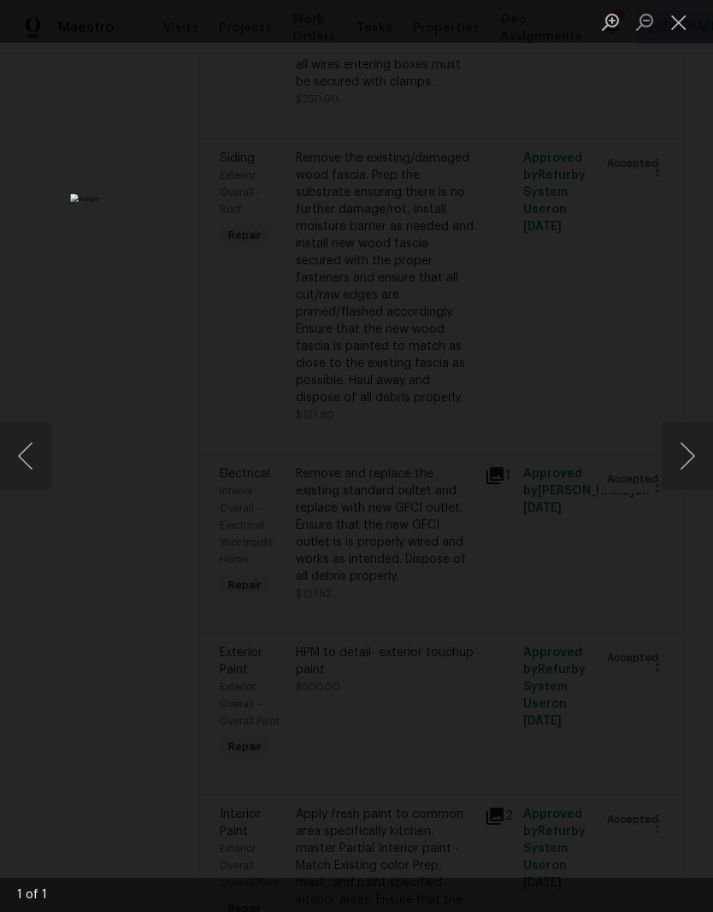
click at [688, 470] on button "Next image" at bounding box center [687, 456] width 51 height 68
click at [691, 429] on button "Next image" at bounding box center [687, 456] width 51 height 68
click at [684, 27] on button "Close lightbox" at bounding box center [679, 22] width 34 height 30
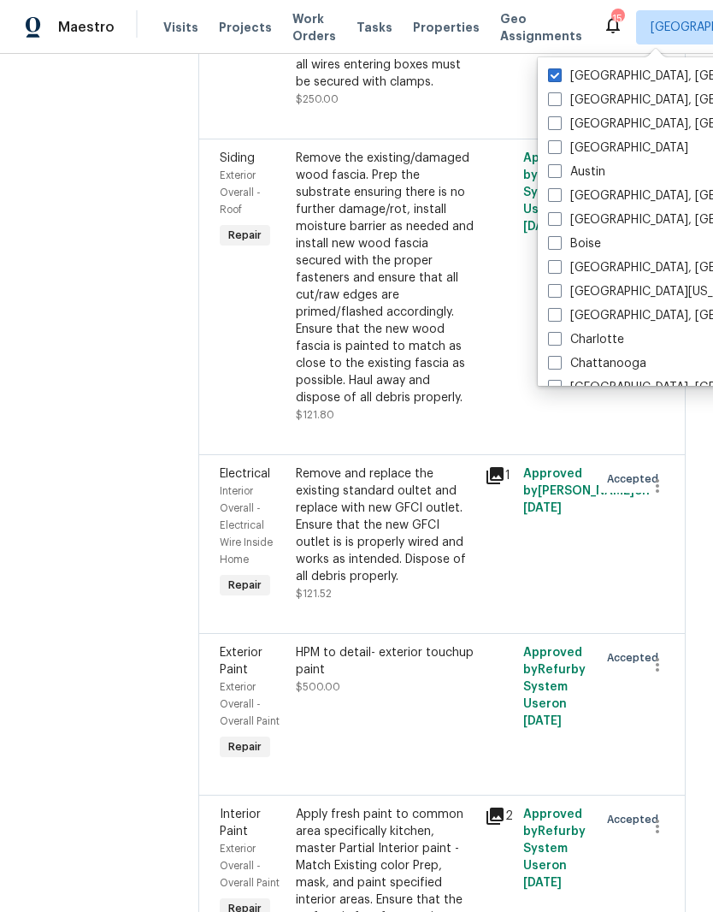
click at [586, 633] on div "Exterior Paint Exterior Overall - Overall Paint Repair HPM to detail- exterior …" at bounding box center [442, 714] width 488 height 162
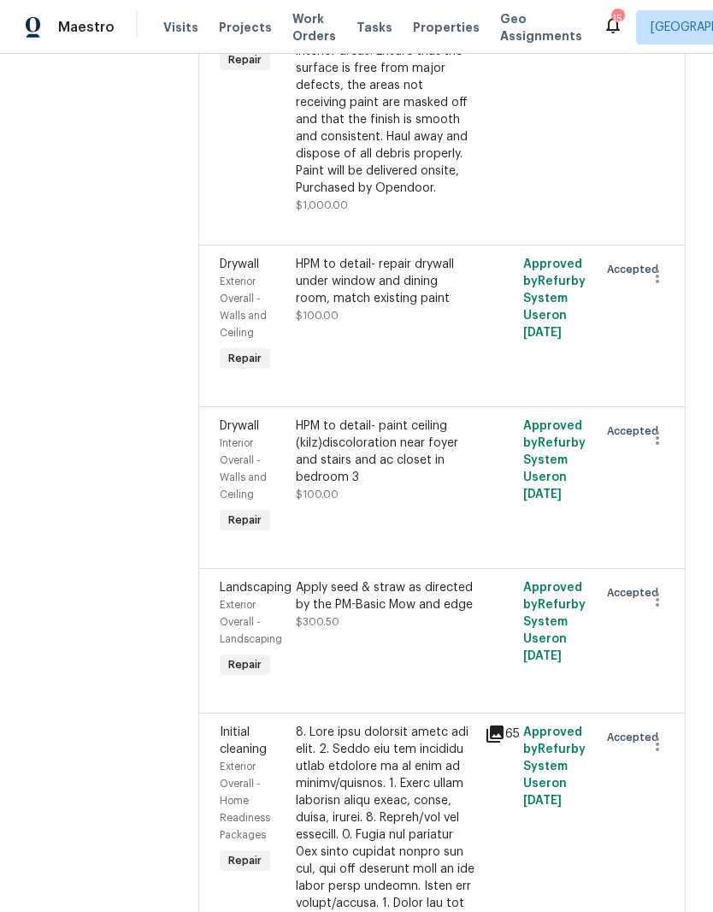
scroll to position [3422, 0]
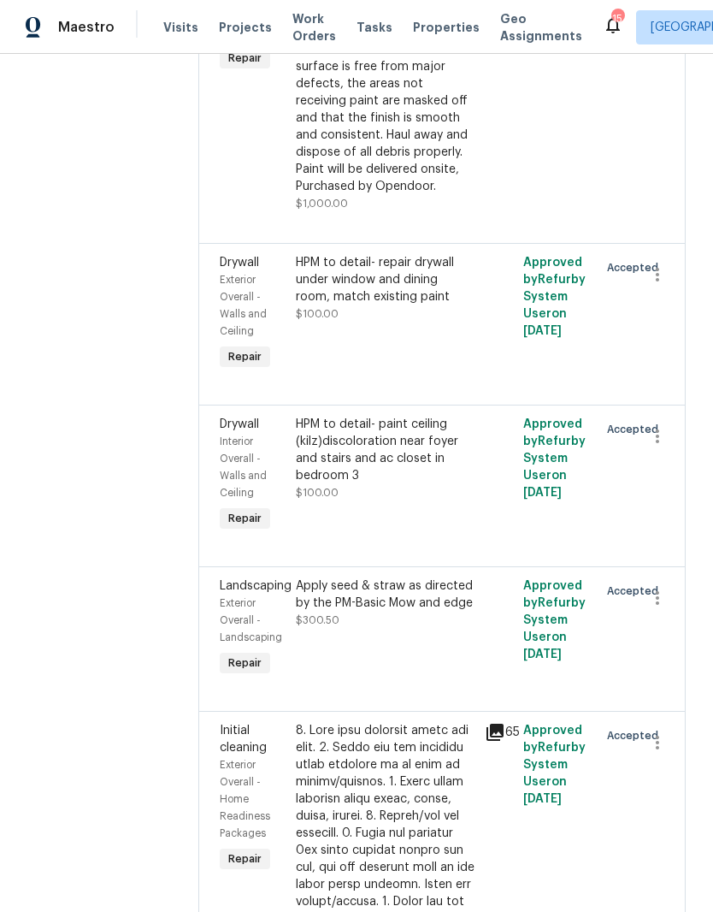
click at [430, 572] on div "Apply seed & straw as directed by the PM-Basic Mow and edge $300.50" at bounding box center [386, 628] width 190 height 113
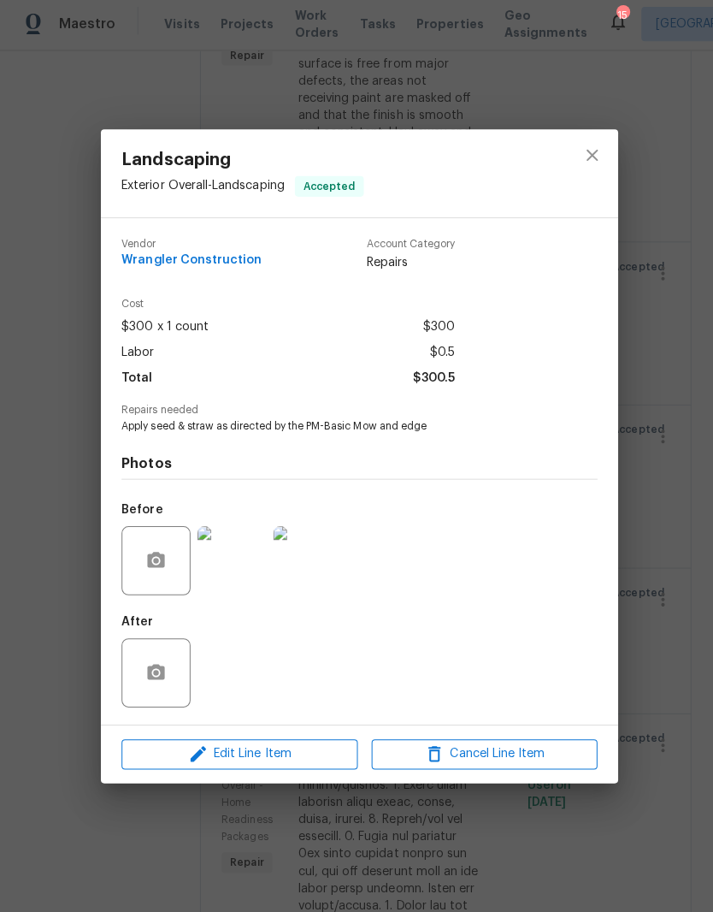
scroll to position [0, 0]
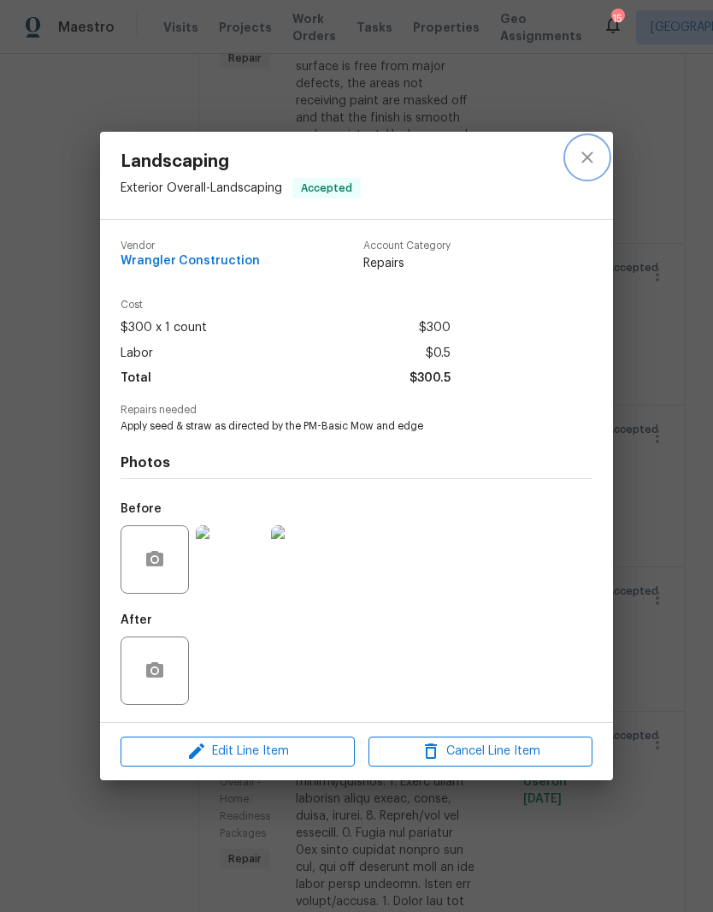
click at [576, 160] on button "close" at bounding box center [587, 157] width 41 height 41
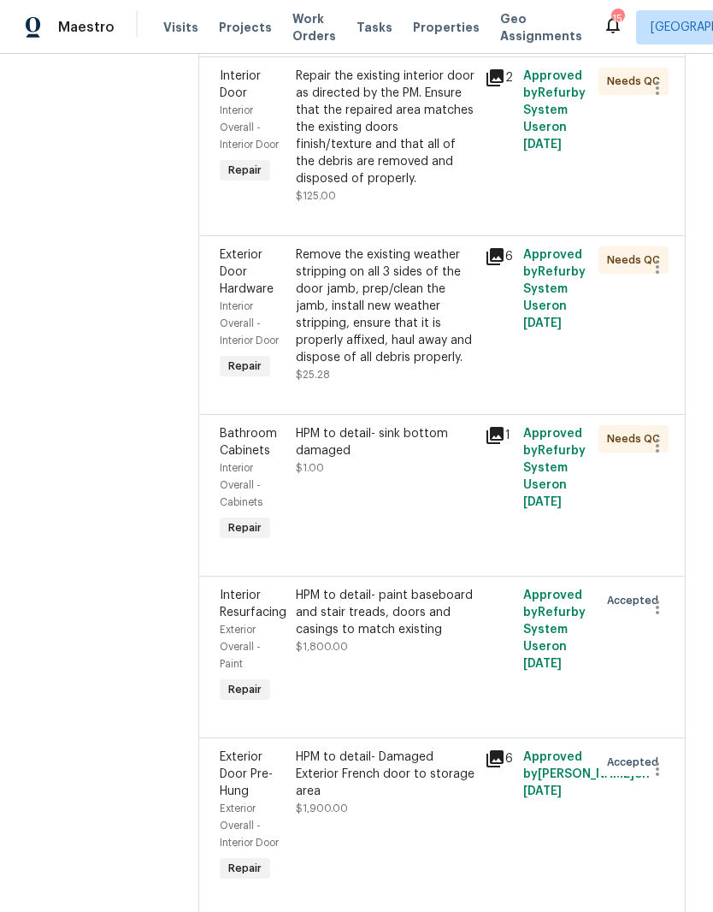
scroll to position [1298, 0]
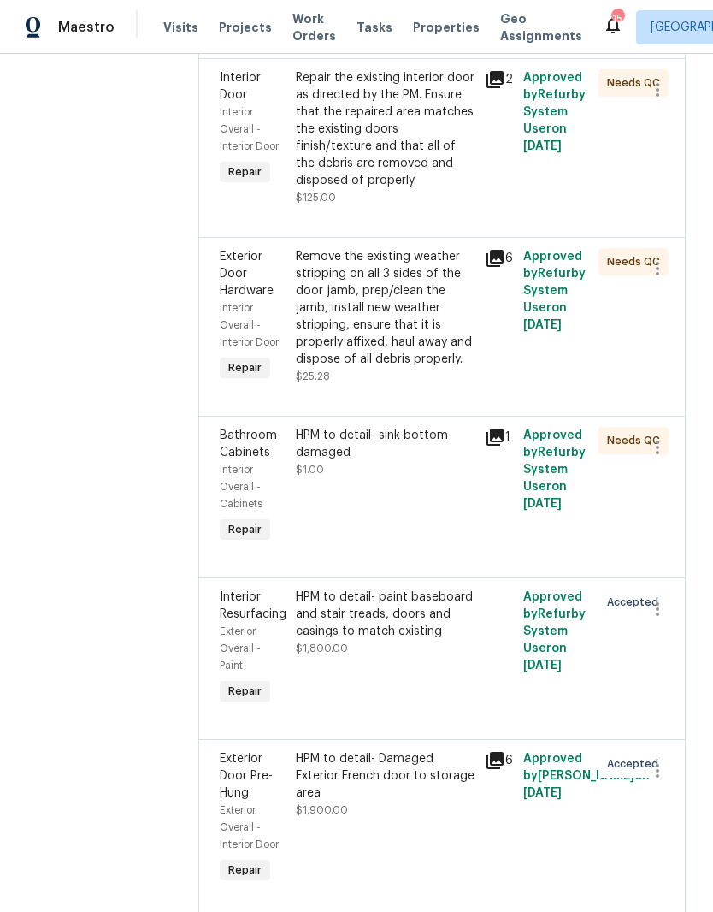
click at [386, 427] on div "HPM to detail- sink bottom damaged" at bounding box center [386, 444] width 180 height 34
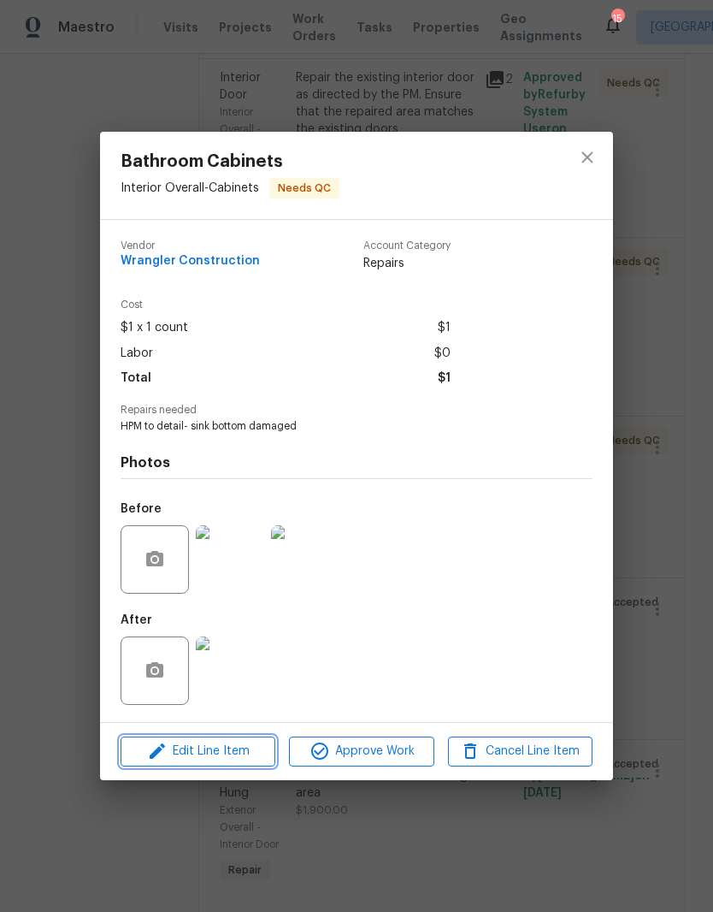
click at [224, 757] on span "Edit Line Item" at bounding box center [198, 751] width 145 height 21
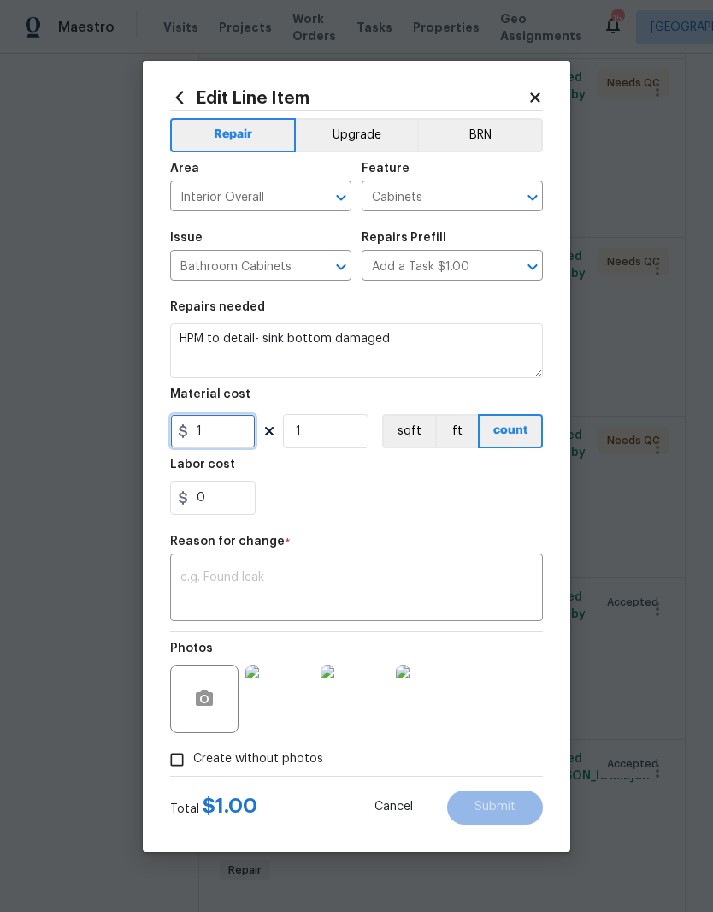
click at [242, 441] on input "1" at bounding box center [213, 431] width 86 height 34
type input "75"
click at [417, 487] on div "0" at bounding box center [356, 498] width 373 height 34
click at [411, 574] on textarea at bounding box center [357, 589] width 352 height 36
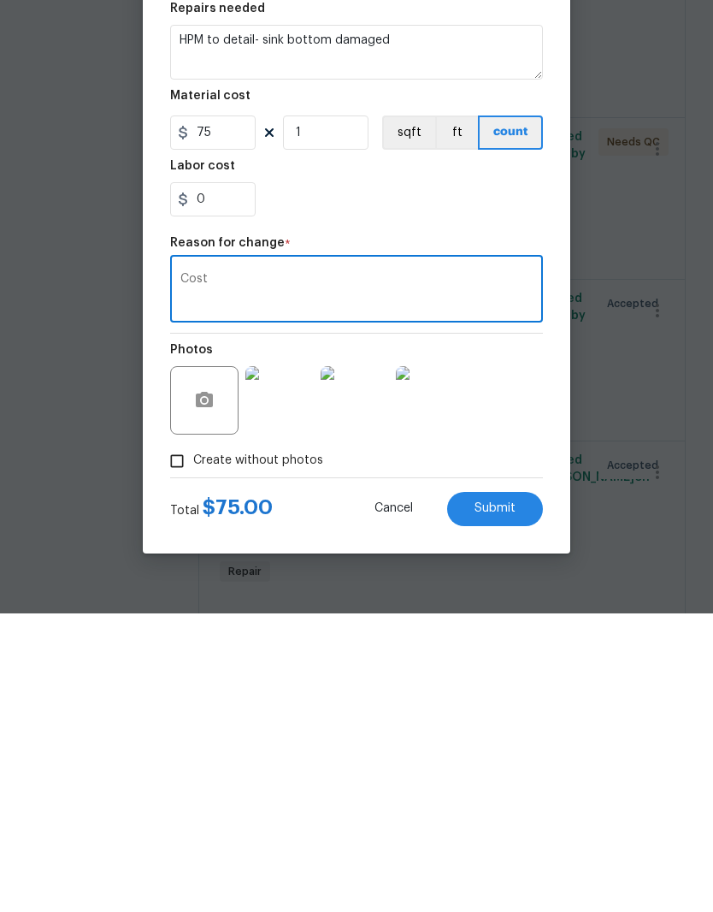
type textarea "Cost"
click at [508, 801] on span "Submit" at bounding box center [495, 807] width 41 height 13
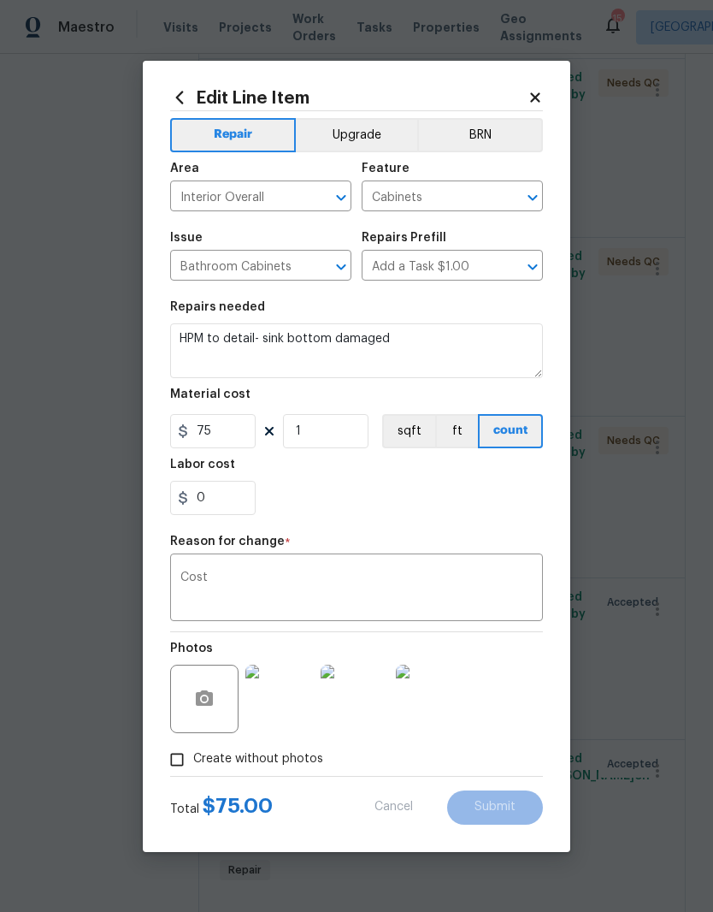
type input "1"
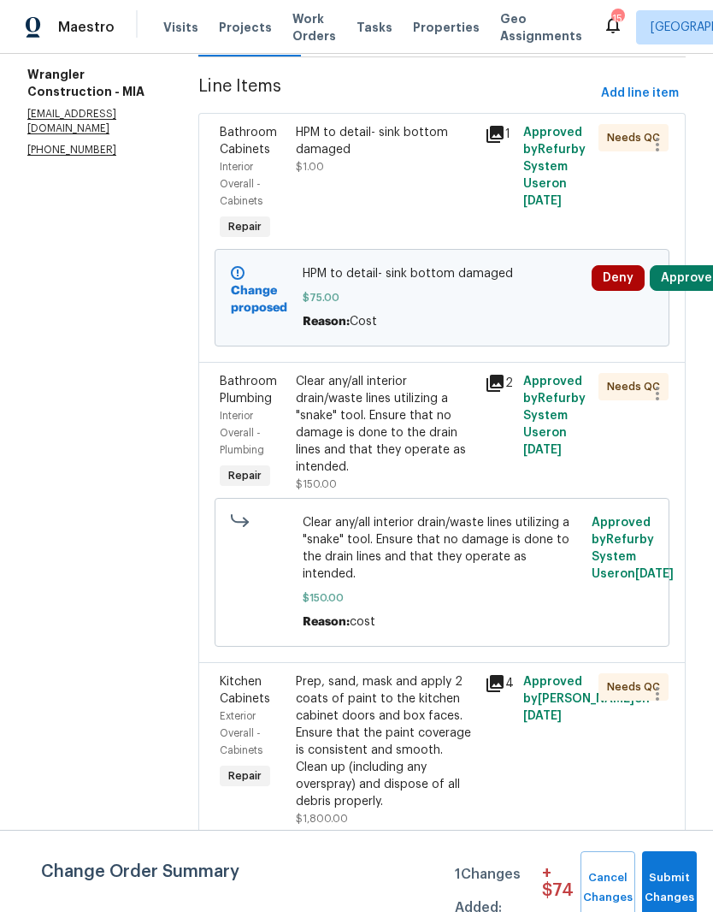
scroll to position [228, 0]
click at [487, 374] on icon at bounding box center [495, 382] width 17 height 17
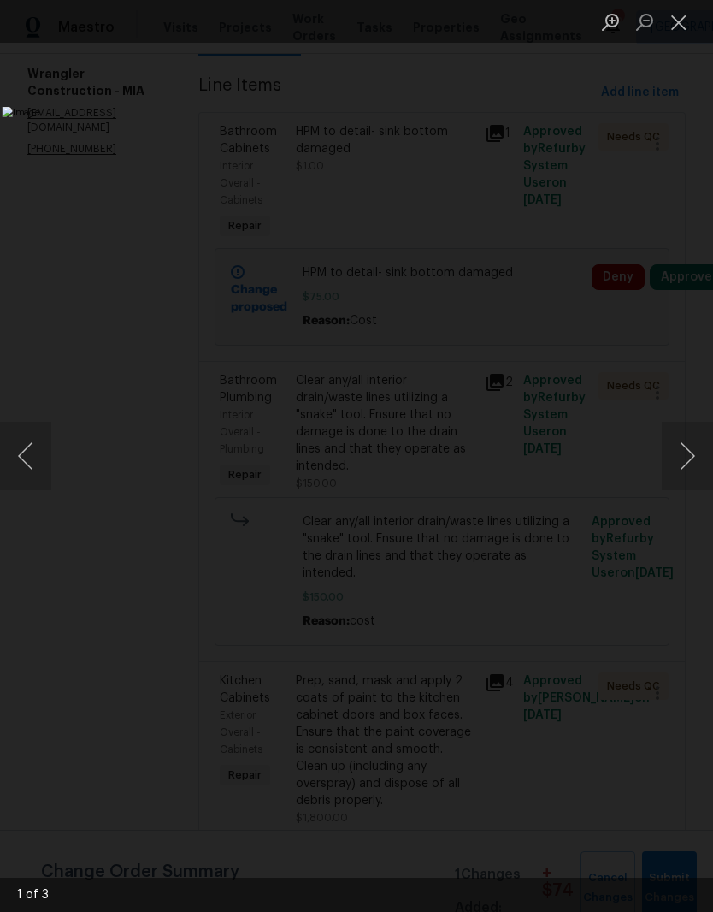
click at [684, 457] on button "Next image" at bounding box center [687, 456] width 51 height 68
click at [668, 21] on button "Close lightbox" at bounding box center [679, 22] width 34 height 30
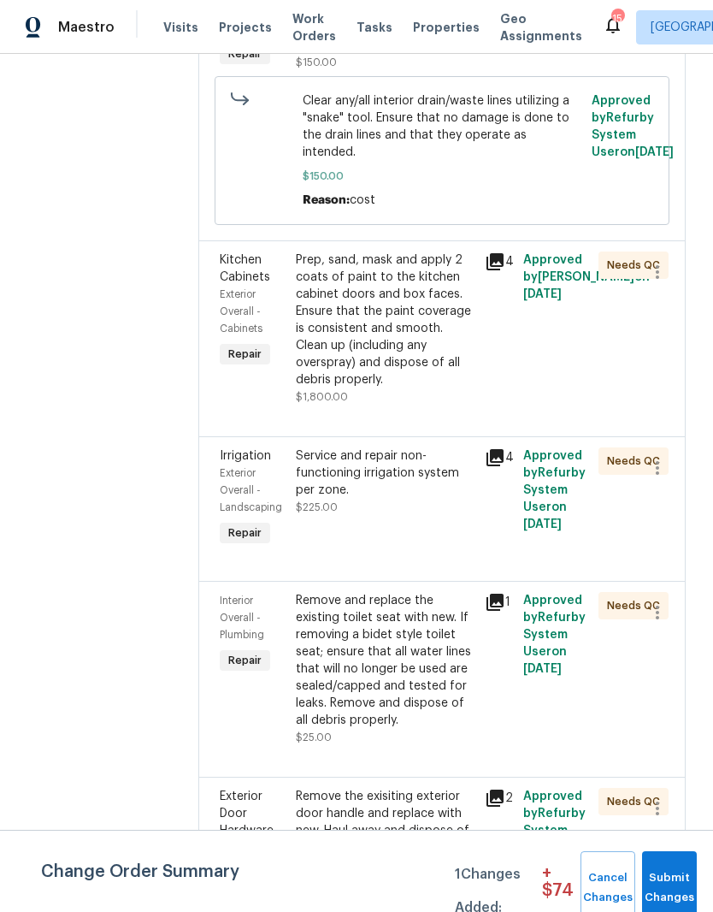
scroll to position [650, 0]
click at [487, 593] on icon at bounding box center [495, 601] width 17 height 17
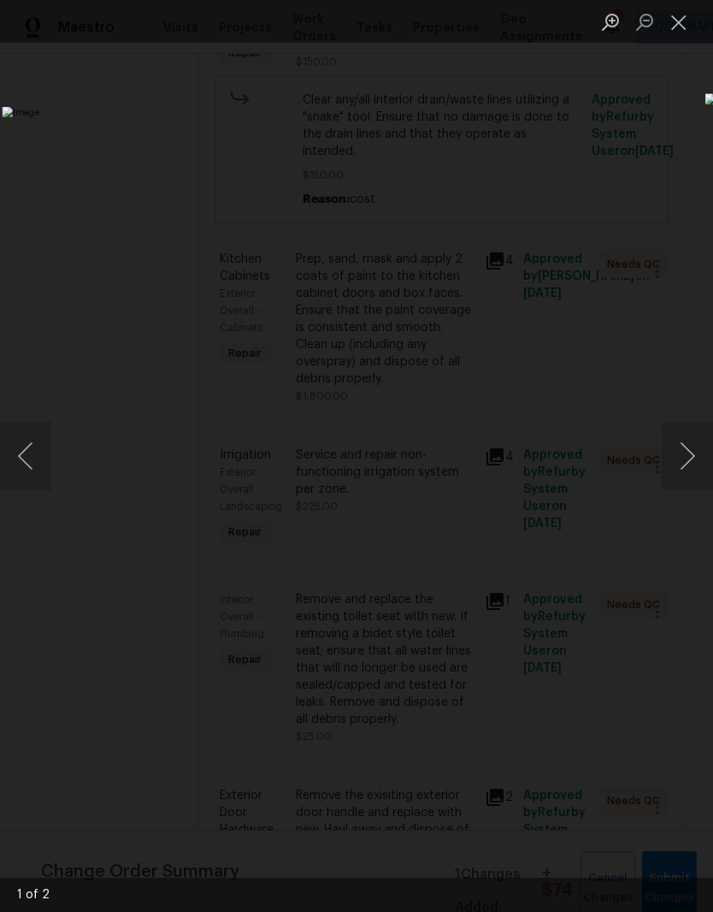
click at [664, 31] on button "Close lightbox" at bounding box center [679, 22] width 34 height 30
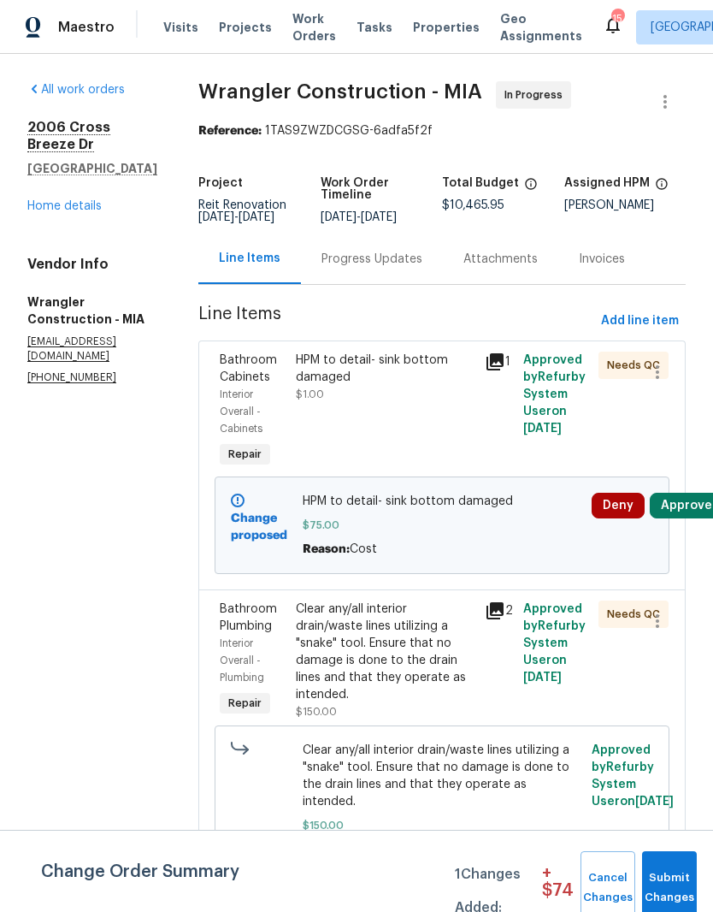
scroll to position [0, 0]
click at [666, 326] on span "Add line item" at bounding box center [640, 321] width 78 height 21
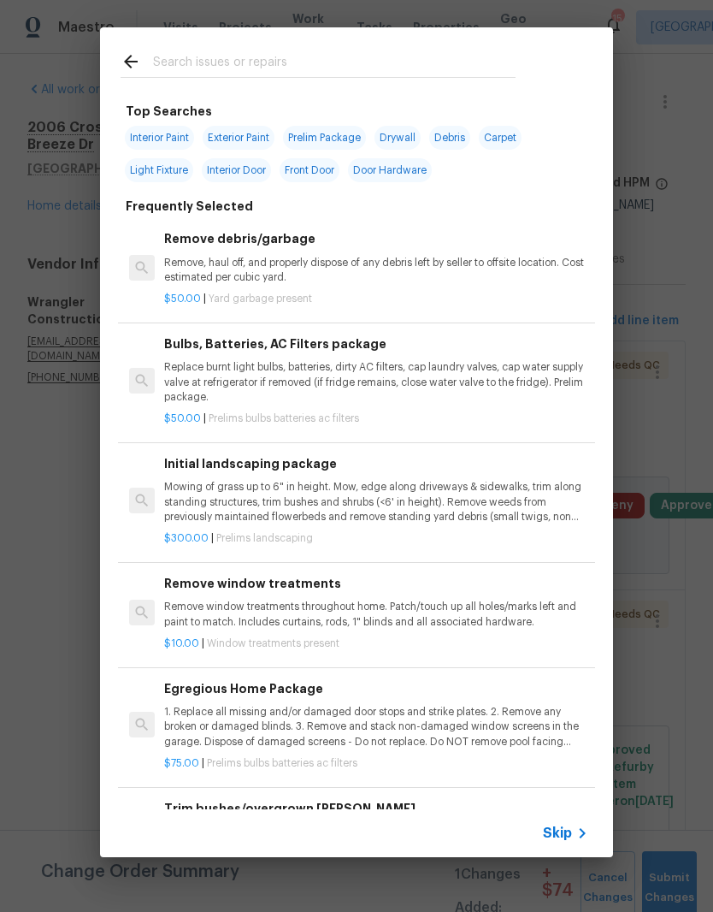
click at [240, 54] on input "text" at bounding box center [334, 64] width 363 height 26
type input "Closet"
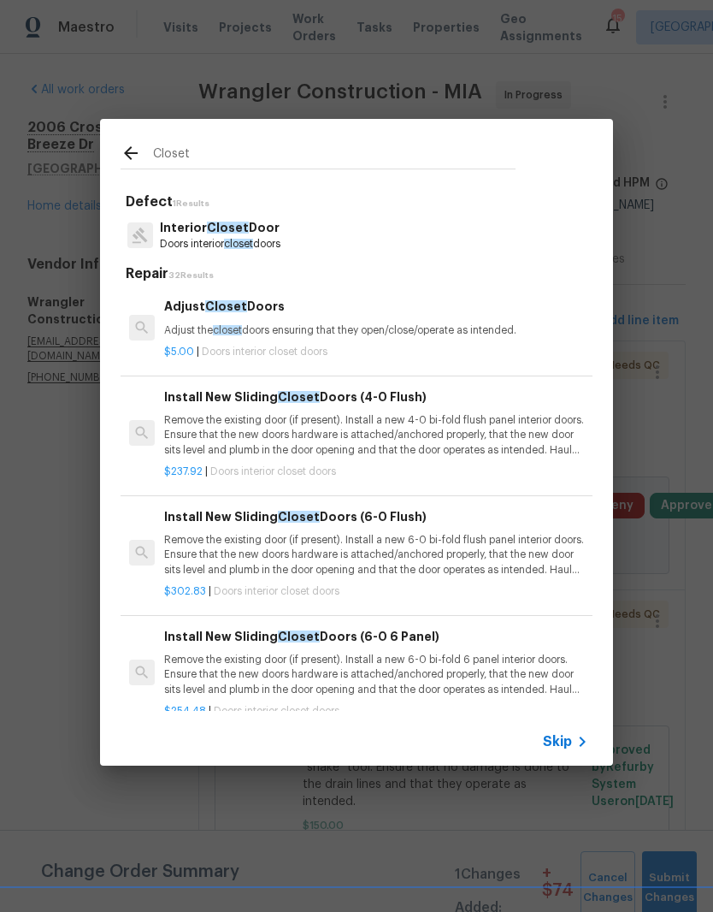
click at [250, 236] on p "Interior Closet Door" at bounding box center [220, 228] width 121 height 18
click at [249, 235] on div "Defect 1 Results Interior Closet Door Doors interior closet doors Repair 32 Res…" at bounding box center [356, 451] width 513 height 531
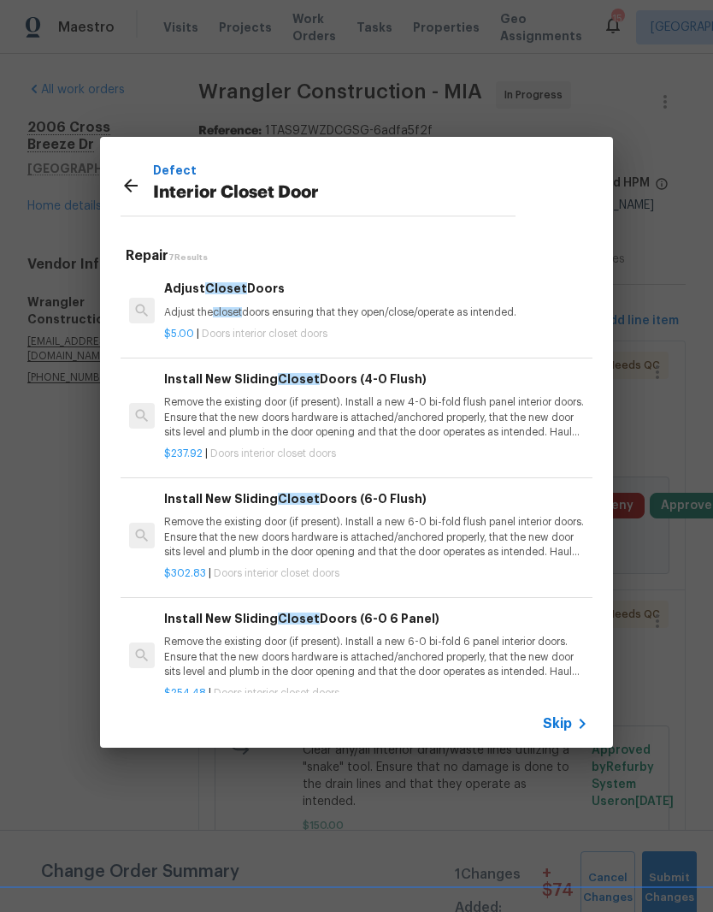
click at [309, 314] on p "Adjust the closet doors ensuring that they open/close/operate as intended." at bounding box center [376, 312] width 424 height 15
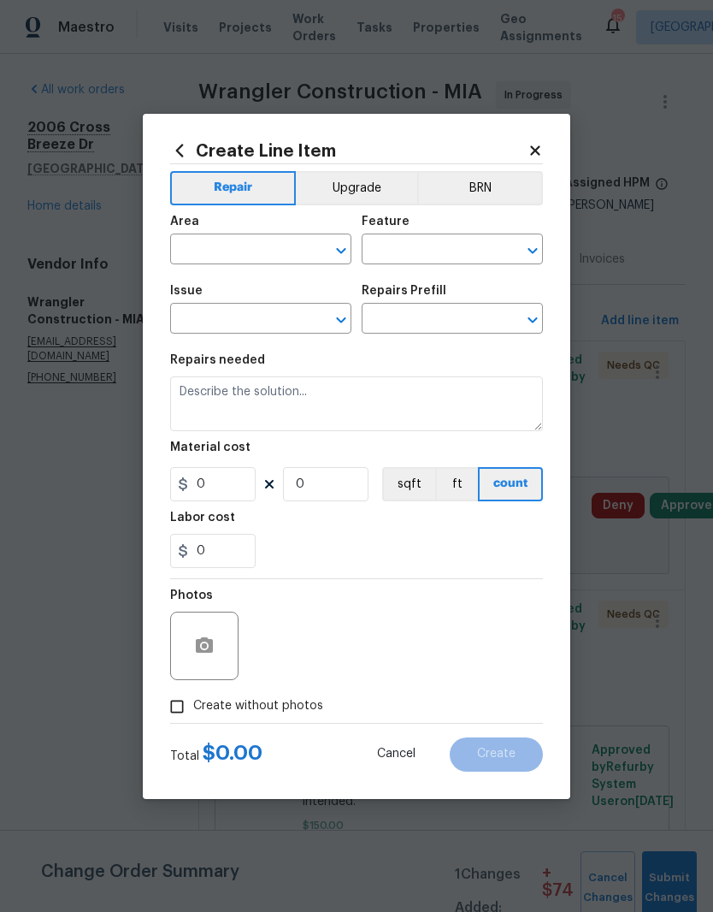
type input "Interior Door"
type input "Interior Closet Door"
type textarea "Adjust the closet doors ensuring that they open/close/operate as intended."
type input "1"
type input "Adjust Closet Doors $5.00"
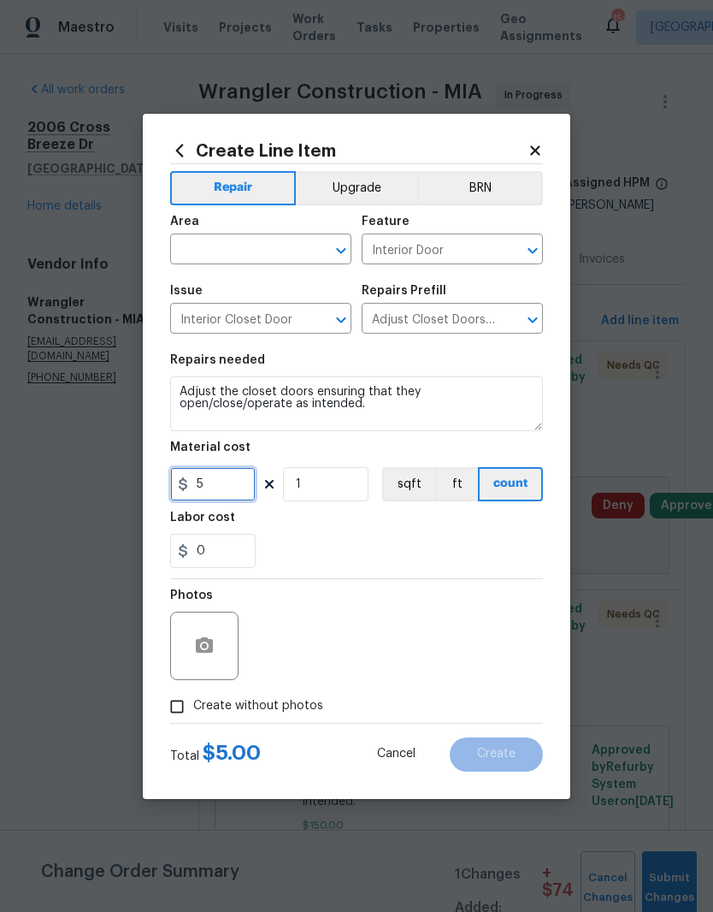
click at [238, 489] on input "5" at bounding box center [213, 484] width 86 height 34
type input "35"
click at [203, 638] on icon "button" at bounding box center [204, 646] width 21 height 21
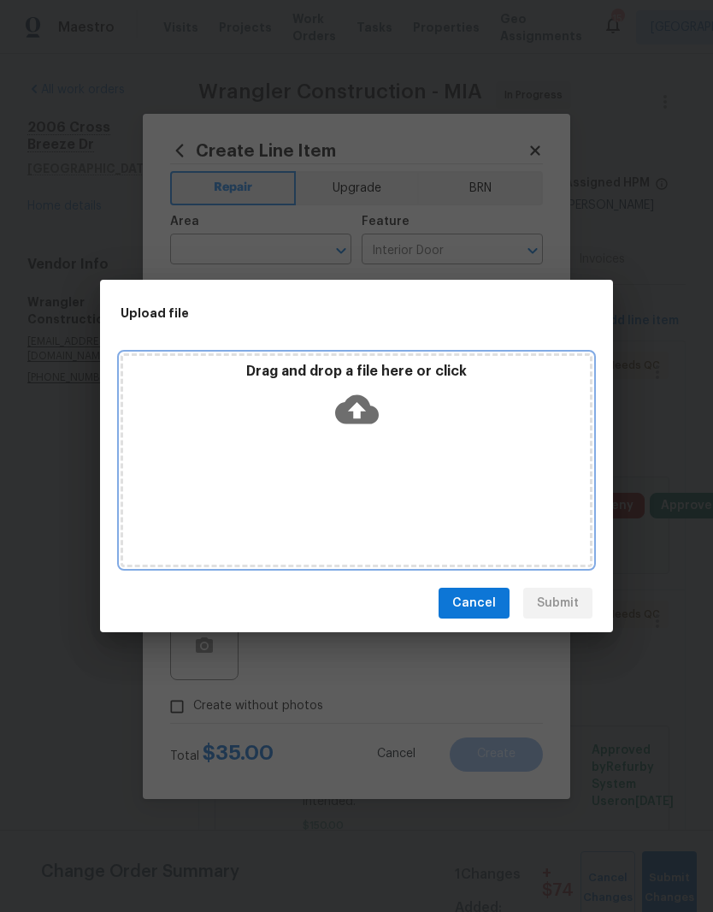
click at [353, 400] on icon at bounding box center [357, 409] width 44 height 29
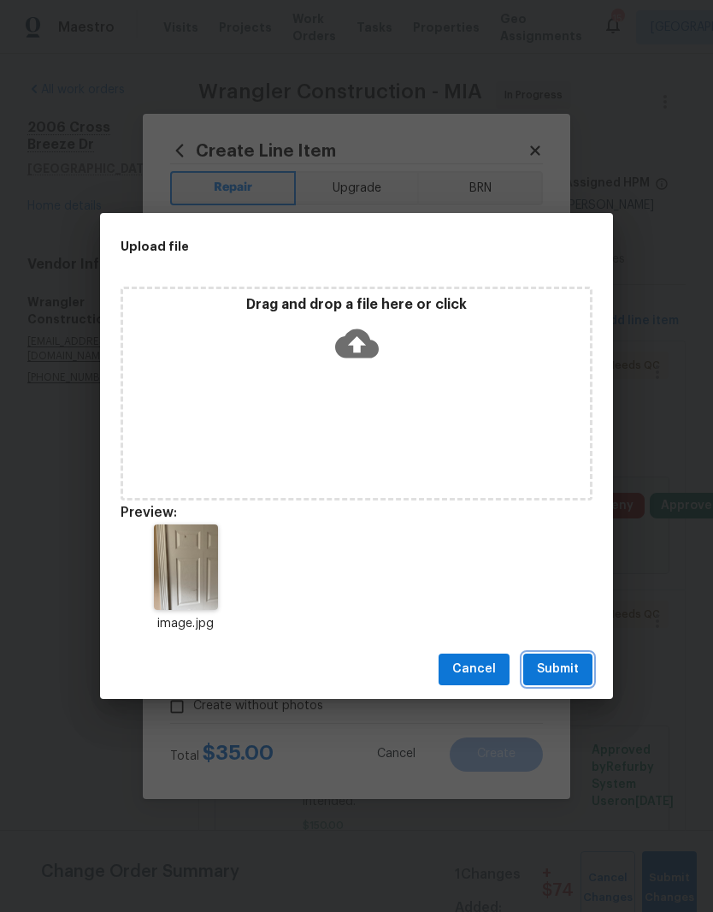
click at [577, 668] on span "Submit" at bounding box center [558, 669] width 42 height 21
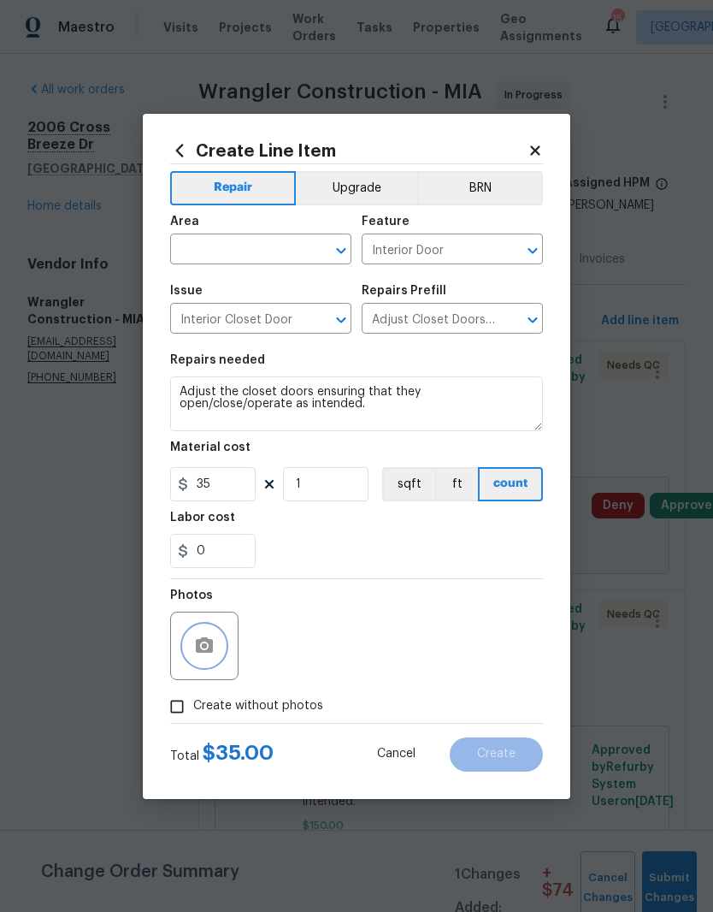
click at [339, 252] on icon "Open" at bounding box center [341, 250] width 21 height 21
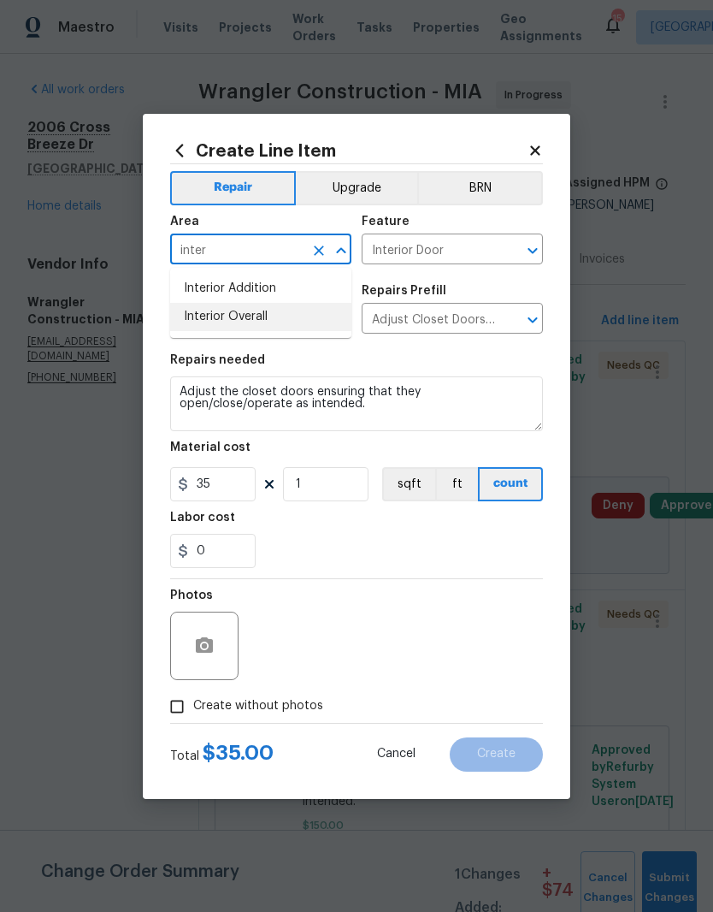
click at [278, 318] on li "Interior Overall" at bounding box center [260, 317] width 181 height 28
type input "Interior Overall"
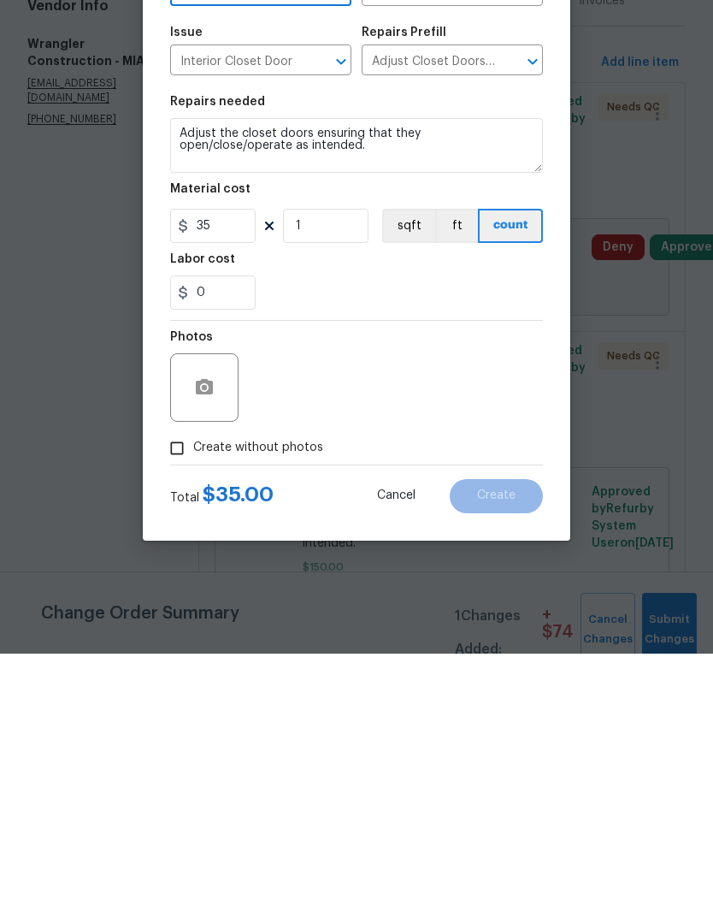
click at [174, 690] on input "Create without photos" at bounding box center [177, 706] width 33 height 33
checkbox input "true"
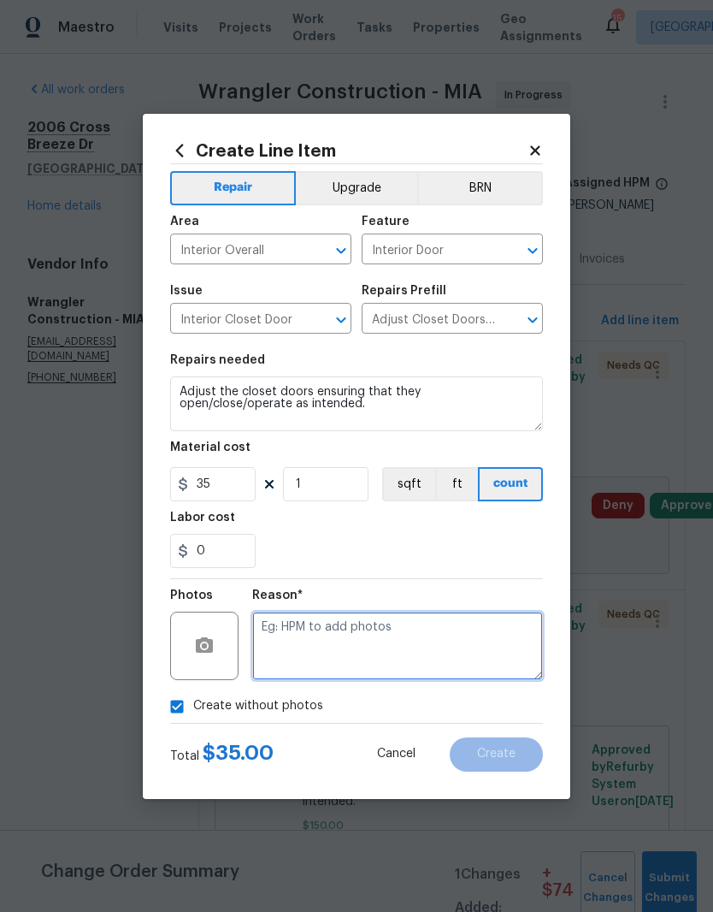
click at [454, 660] on textarea at bounding box center [397, 646] width 291 height 68
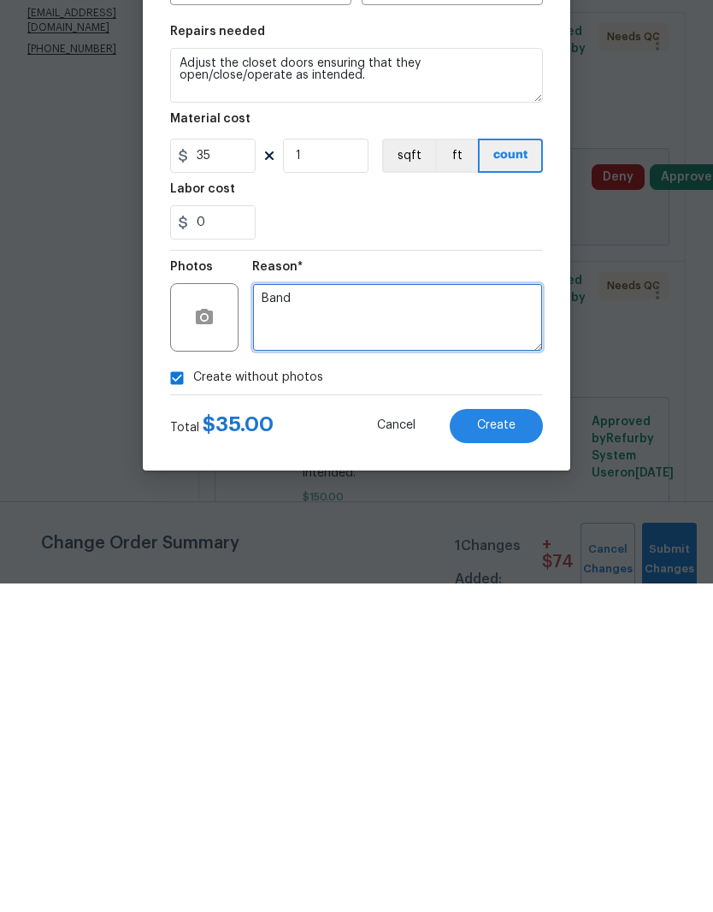
type textarea "Band"
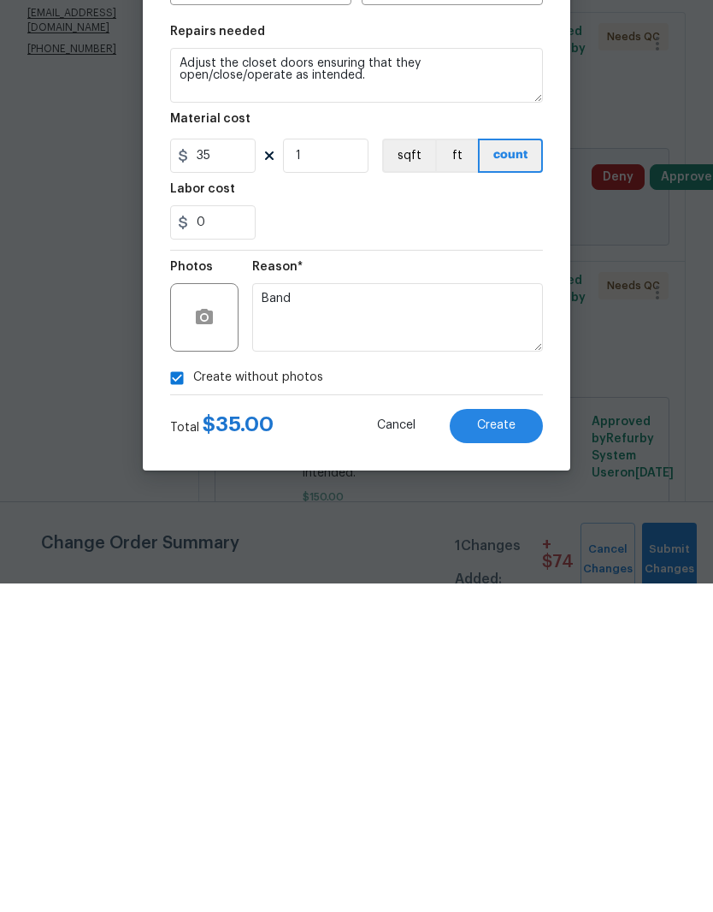
click at [508, 748] on span "Create" at bounding box center [496, 754] width 38 height 13
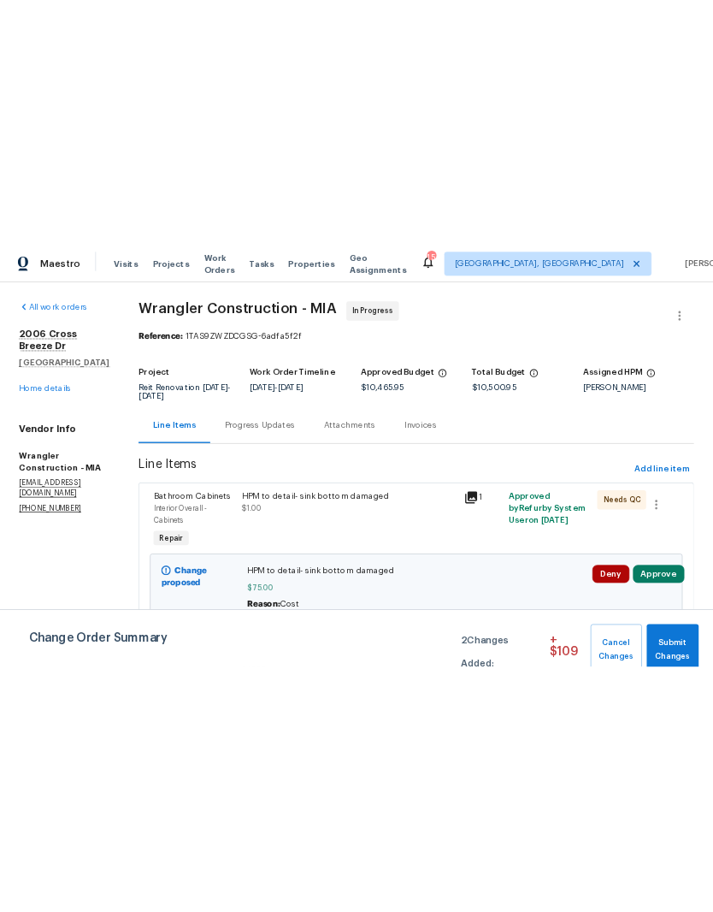
scroll to position [0, 0]
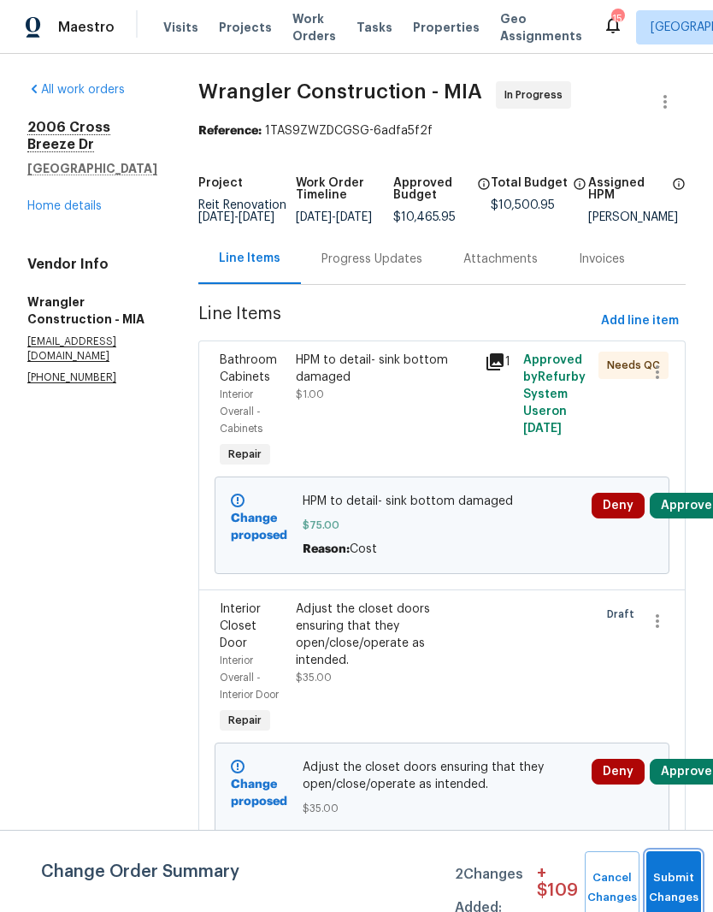
click at [680, 879] on button "Submit Changes" at bounding box center [674, 888] width 55 height 74
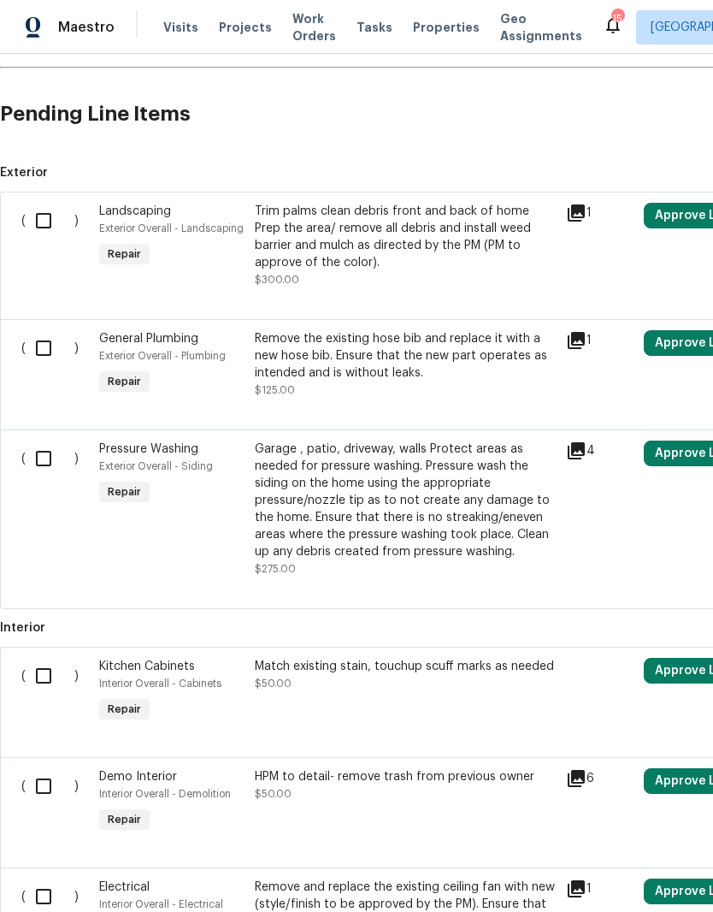
scroll to position [382, 0]
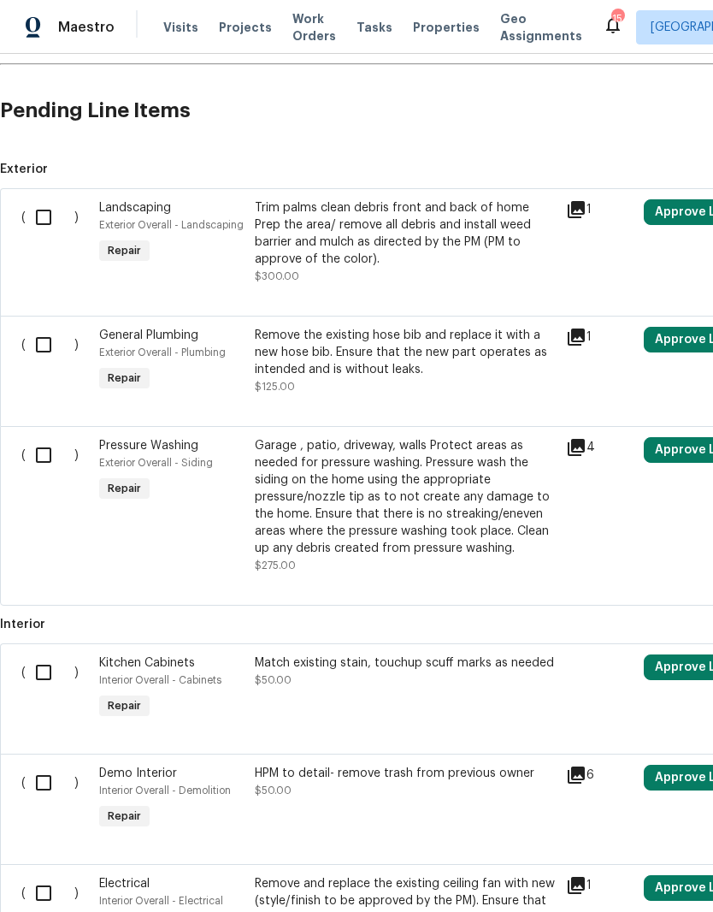
click at [48, 210] on input "checkbox" at bounding box center [50, 217] width 49 height 36
checkbox input "true"
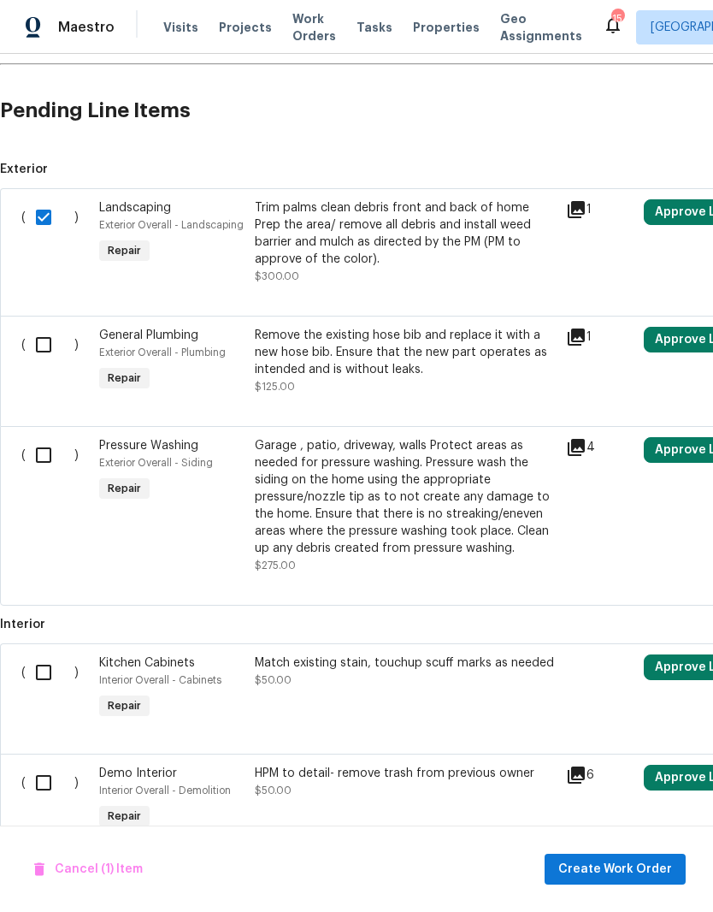
click at [49, 344] on input "checkbox" at bounding box center [50, 345] width 49 height 36
checkbox input "true"
click at [37, 472] on input "checkbox" at bounding box center [50, 455] width 49 height 36
checkbox input "true"
click at [44, 667] on input "checkbox" at bounding box center [50, 672] width 49 height 36
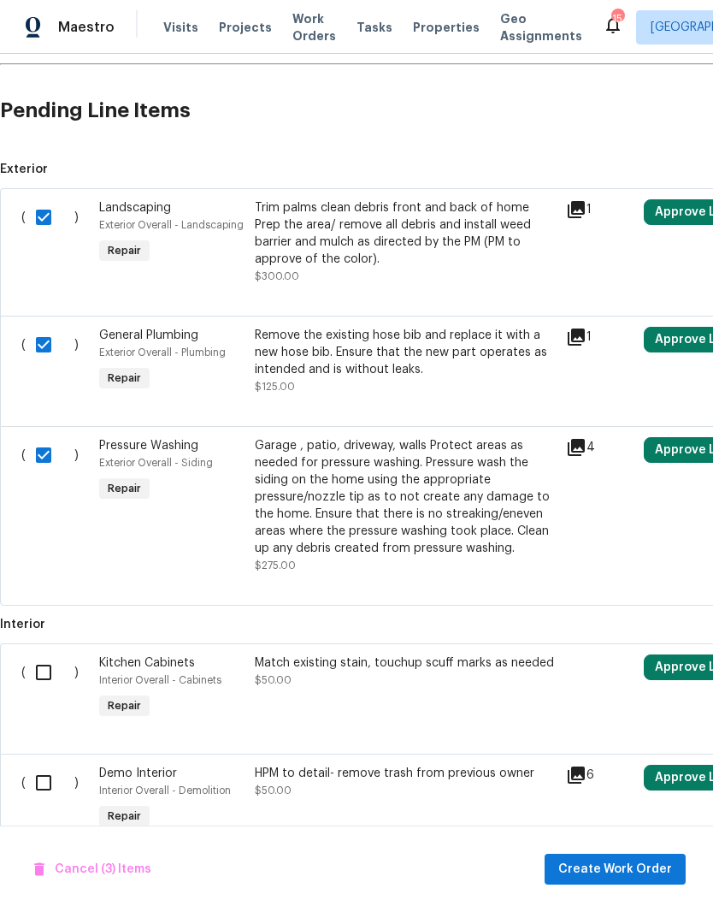
checkbox input "true"
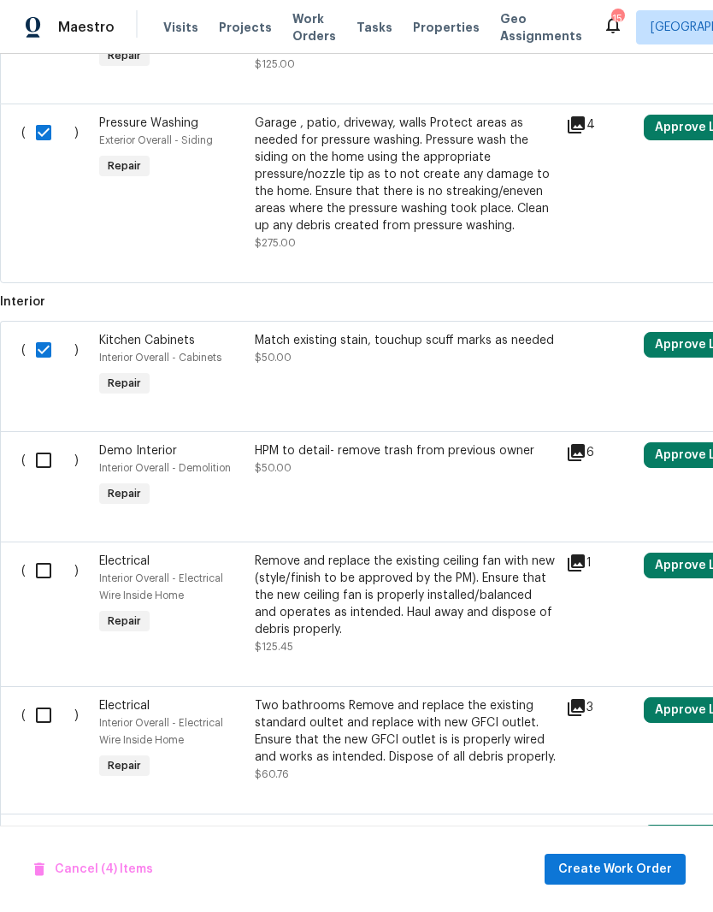
scroll to position [705, 0]
click at [46, 465] on input "checkbox" at bounding box center [50, 460] width 49 height 36
checkbox input "true"
click at [50, 575] on input "checkbox" at bounding box center [50, 571] width 49 height 36
checkbox input "true"
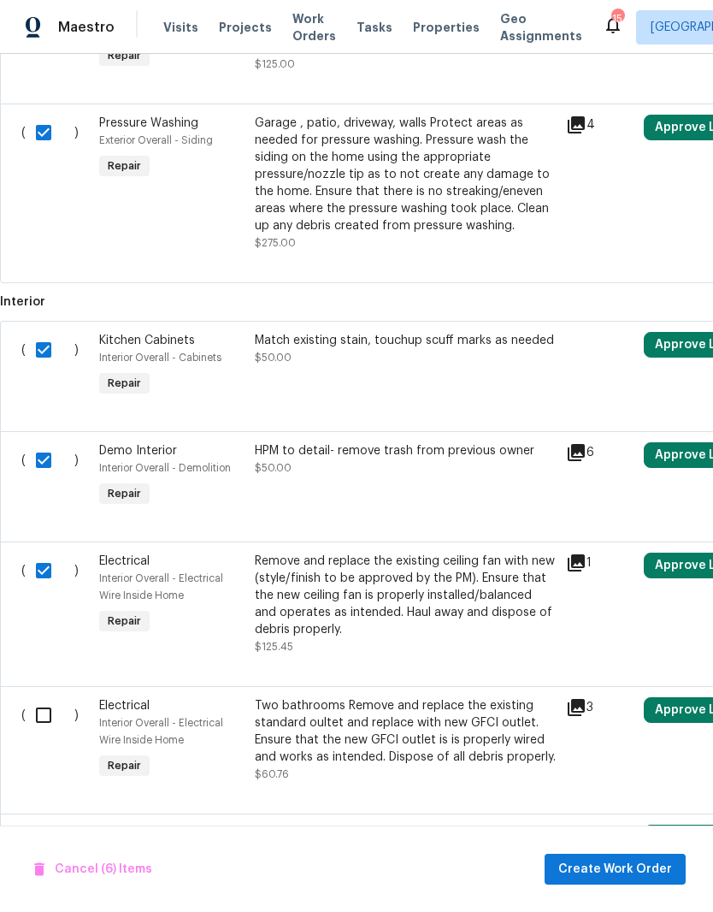
click at [50, 727] on input "checkbox" at bounding box center [50, 715] width 49 height 36
checkbox input "true"
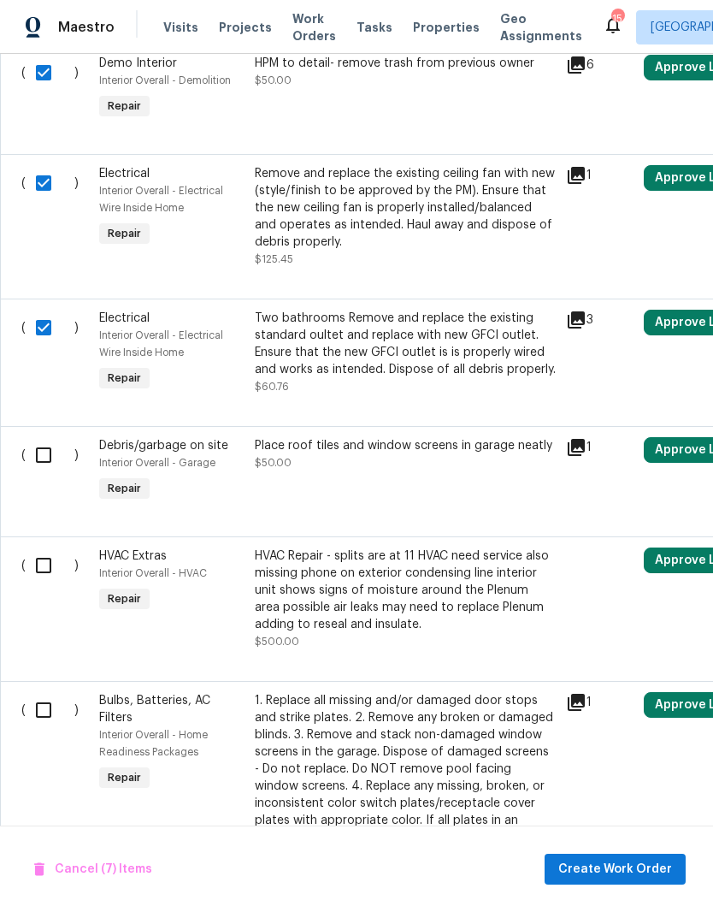
scroll to position [1093, 0]
click at [52, 462] on input "checkbox" at bounding box center [50, 454] width 49 height 36
checkbox input "true"
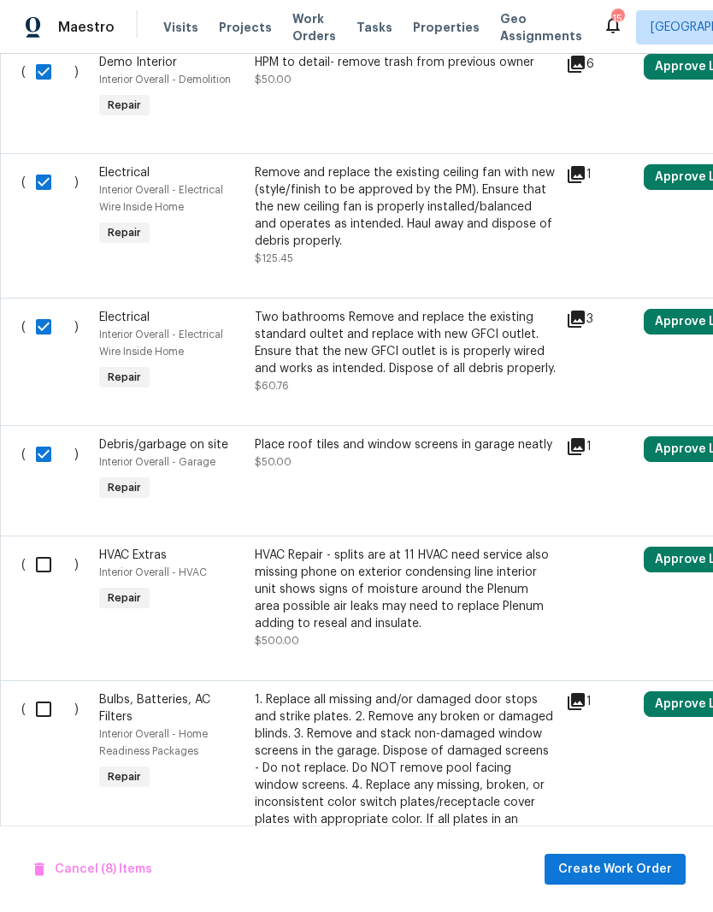
click at [49, 577] on input "checkbox" at bounding box center [50, 565] width 49 height 36
checkbox input "true"
click at [62, 719] on input "checkbox" at bounding box center [50, 709] width 49 height 36
checkbox input "true"
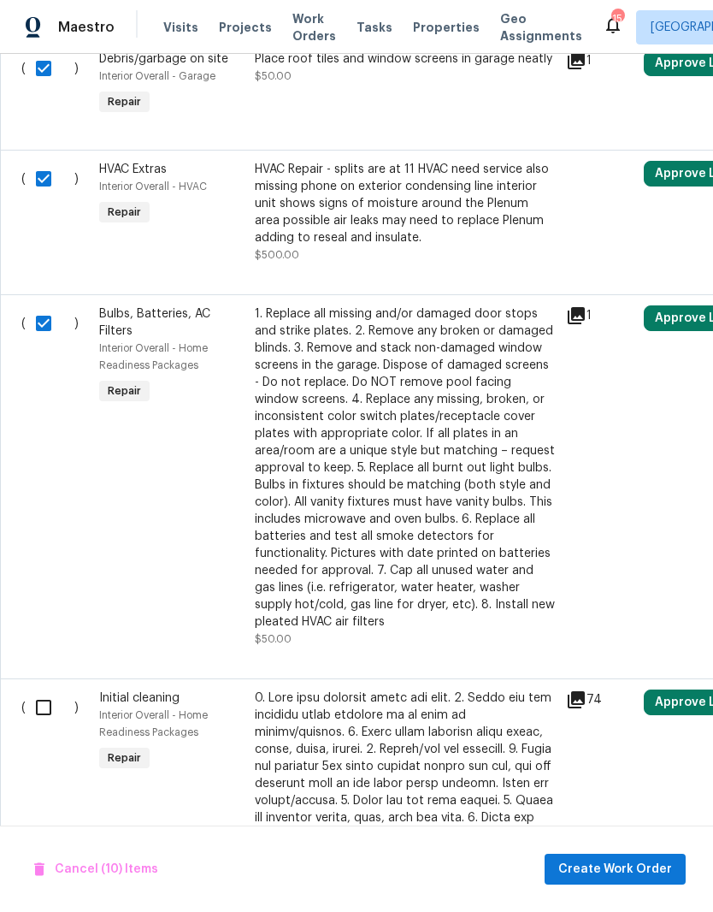
scroll to position [1483, 0]
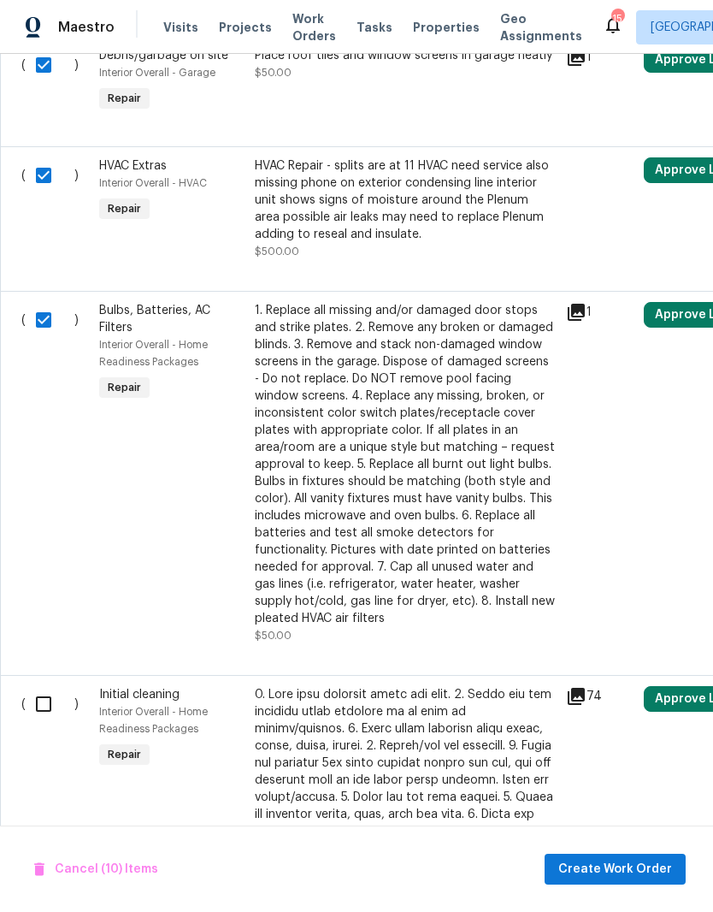
click at [36, 711] on input "checkbox" at bounding box center [50, 704] width 49 height 36
checkbox input "true"
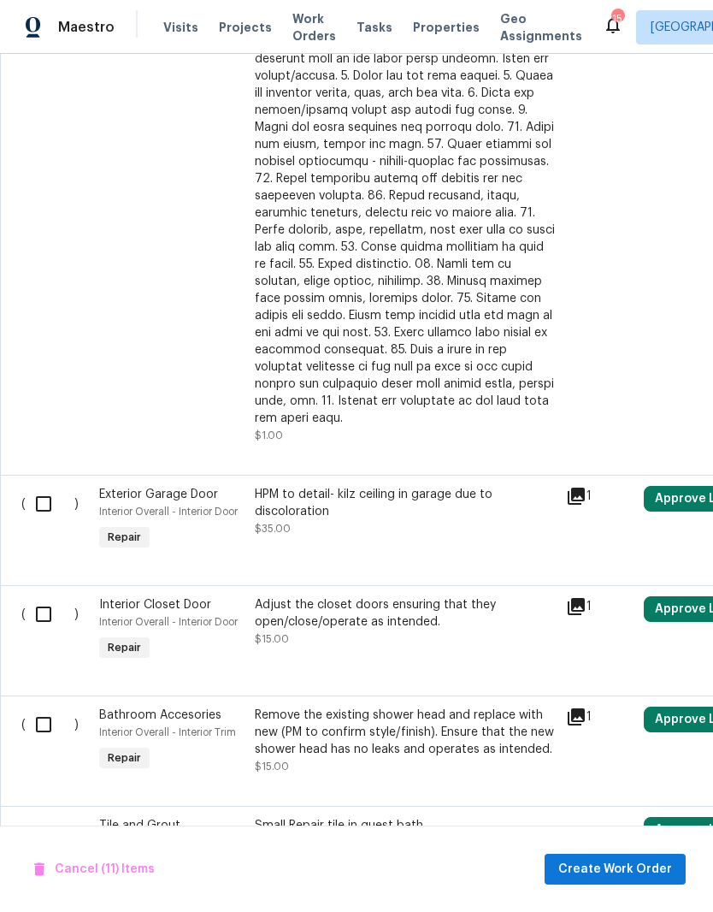
scroll to position [2204, 0]
click at [50, 495] on input "checkbox" at bounding box center [50, 504] width 49 height 36
checkbox input "true"
click at [42, 615] on input "checkbox" at bounding box center [50, 614] width 49 height 36
checkbox input "true"
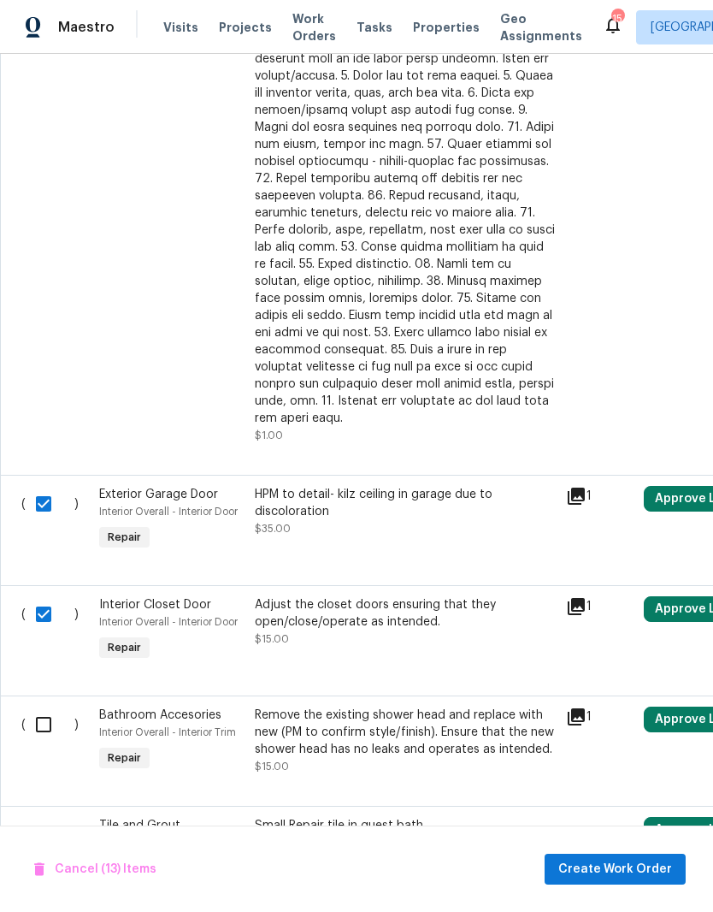
click at [54, 716] on input "checkbox" at bounding box center [50, 725] width 49 height 36
checkbox input "true"
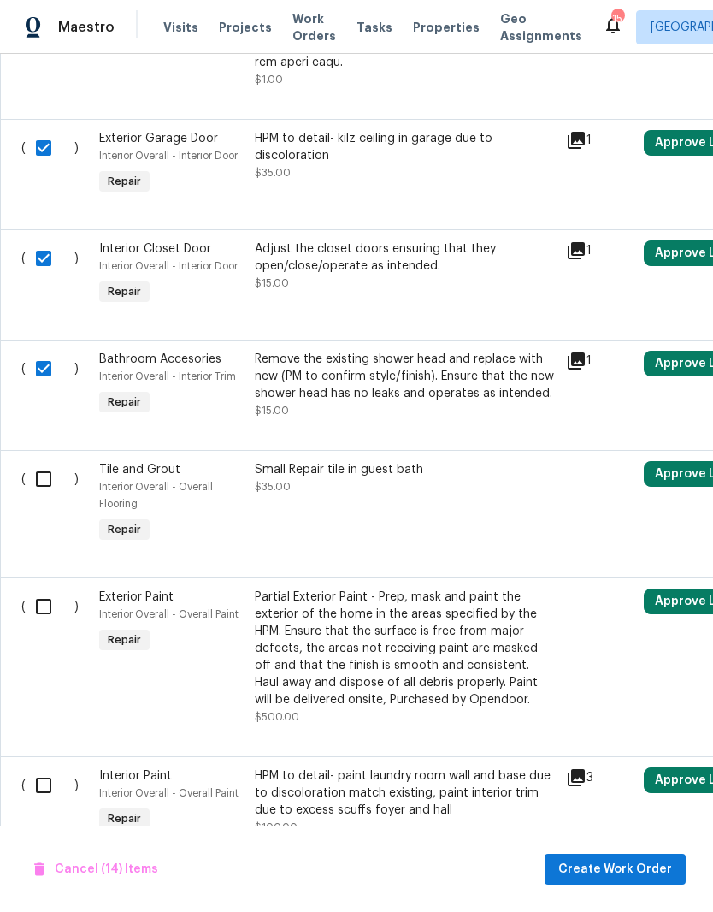
scroll to position [2560, 0]
click at [35, 478] on input "checkbox" at bounding box center [50, 478] width 49 height 36
checkbox input "true"
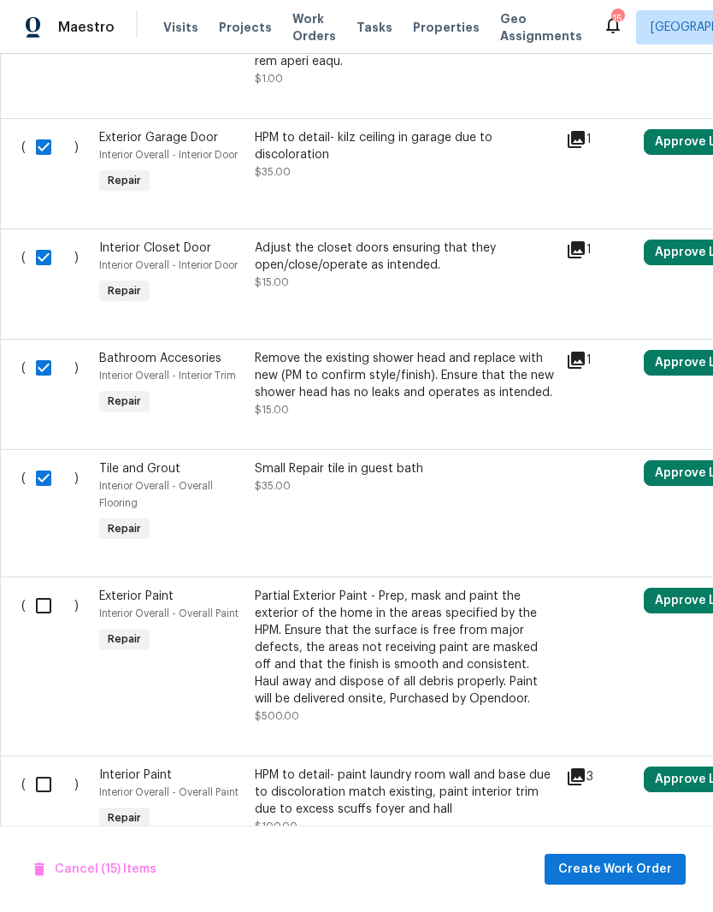
click at [48, 605] on input "checkbox" at bounding box center [50, 606] width 49 height 36
checkbox input "true"
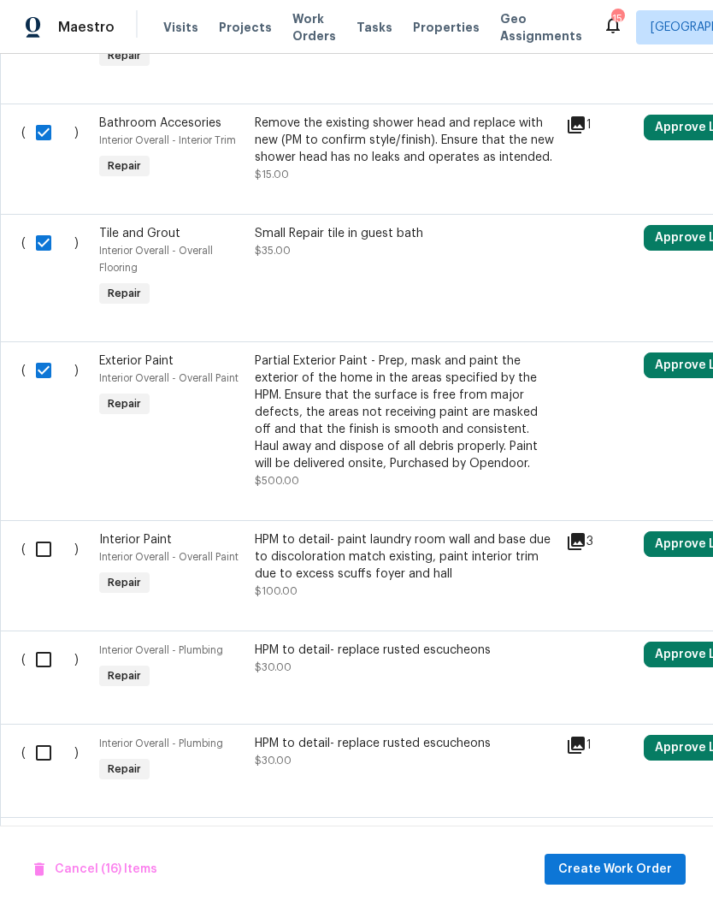
scroll to position [2796, 0]
click at [44, 550] on input "checkbox" at bounding box center [50, 548] width 49 height 36
checkbox input "true"
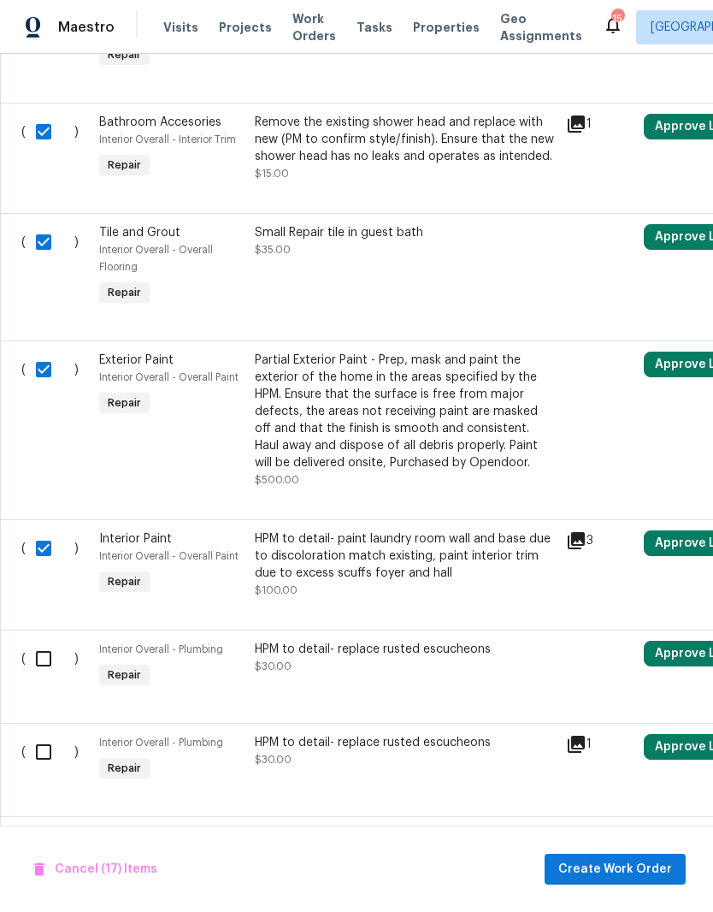
click at [33, 655] on input "checkbox" at bounding box center [50, 659] width 49 height 36
checkbox input "true"
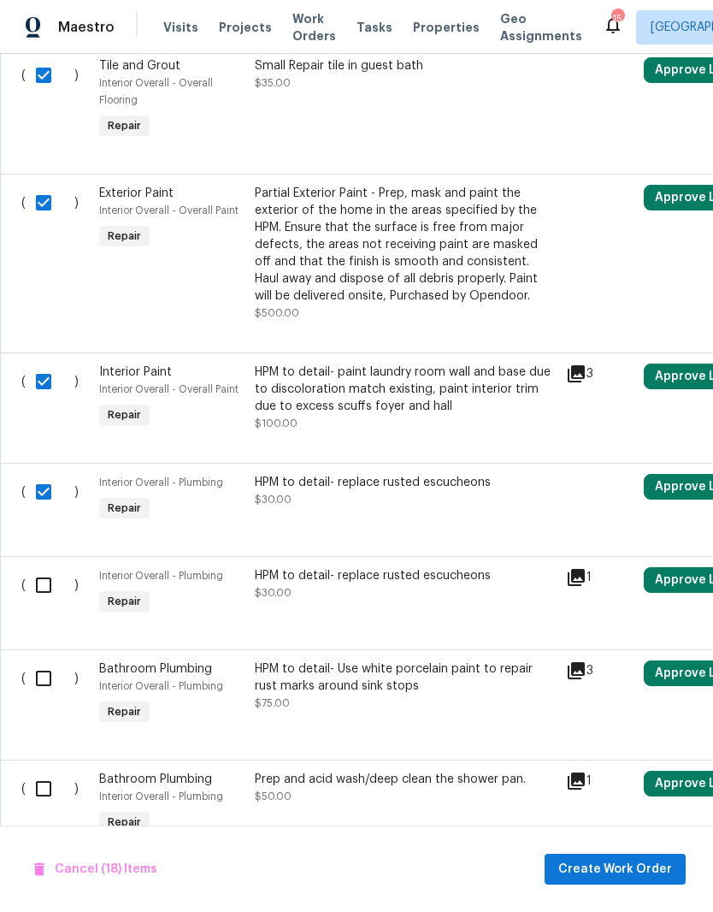
scroll to position [2964, 0]
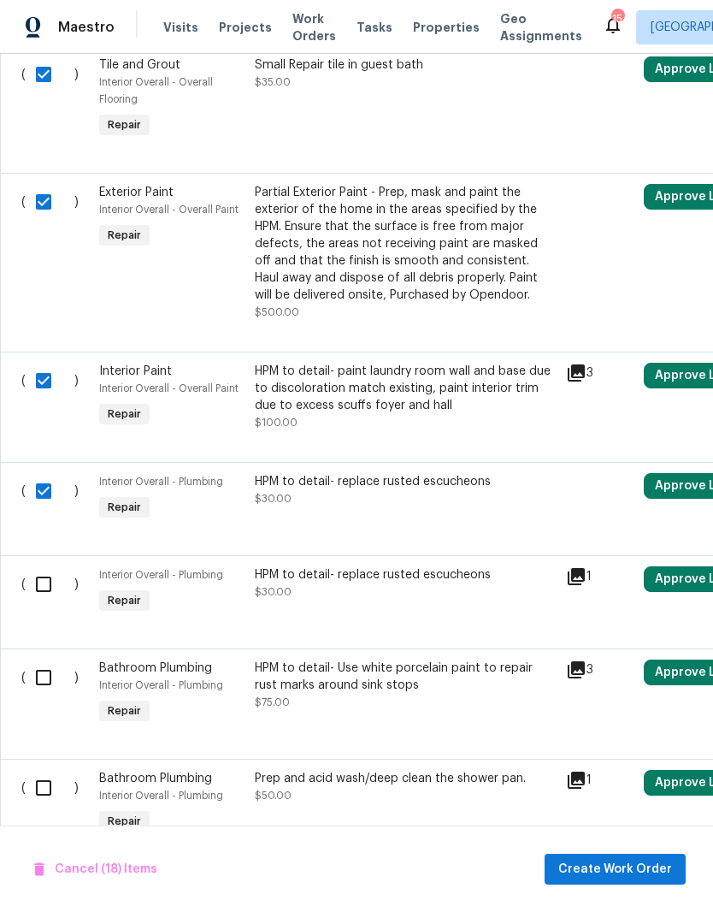
click at [50, 578] on input "checkbox" at bounding box center [50, 584] width 49 height 36
checkbox input "true"
click at [44, 679] on input "checkbox" at bounding box center [50, 678] width 49 height 36
checkbox input "true"
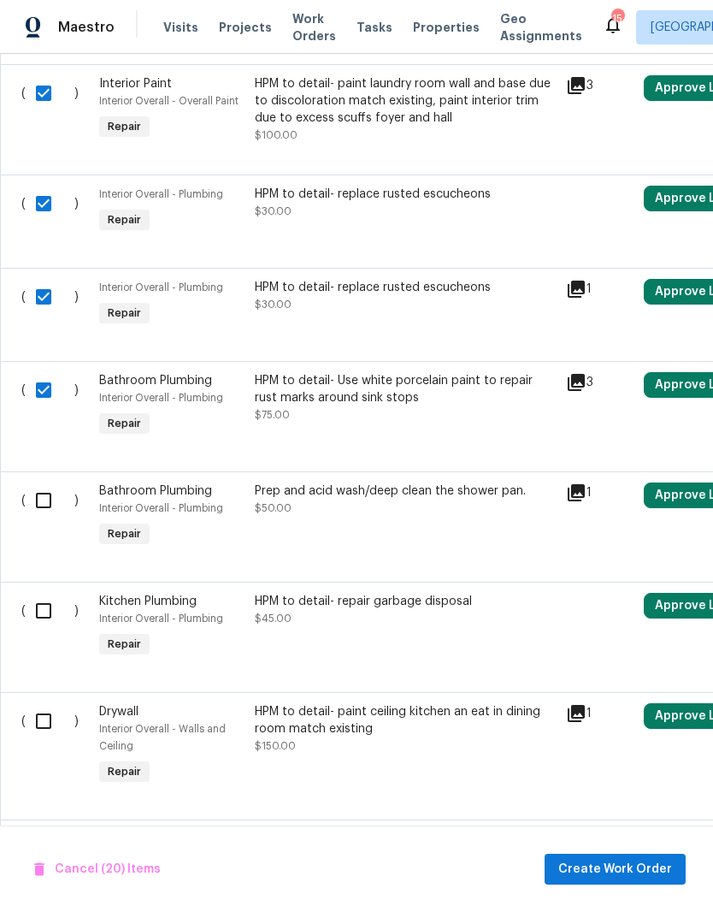
scroll to position [3254, 0]
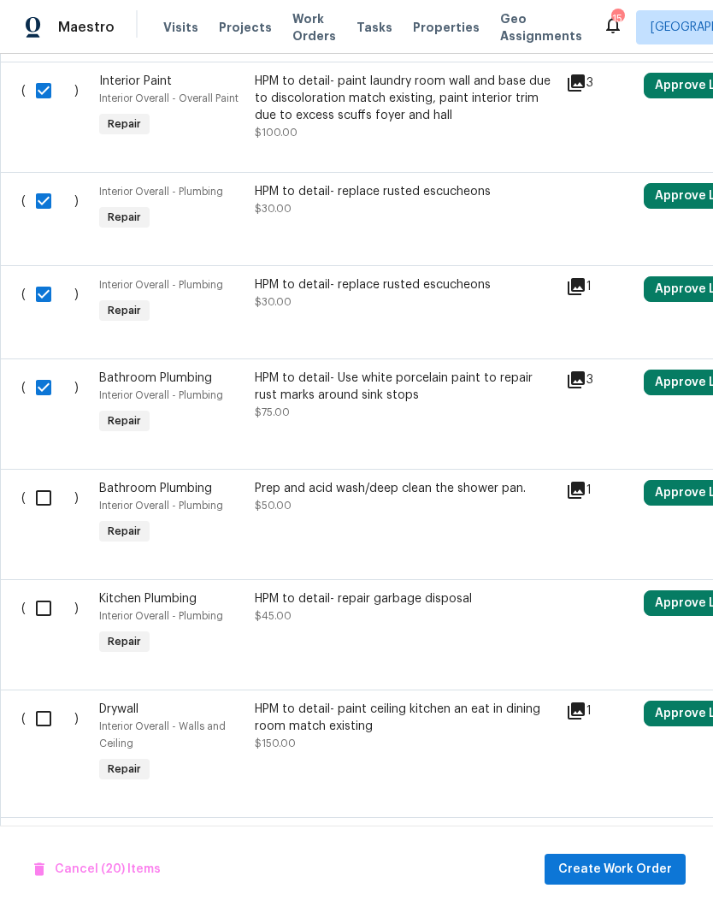
click at [50, 506] on input "checkbox" at bounding box center [50, 498] width 49 height 36
checkbox input "true"
click at [49, 608] on input "checkbox" at bounding box center [50, 608] width 49 height 36
checkbox input "true"
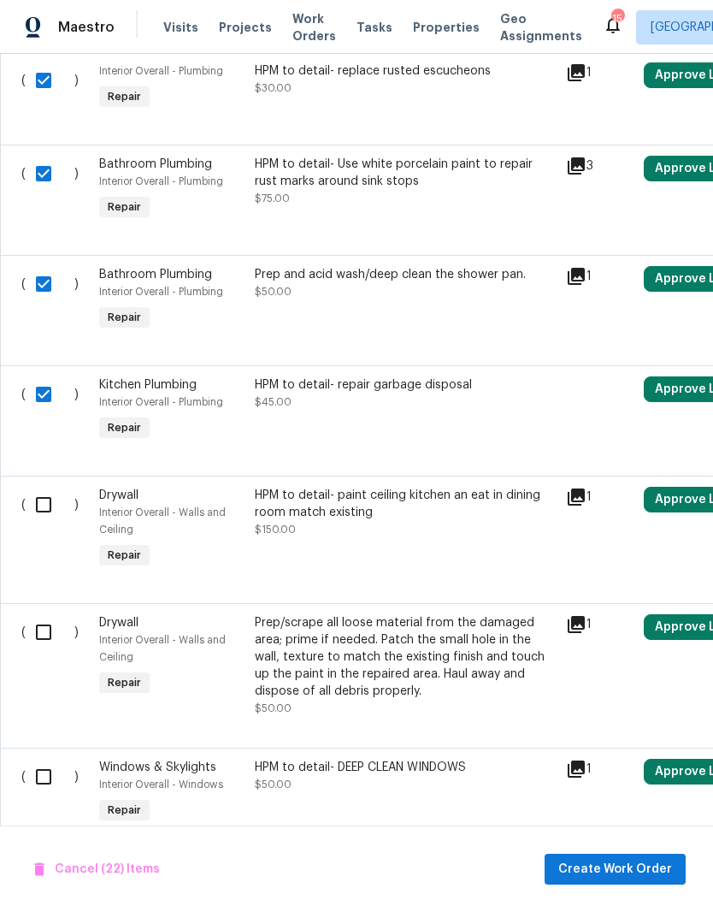
scroll to position [3467, 0]
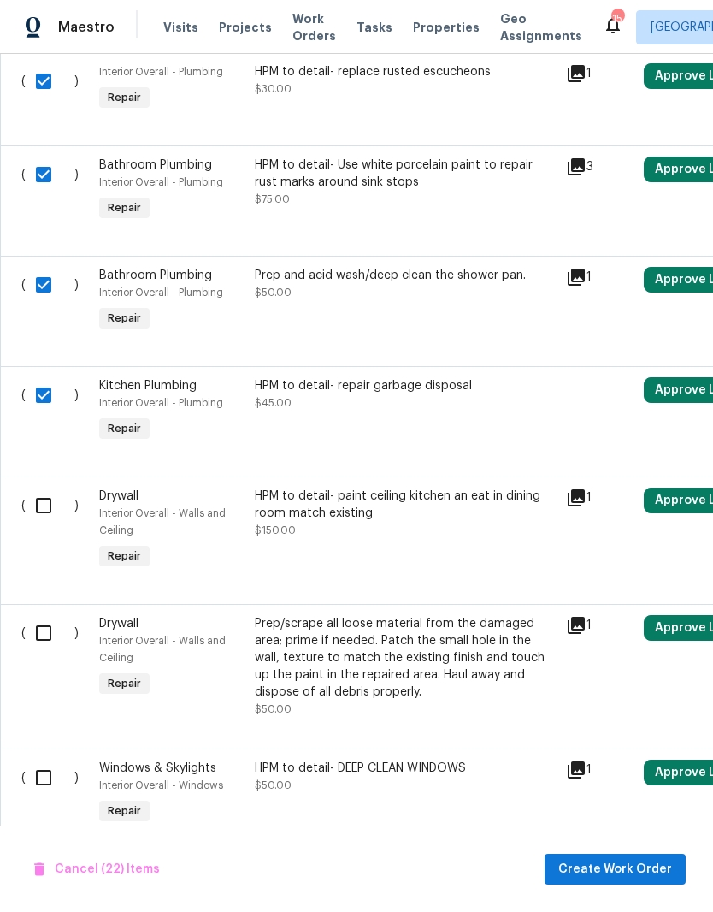
click at [53, 501] on input "checkbox" at bounding box center [50, 506] width 49 height 36
checkbox input "true"
click at [52, 615] on input "checkbox" at bounding box center [50, 633] width 49 height 36
checkbox input "true"
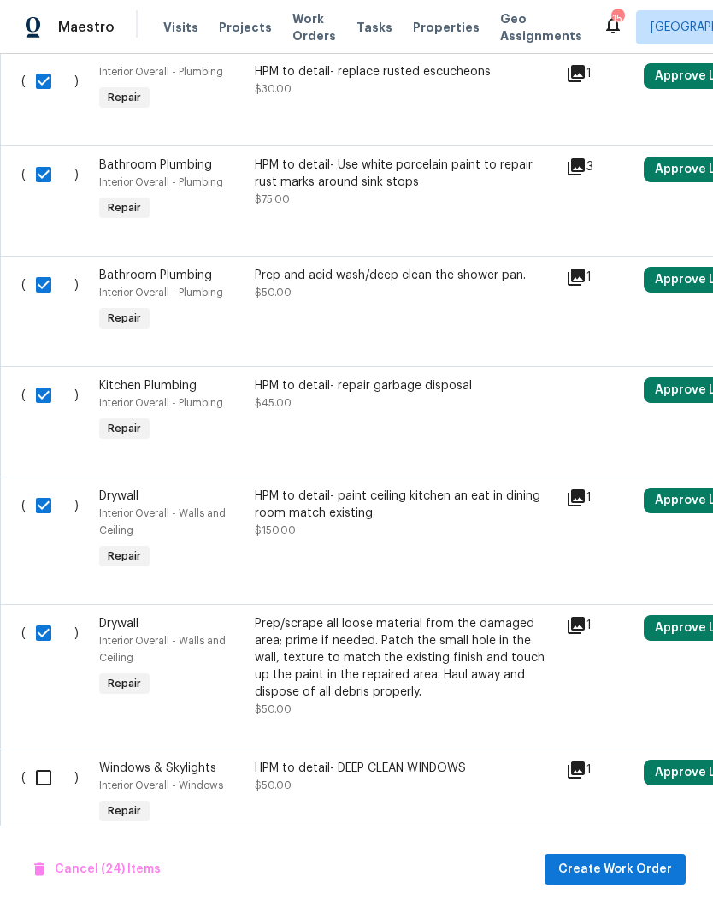
click at [37, 760] on input "checkbox" at bounding box center [50, 778] width 49 height 36
checkbox input "true"
click at [595, 874] on span "Create Work Order" at bounding box center [616, 869] width 114 height 21
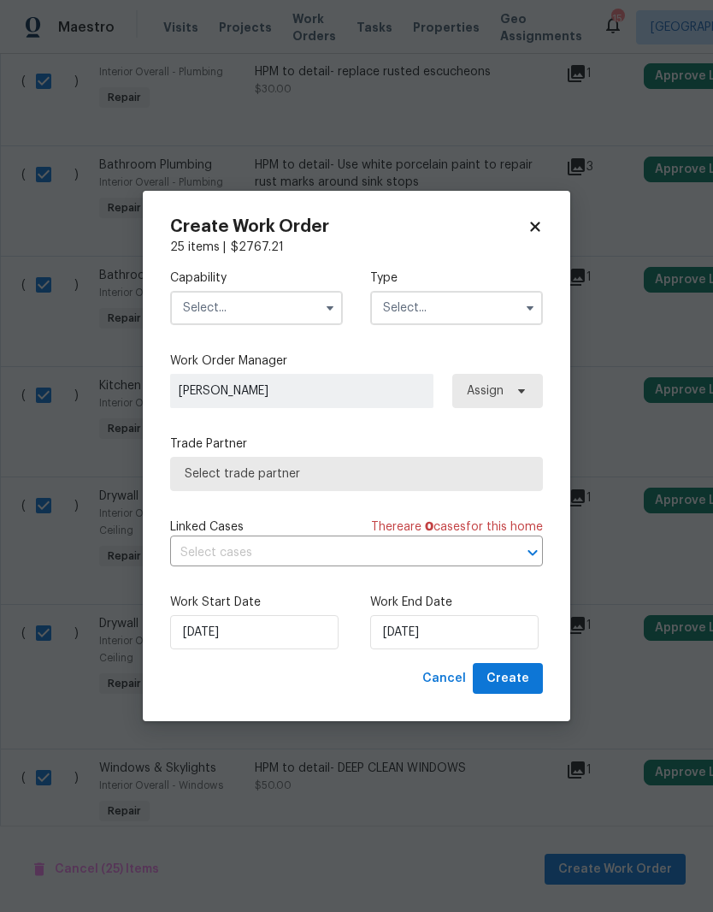
click at [334, 304] on icon "button" at bounding box center [330, 308] width 14 height 14
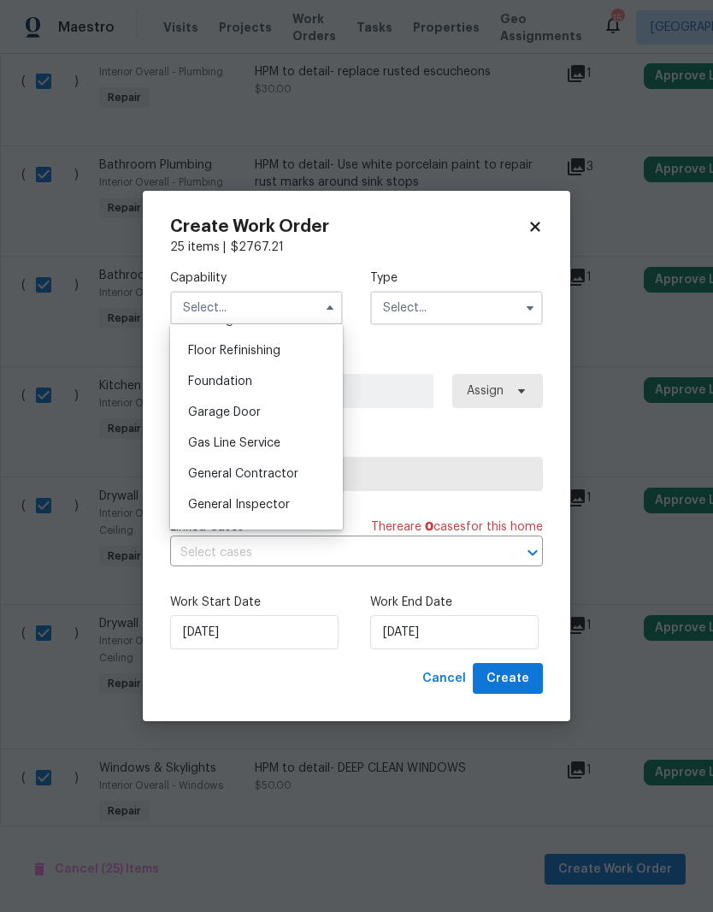
scroll to position [709, 0]
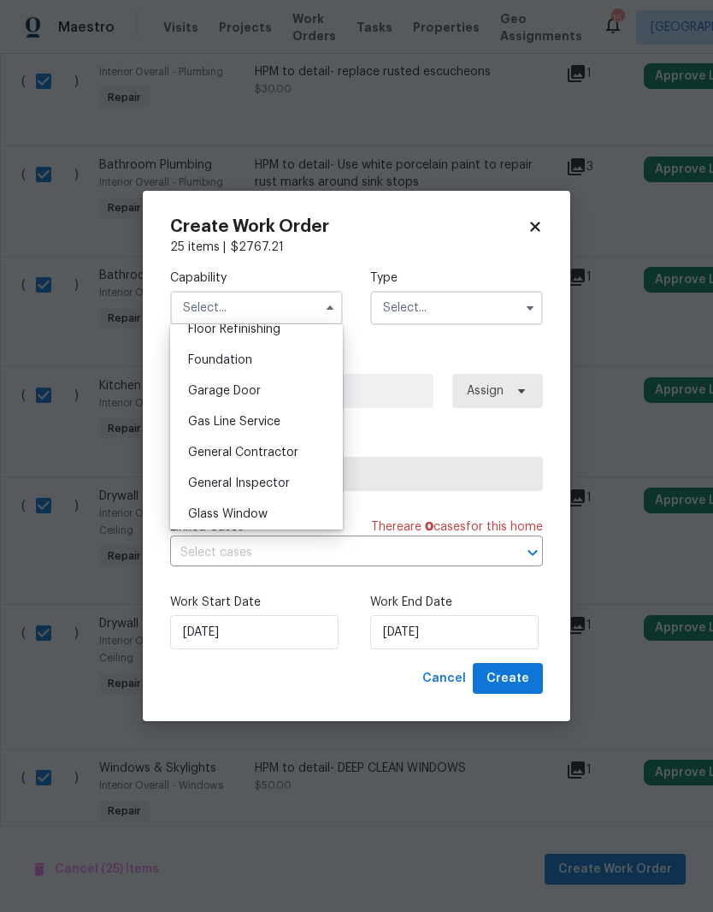
click at [274, 457] on span "General Contractor" at bounding box center [243, 453] width 110 height 12
type input "General Contractor"
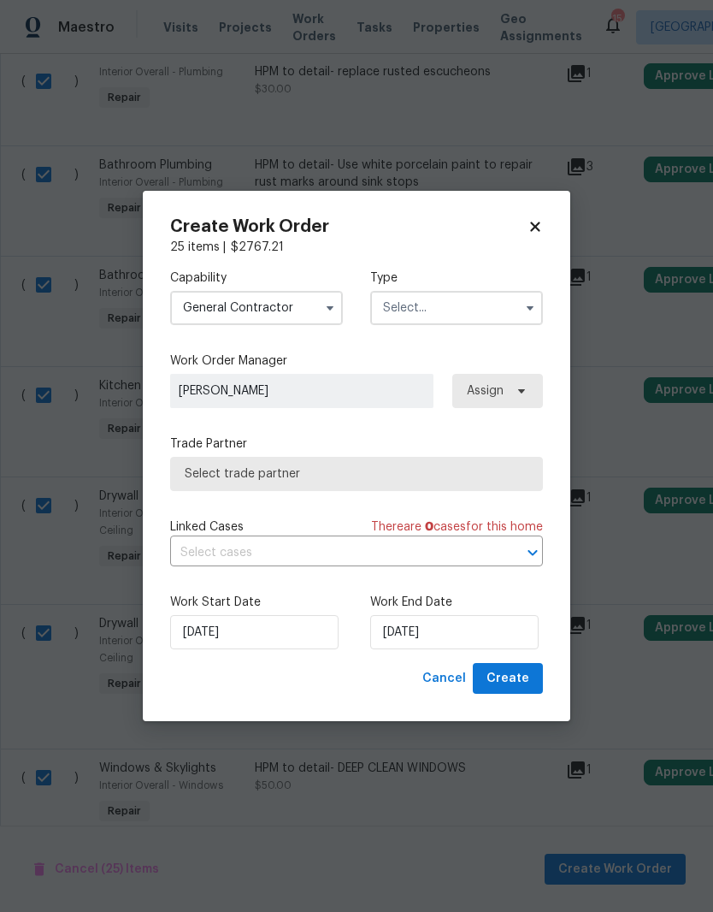
click at [469, 309] on input "text" at bounding box center [456, 308] width 173 height 34
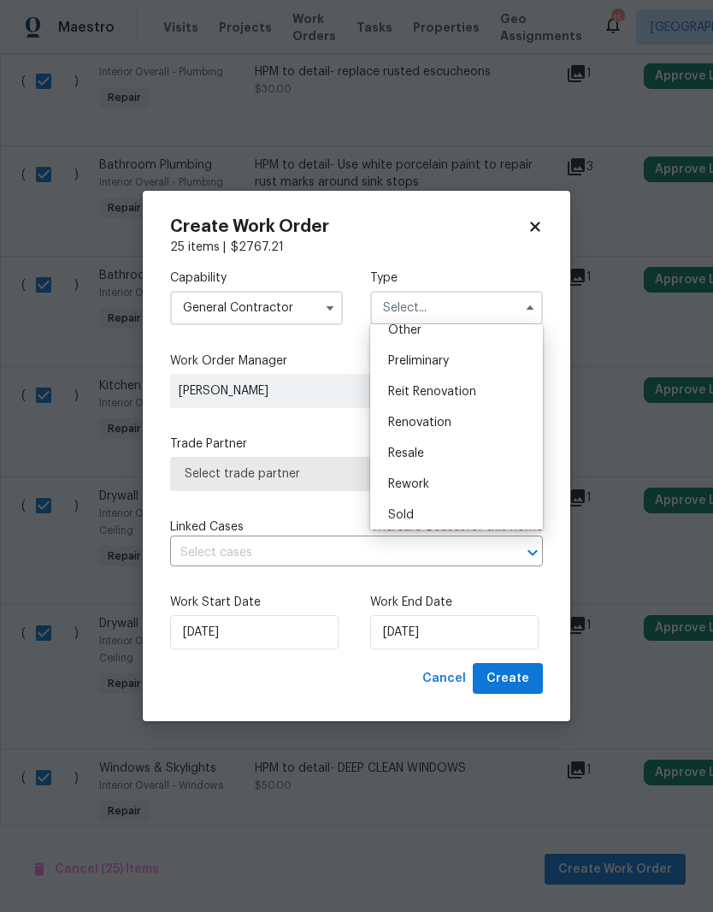
scroll to position [349, 0]
click at [458, 389] on span "Reit Renovation" at bounding box center [432, 395] width 88 height 12
type input "Reit Renovation"
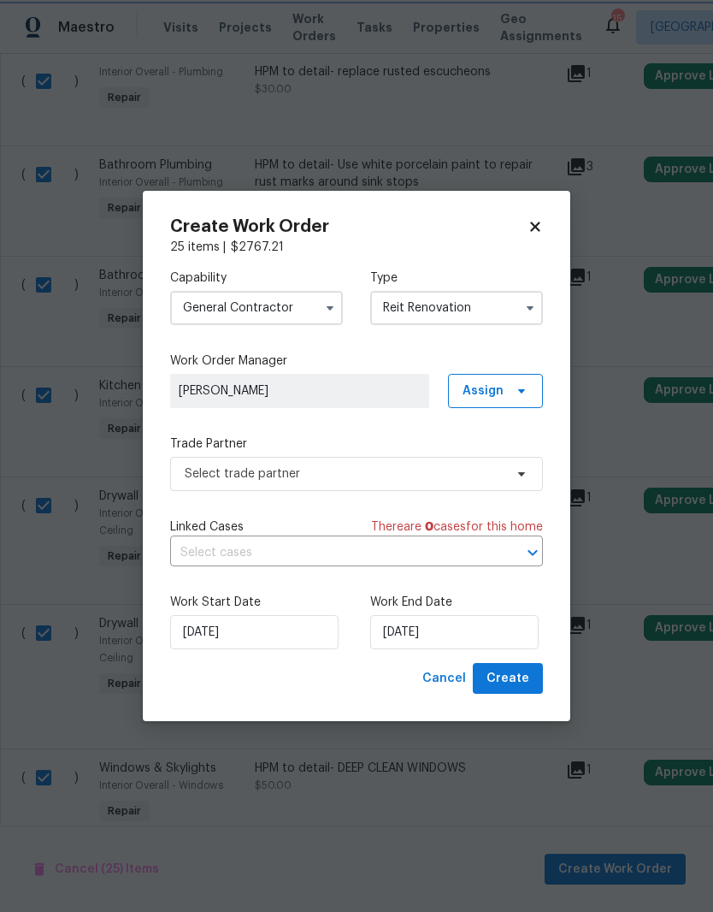
scroll to position [0, 0]
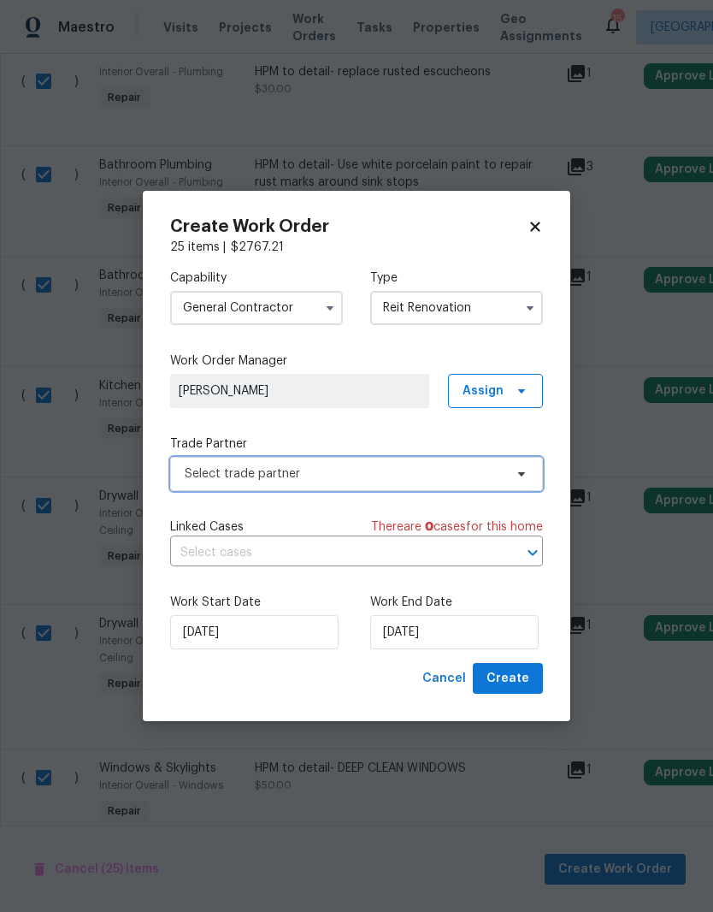
click at [360, 470] on span "Select trade partner" at bounding box center [344, 473] width 319 height 17
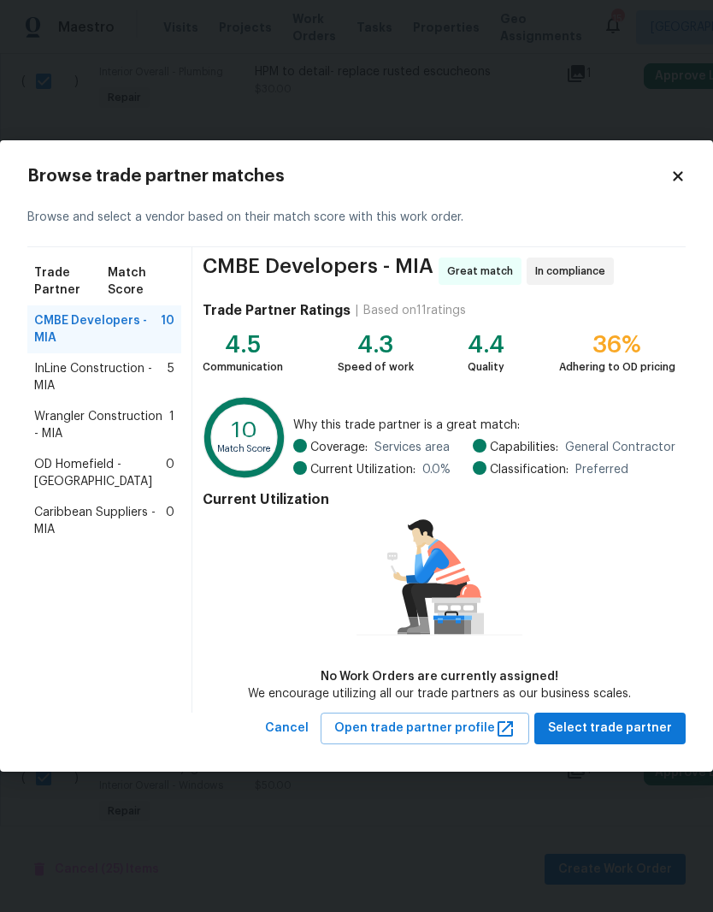
click at [119, 415] on span "Wrangler Construction - MIA" at bounding box center [101, 425] width 135 height 34
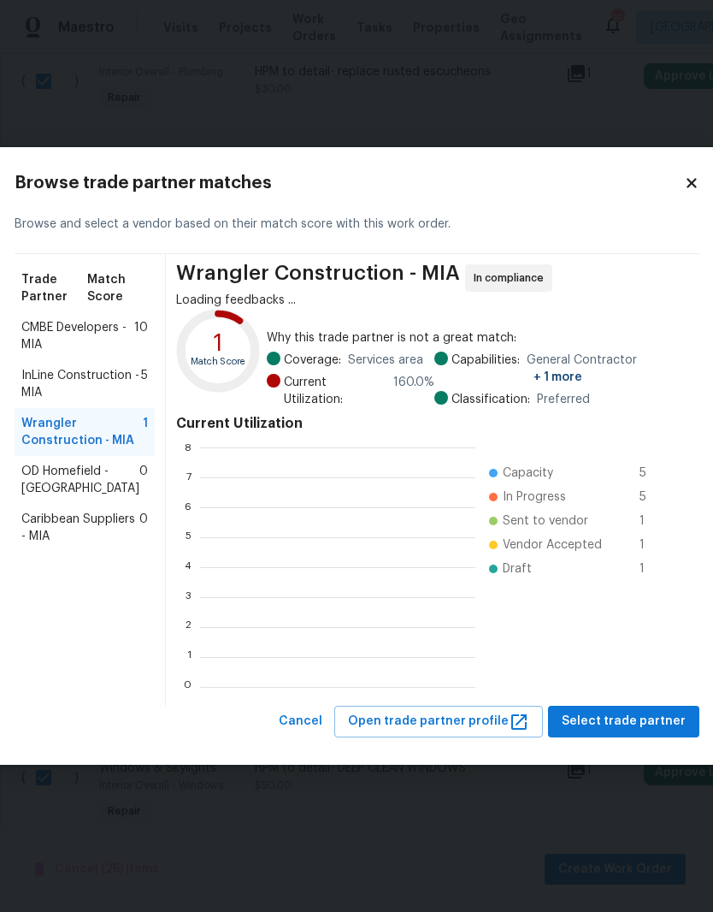
scroll to position [240, 275]
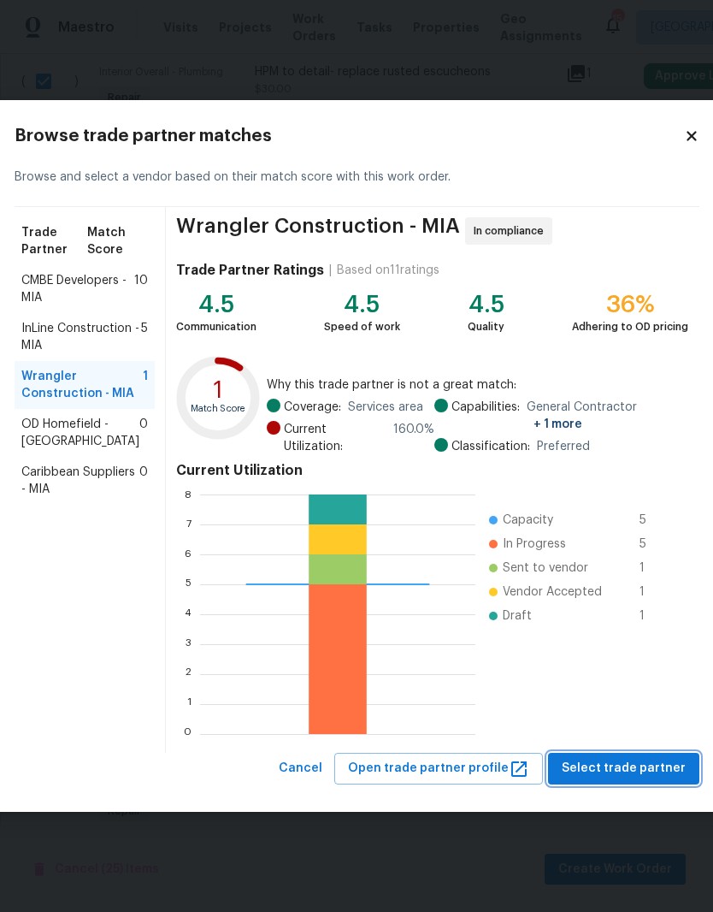
click at [636, 770] on span "Select trade partner" at bounding box center [624, 768] width 124 height 21
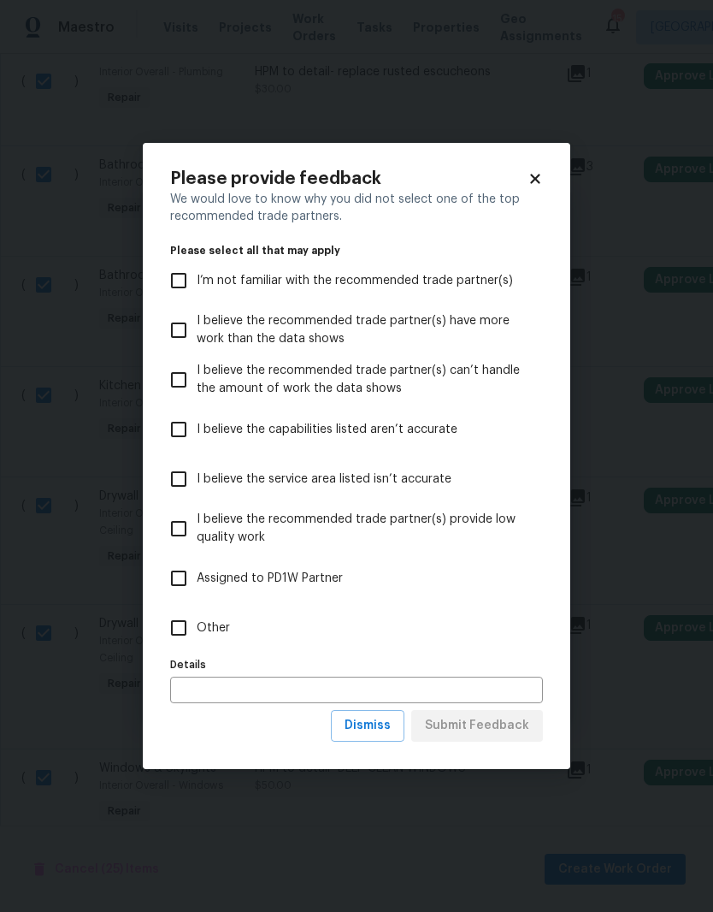
click at [179, 627] on input "Other" at bounding box center [179, 628] width 36 height 36
checkbox input "true"
click at [499, 736] on span "Submit Feedback" at bounding box center [477, 725] width 104 height 21
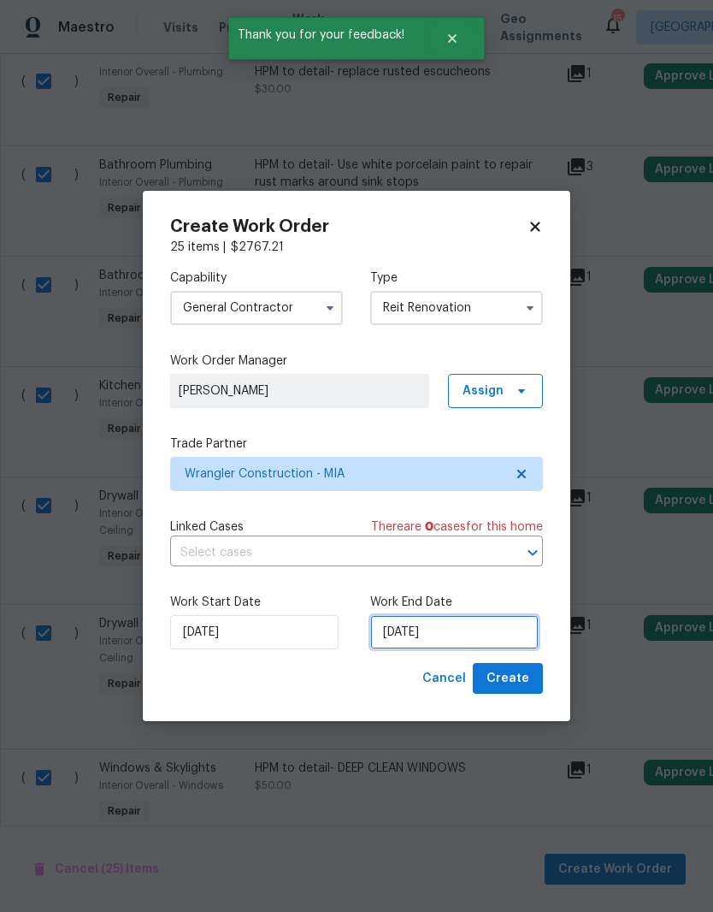
click at [450, 630] on input "[DATE]" at bounding box center [454, 632] width 169 height 34
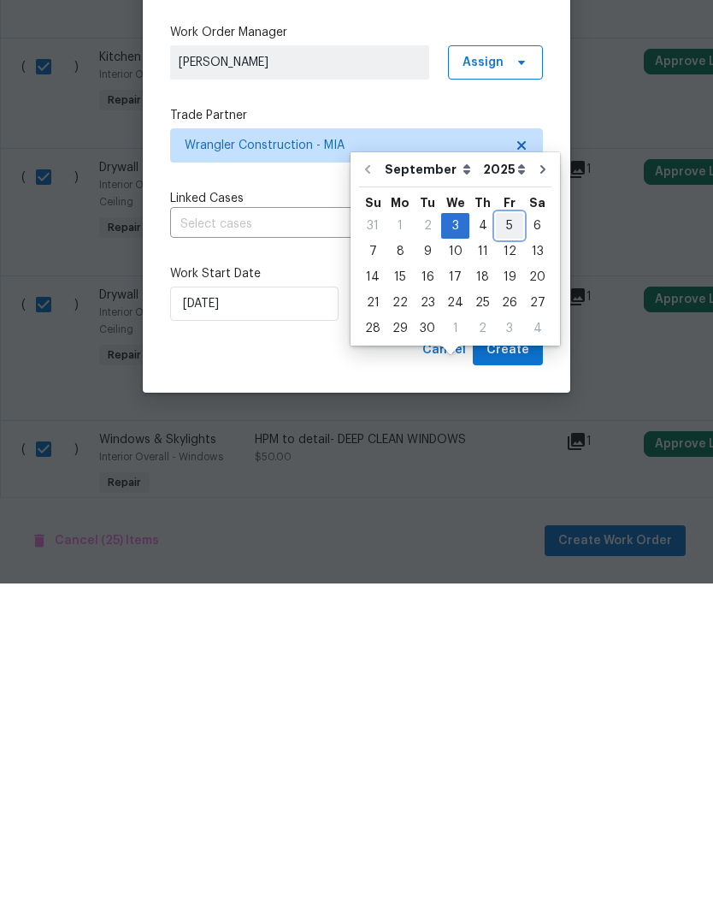
click at [500, 542] on div "5" at bounding box center [509, 554] width 27 height 24
type input "[DATE]"
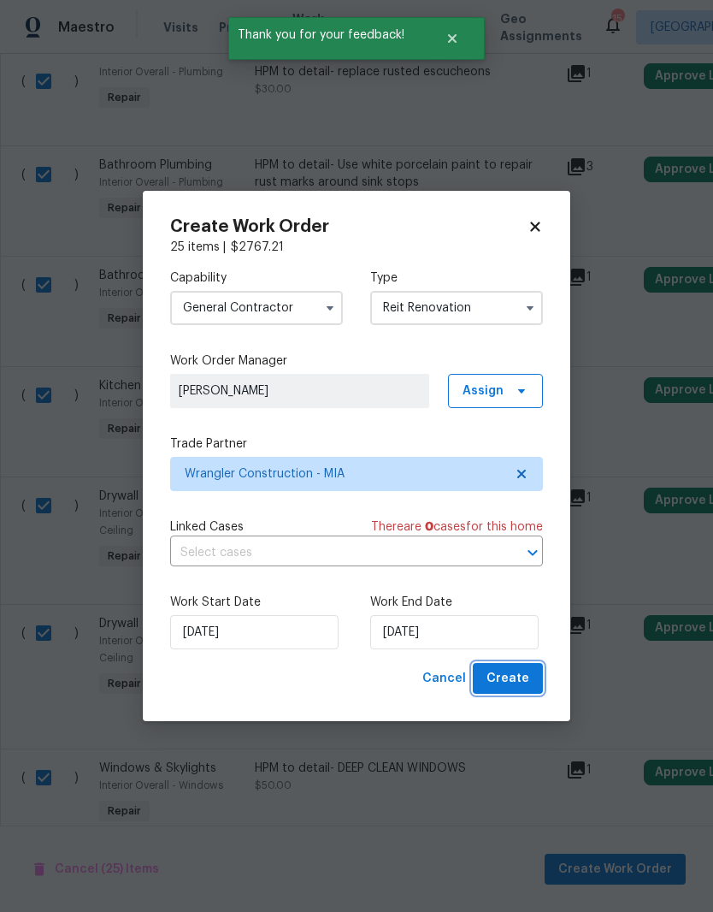
click at [510, 685] on span "Create" at bounding box center [508, 678] width 43 height 21
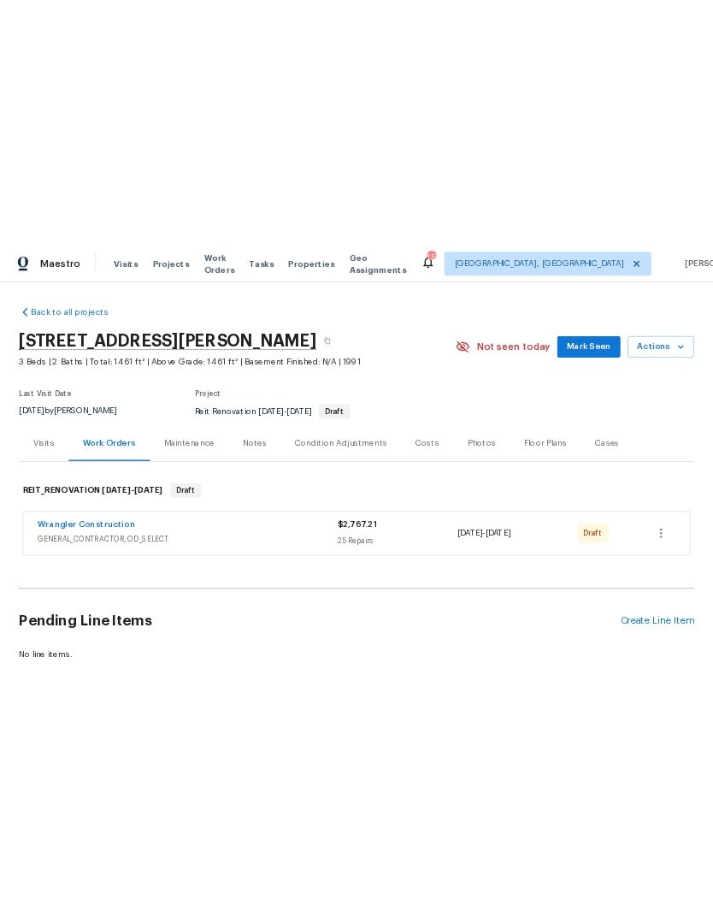
scroll to position [0, 0]
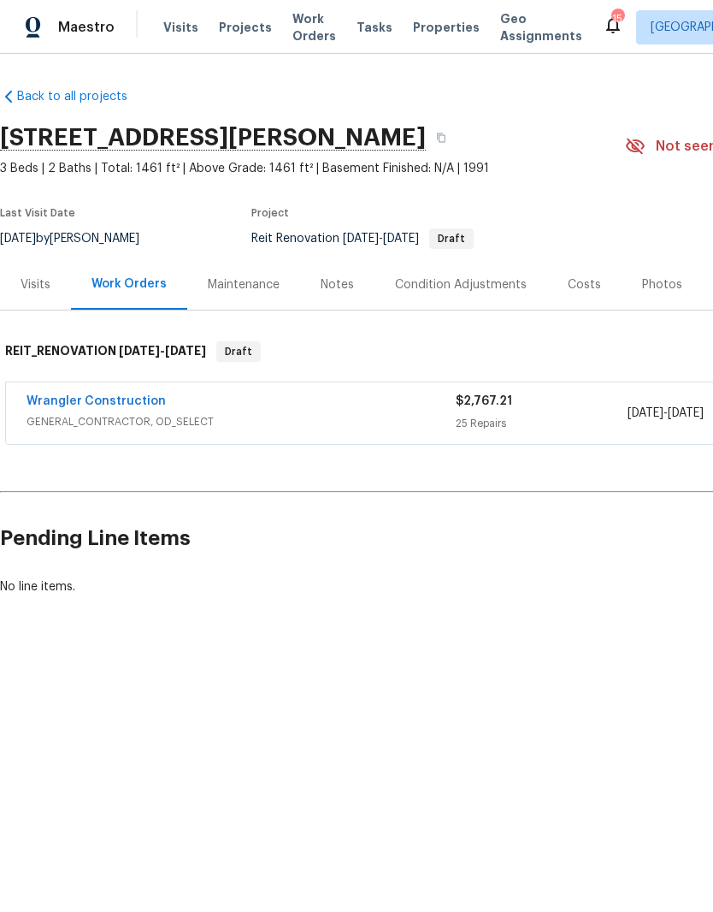
click at [62, 405] on link "Wrangler Construction" at bounding box center [96, 401] width 139 height 12
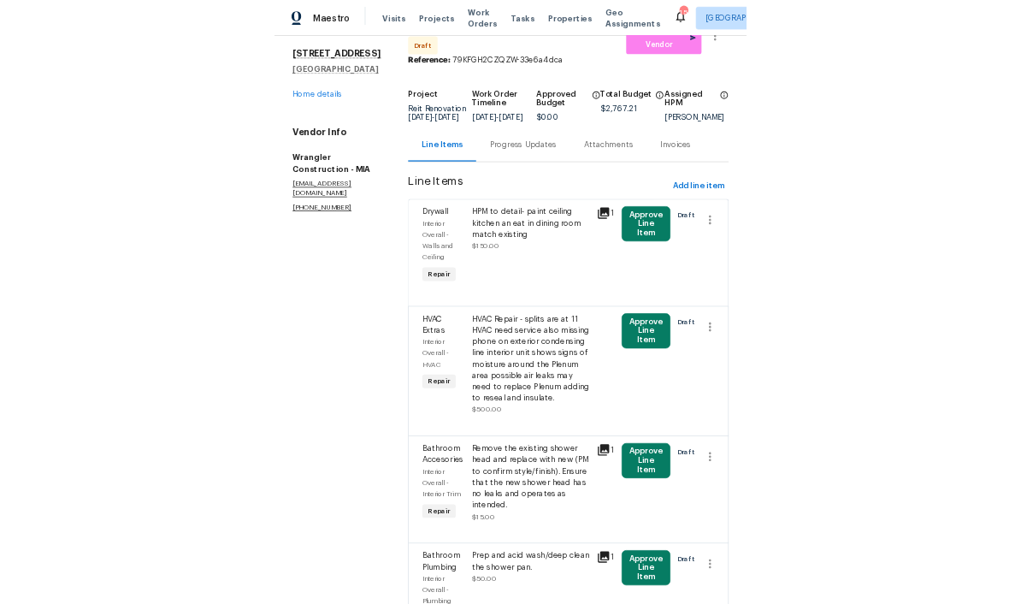
scroll to position [62, 0]
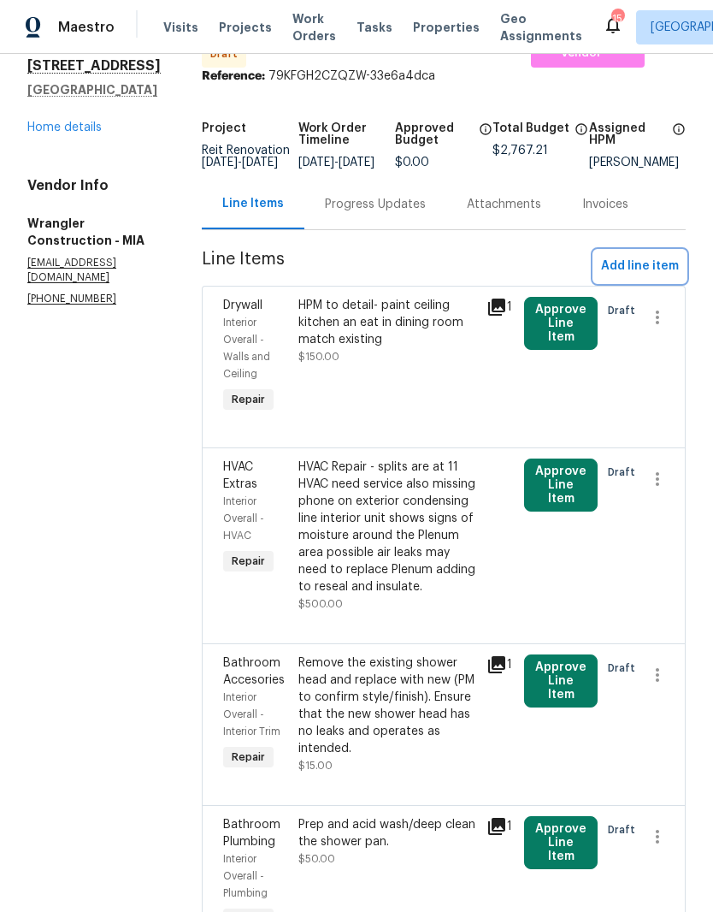
click at [659, 258] on button "Add line item" at bounding box center [641, 267] width 92 height 32
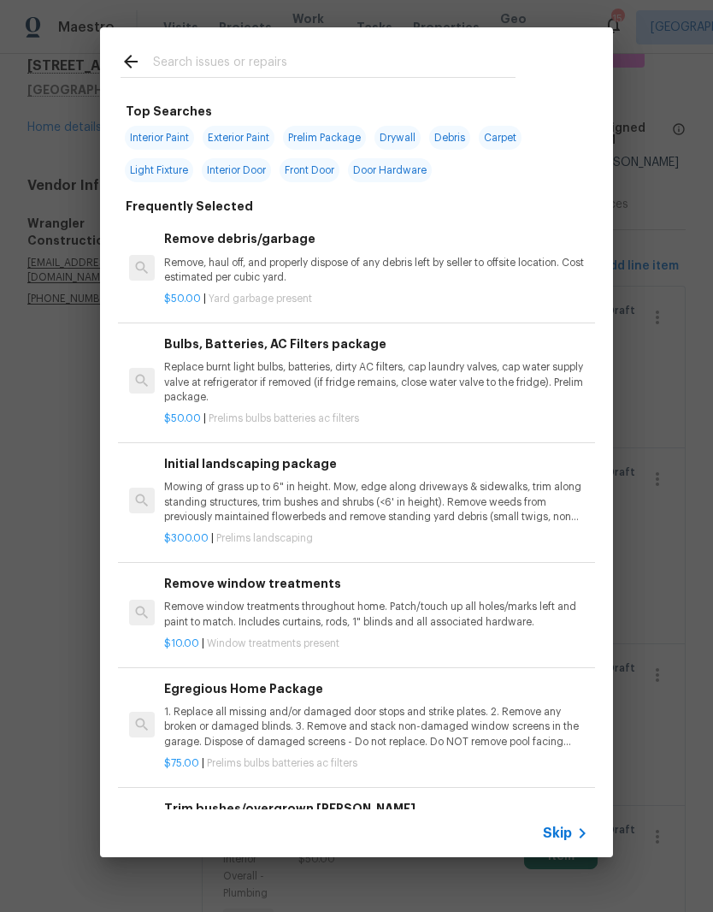
click at [269, 47] on div at bounding box center [318, 61] width 436 height 68
click at [207, 71] on input "text" at bounding box center [334, 64] width 363 height 26
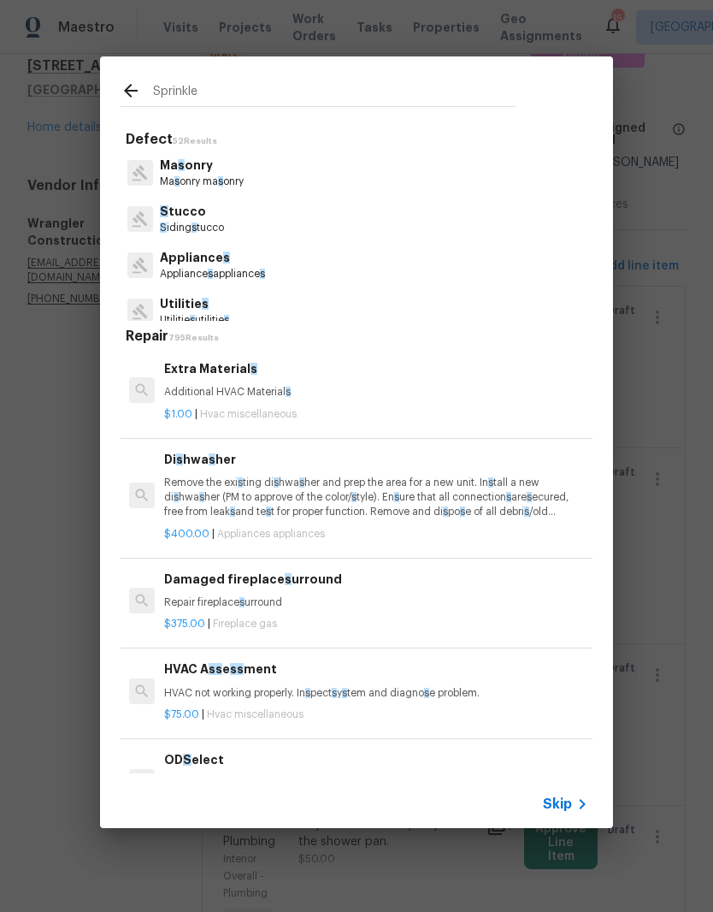
type input "Sprinkler"
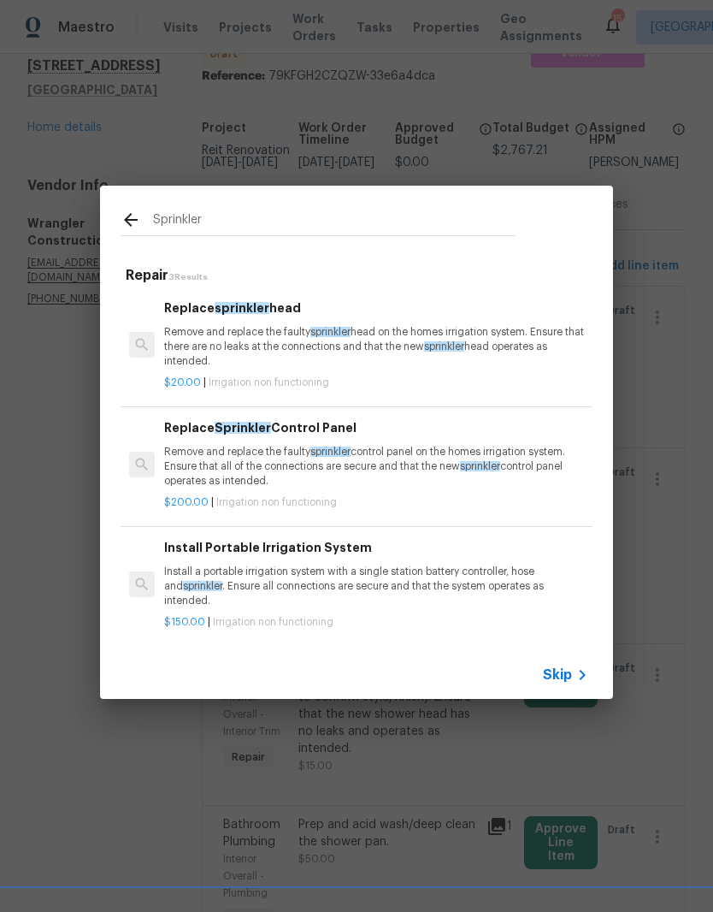
click at [333, 335] on span "sprinkler" at bounding box center [331, 332] width 40 height 10
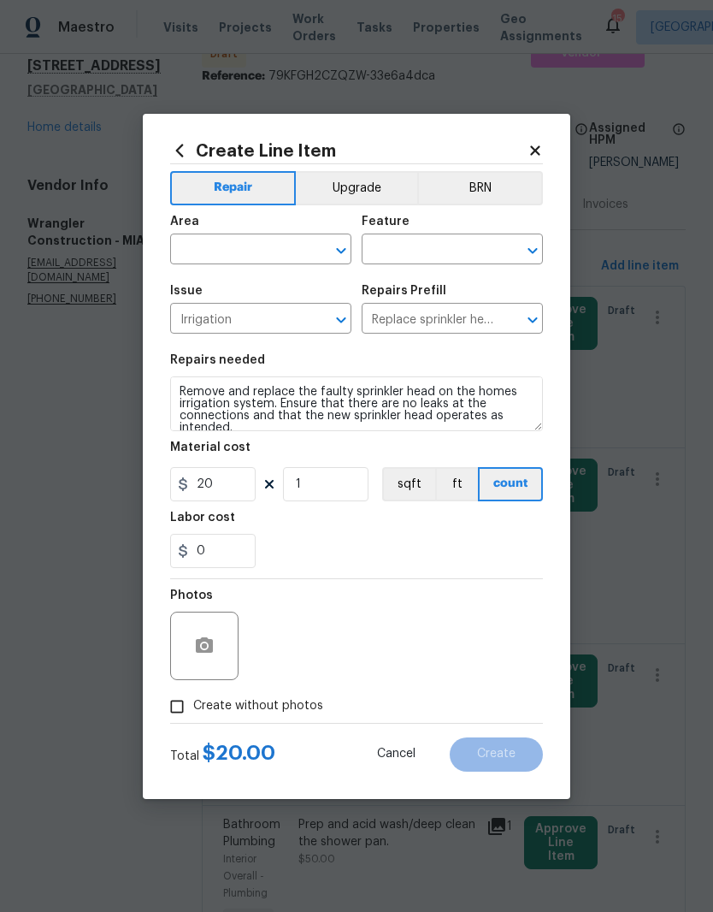
click at [313, 344] on span "Issue Irrigation ​" at bounding box center [260, 309] width 181 height 69
click at [257, 246] on input "text" at bounding box center [236, 251] width 133 height 27
click at [264, 316] on li "Exterior Overall" at bounding box center [260, 317] width 181 height 28
type input "Exterior Overall"
click at [447, 252] on input "text" at bounding box center [428, 251] width 133 height 27
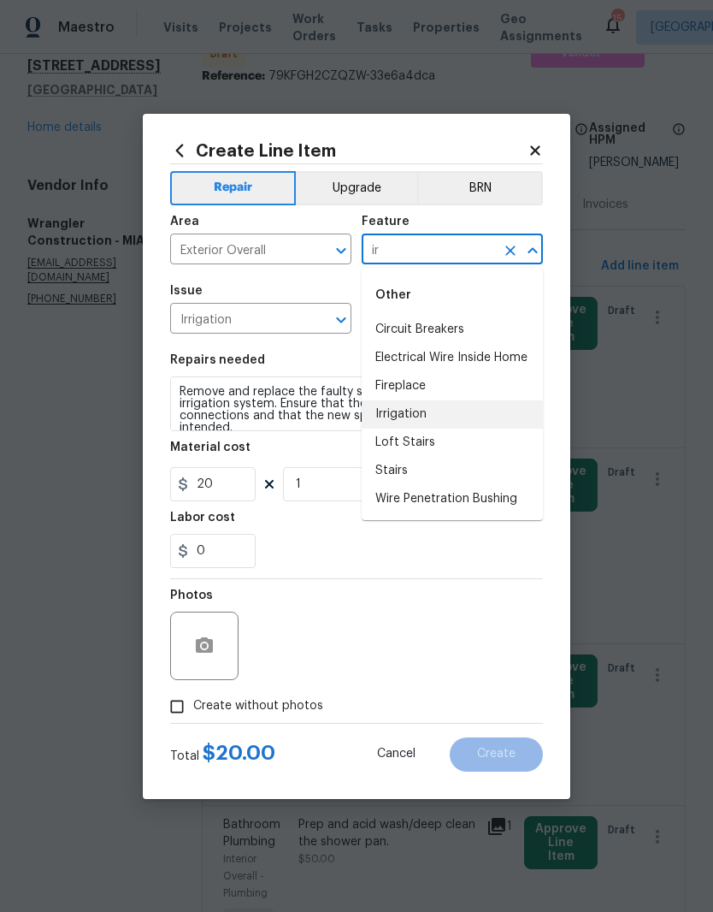
click at [416, 417] on li "Irrigation" at bounding box center [452, 414] width 181 height 28
type input "Irrigation"
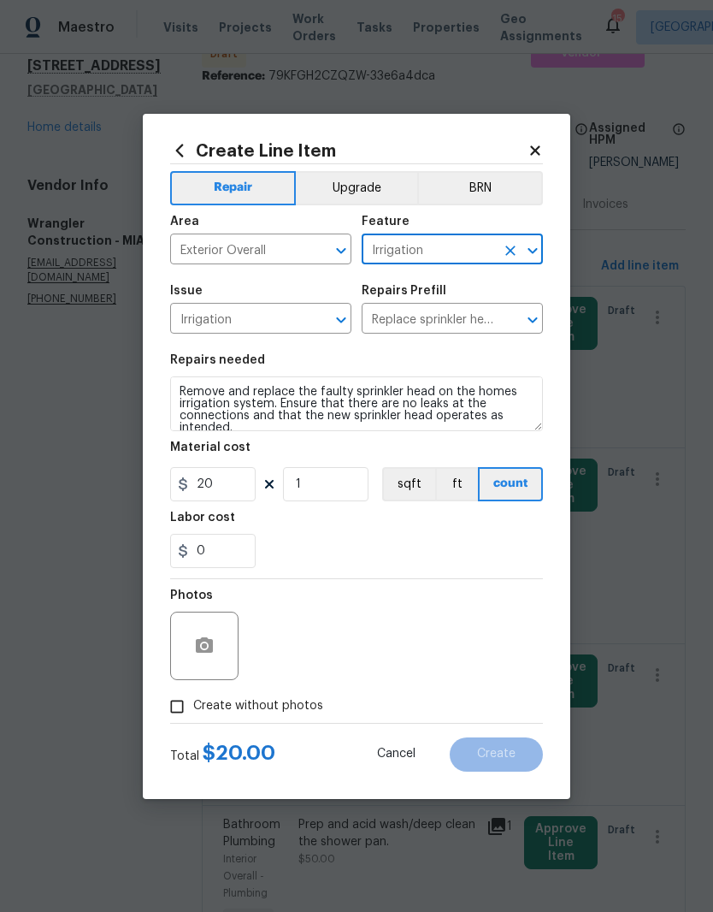
click at [394, 544] on div "0" at bounding box center [356, 551] width 373 height 34
click at [195, 648] on icon "button" at bounding box center [204, 646] width 21 height 21
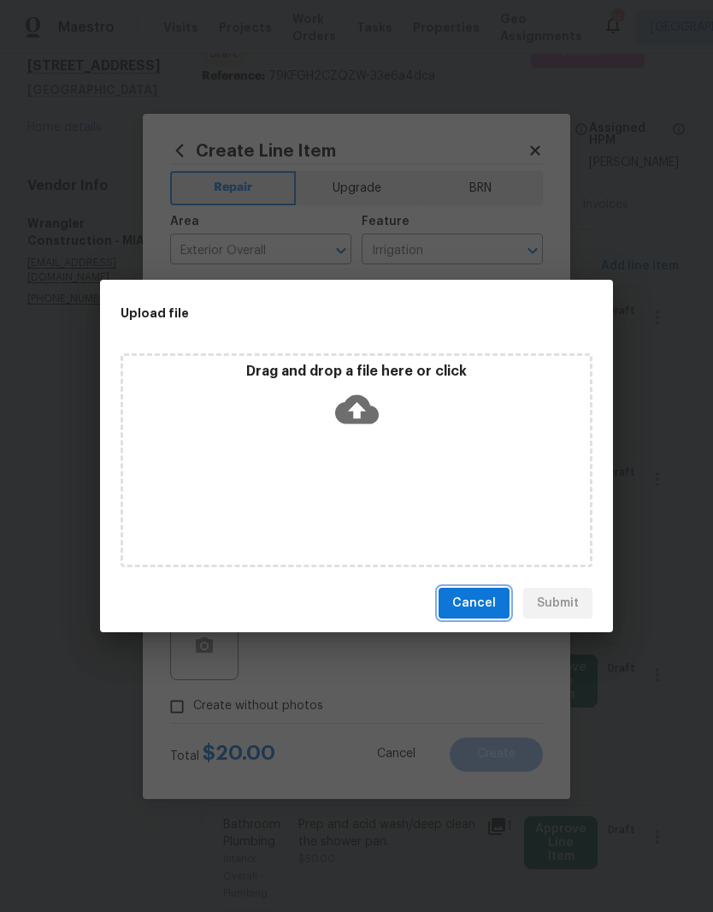
click at [487, 589] on button "Cancel" at bounding box center [474, 604] width 71 height 32
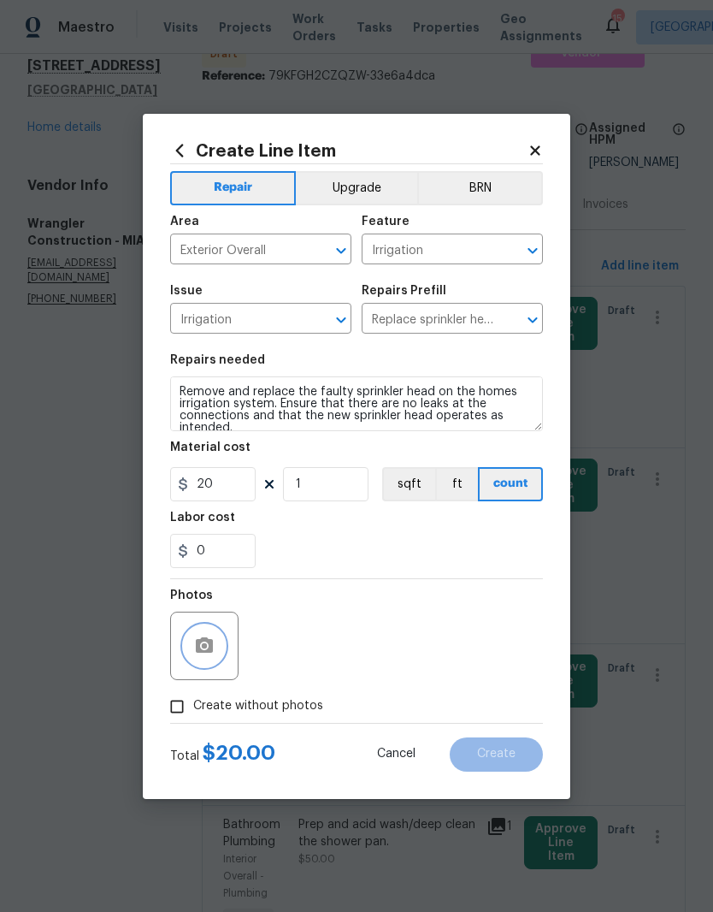
click at [208, 642] on icon "button" at bounding box center [204, 644] width 17 height 15
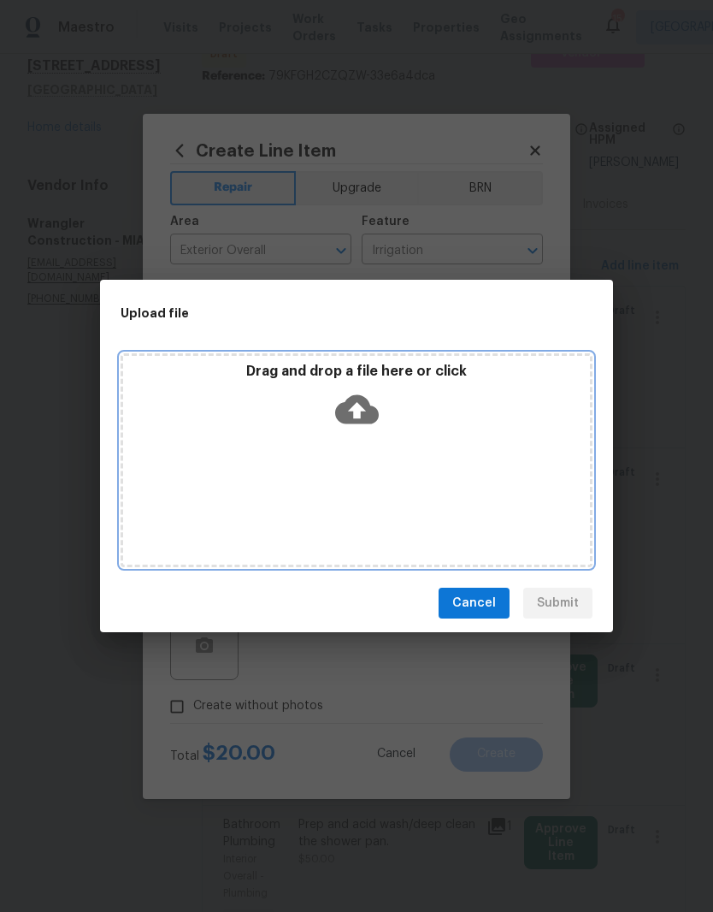
click at [362, 411] on icon at bounding box center [357, 409] width 44 height 29
